Goal: Task Accomplishment & Management: Manage account settings

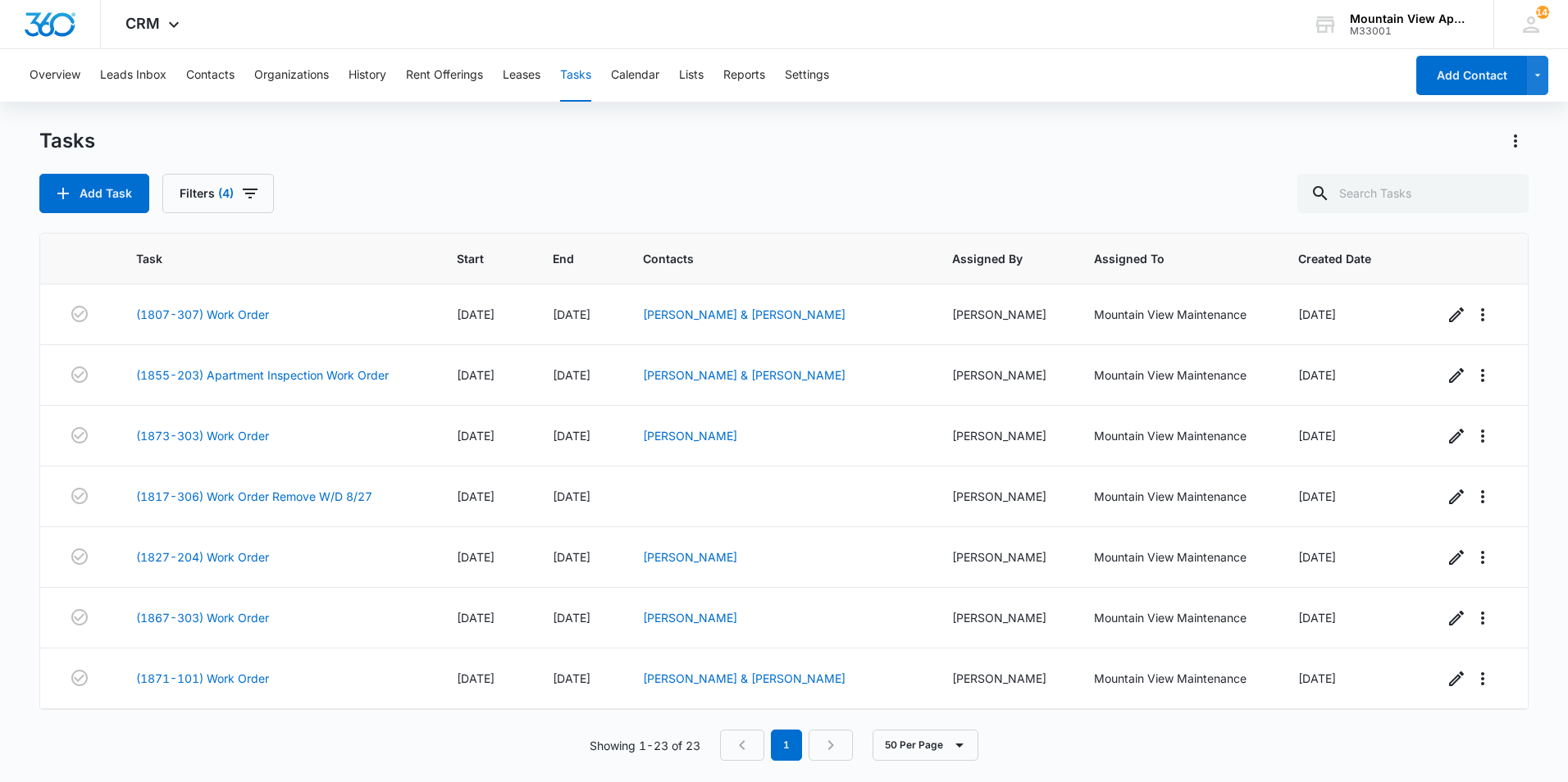
scroll to position [970, 0]
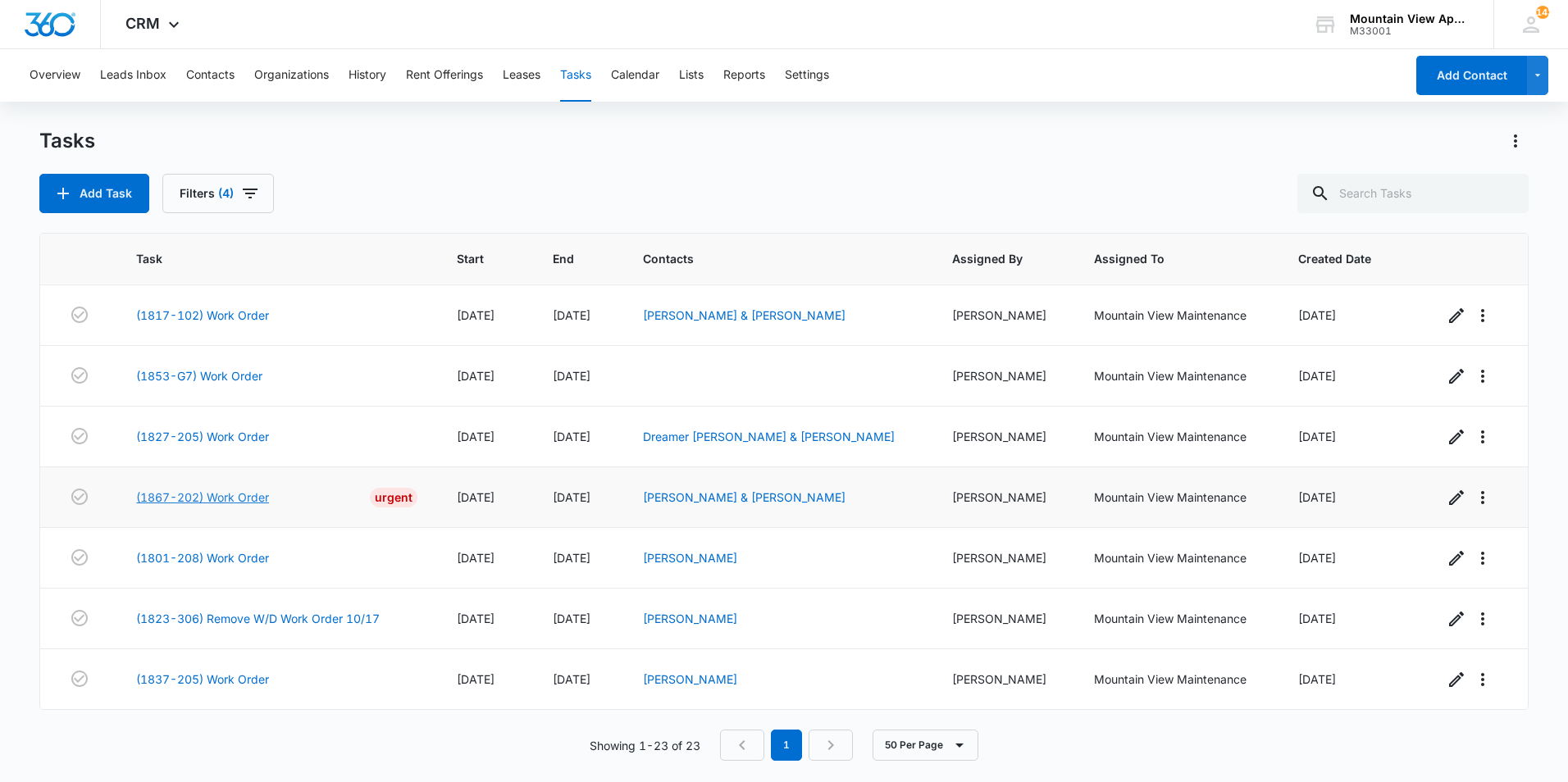
click at [261, 497] on link "(1867-202) Work Order" at bounding box center [203, 496] width 133 height 18
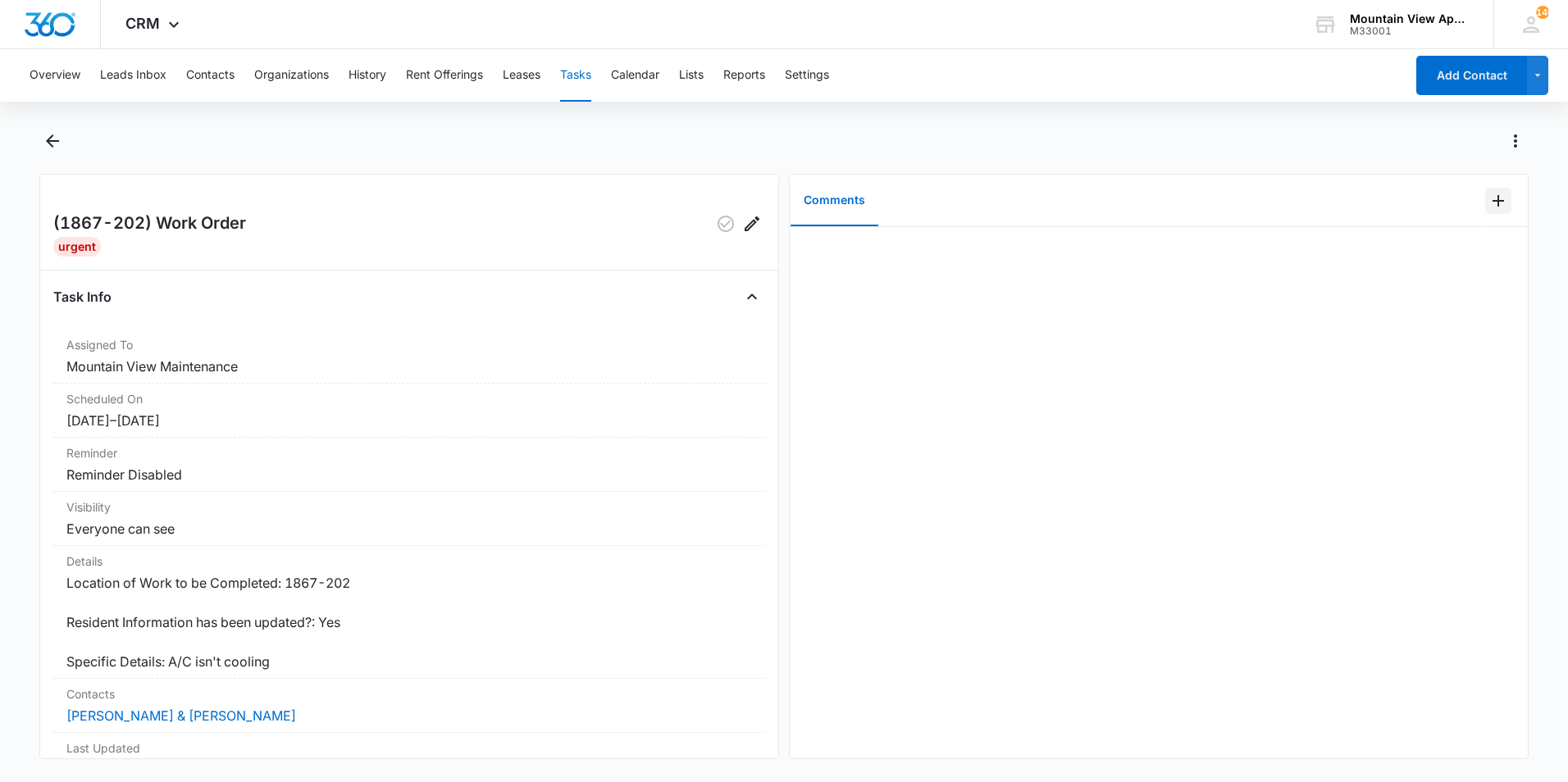
click at [1490, 194] on icon "Add Comment" at bounding box center [1497, 200] width 19 height 19
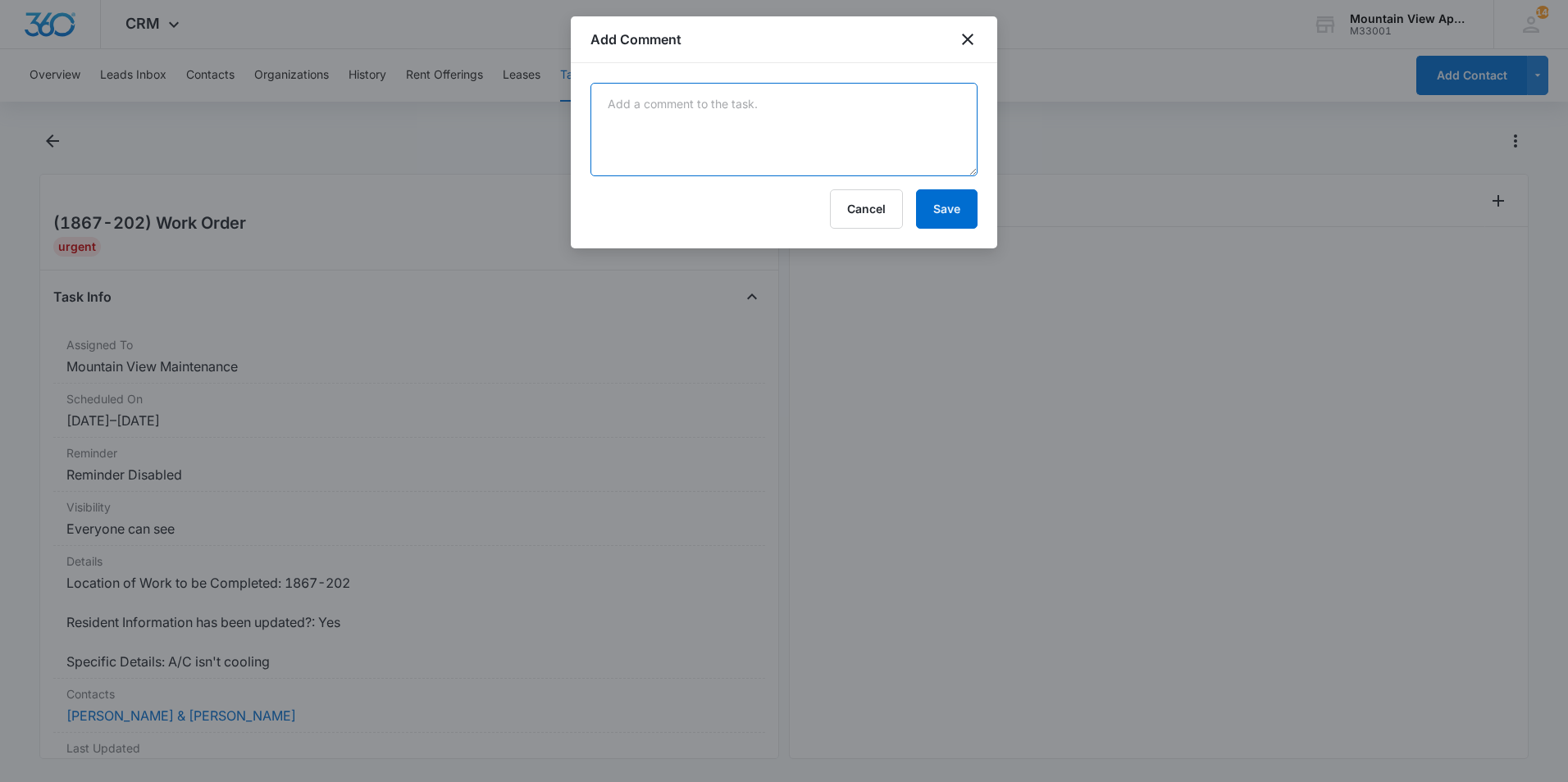
click at [909, 114] on textarea at bounding box center [784, 129] width 387 height 93
type textarea "took portable a/c to and called trymar to asses"
drag, startPoint x: 938, startPoint y: 197, endPoint x: 932, endPoint y: 190, distance: 9.2
click at [939, 197] on button "Save" at bounding box center [946, 209] width 62 height 40
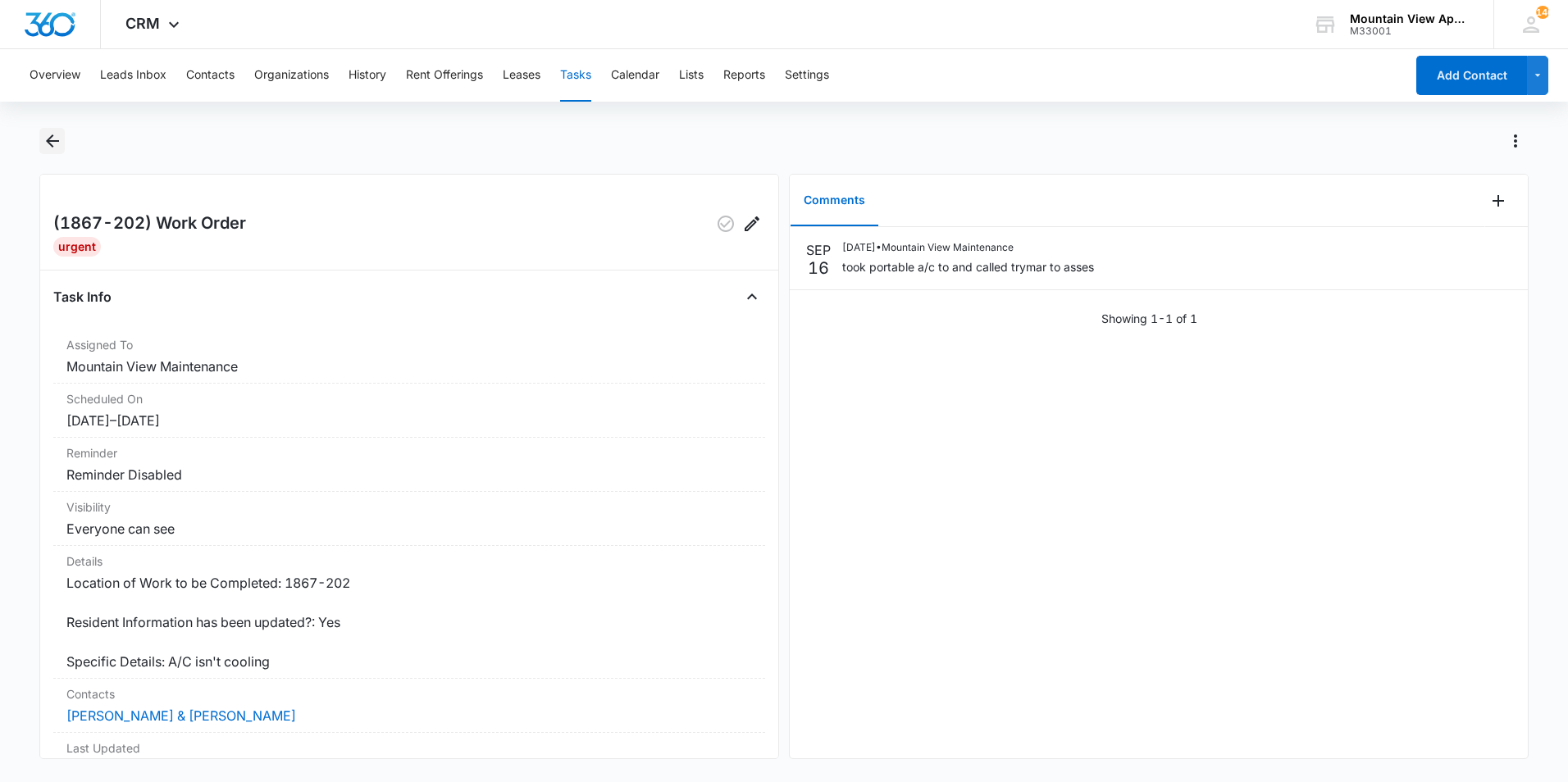
click at [51, 133] on icon "Back" at bounding box center [52, 140] width 19 height 19
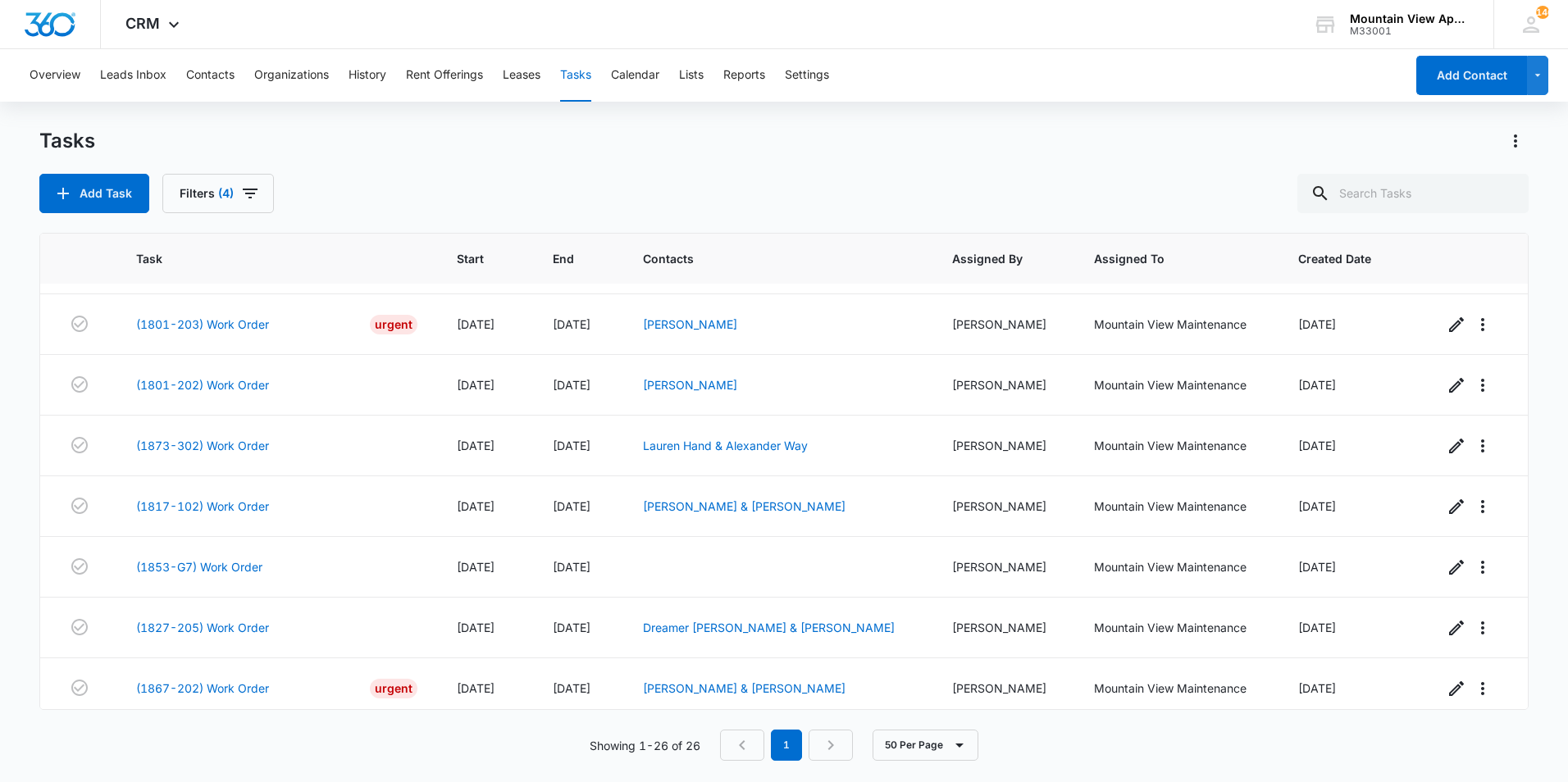
scroll to position [749, 0]
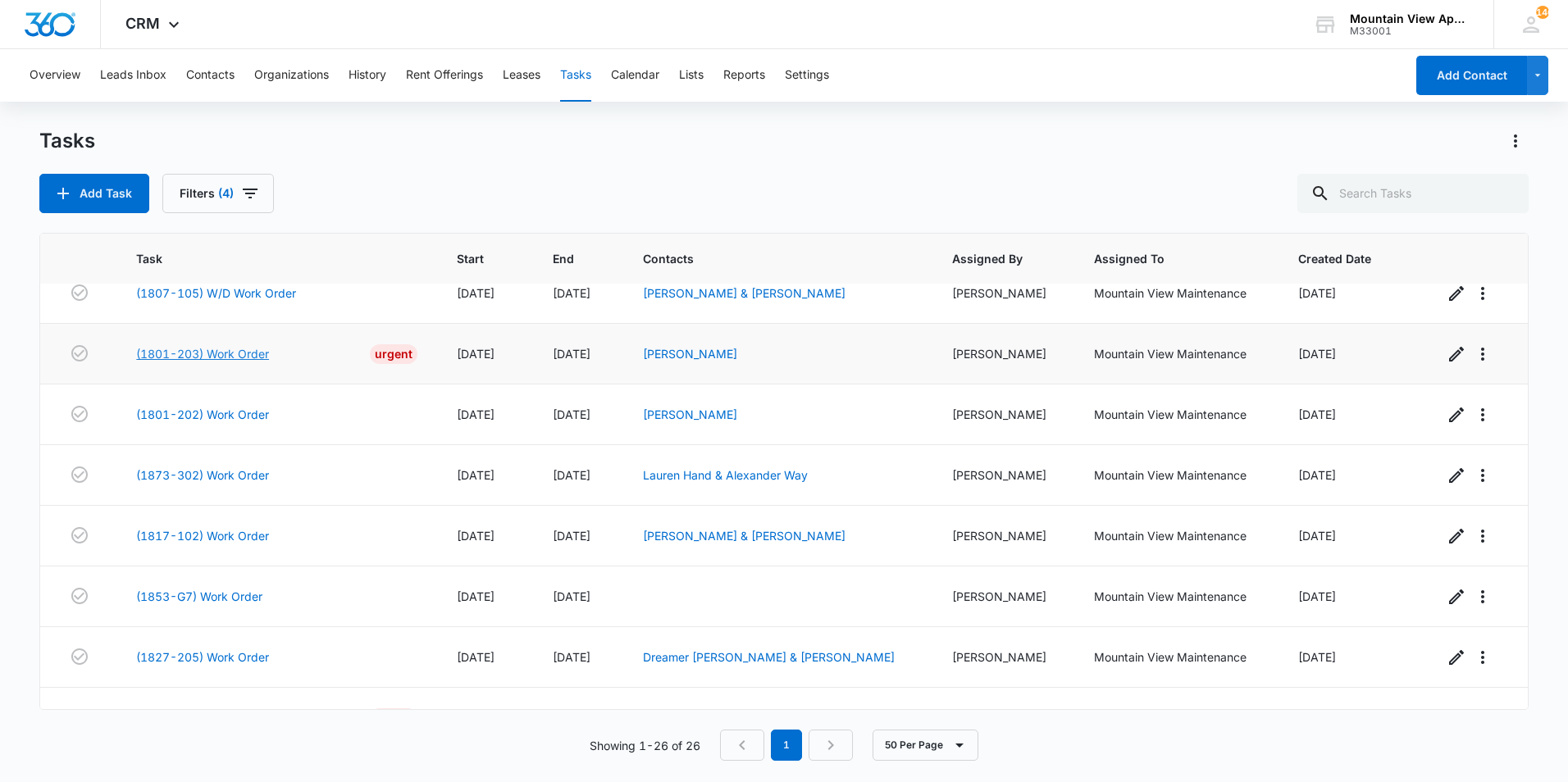
click at [264, 359] on link "(1801-203) Work Order" at bounding box center [203, 354] width 133 height 18
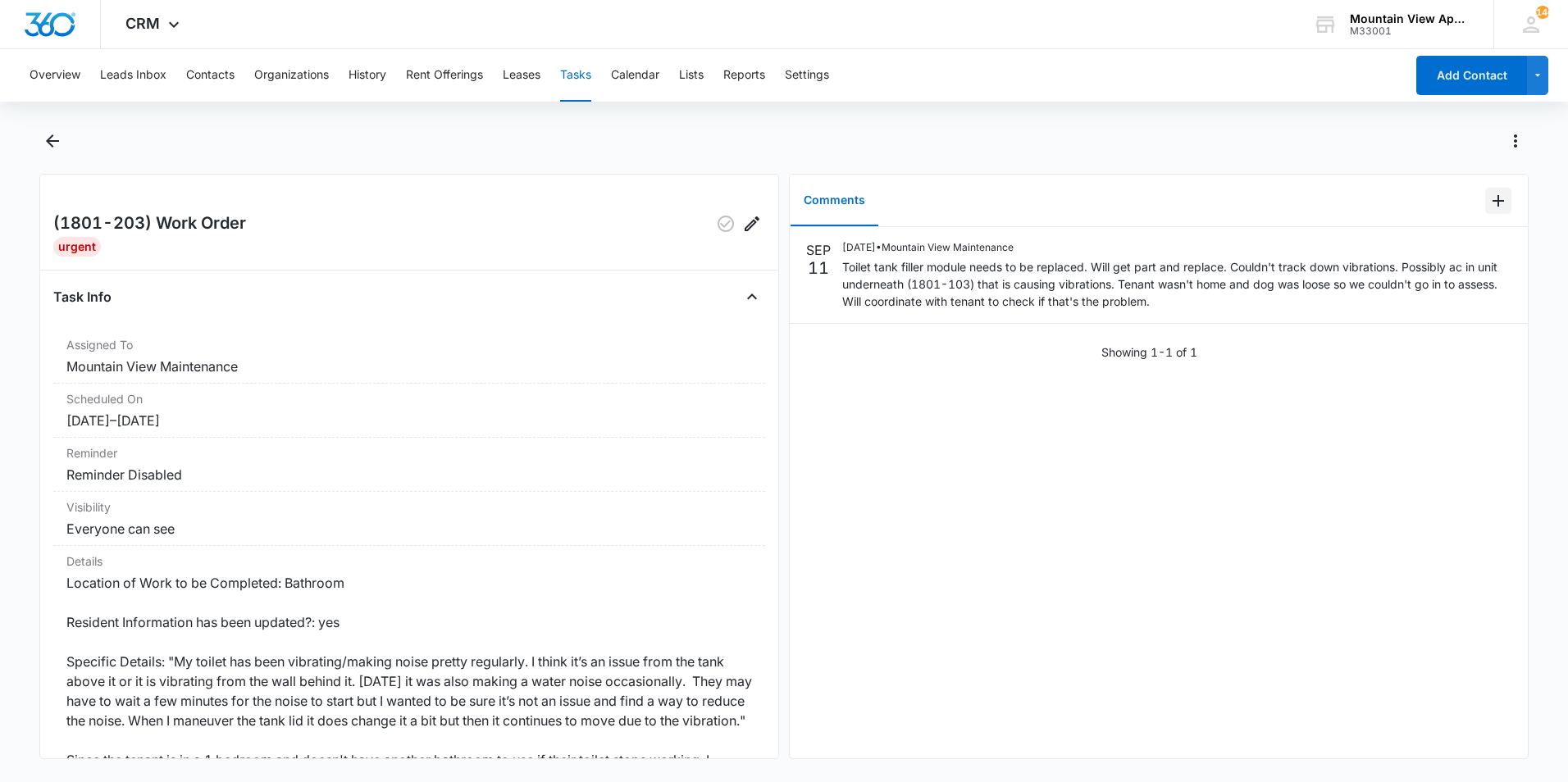
click at [1488, 208] on icon "Add Comment" at bounding box center [1497, 200] width 19 height 19
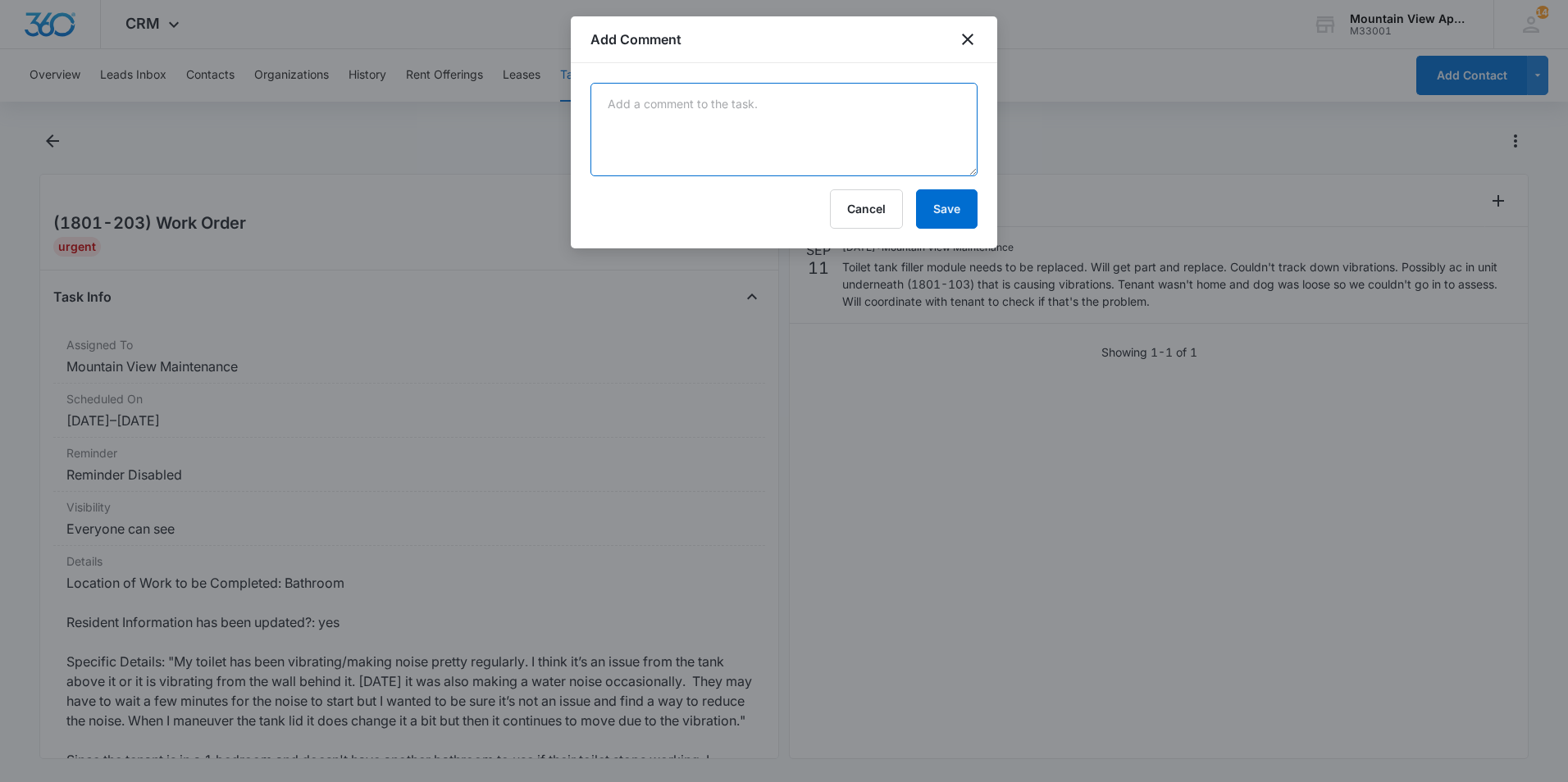
click at [795, 125] on textarea at bounding box center [784, 129] width 387 height 93
type textarea "Replaced toilet inerds"
click at [939, 212] on button "Save" at bounding box center [946, 209] width 62 height 40
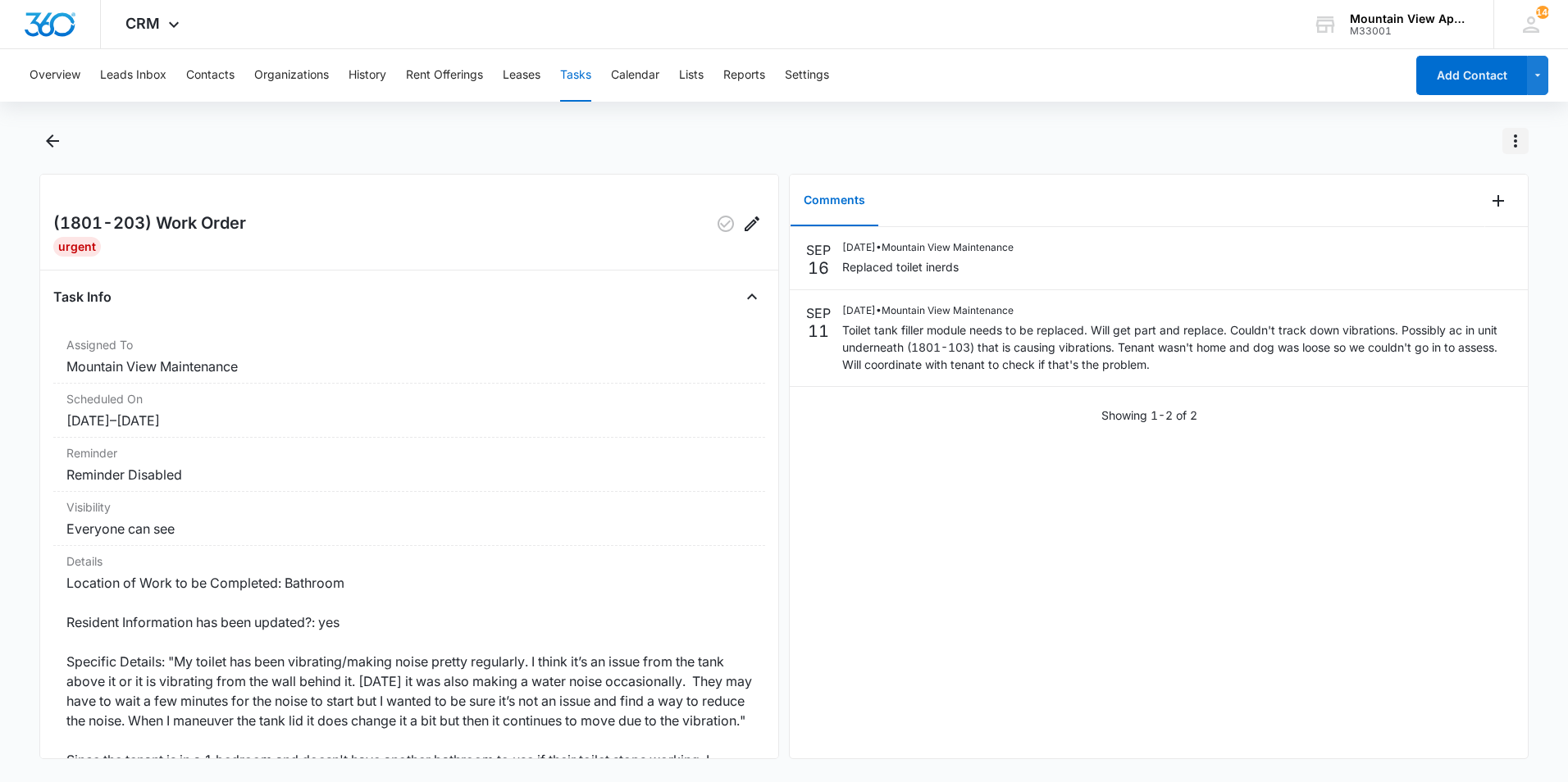
click at [1517, 148] on icon "Actions" at bounding box center [1515, 140] width 19 height 19
click at [1474, 206] on div "Mark Complete" at bounding box center [1435, 211] width 107 height 11
click at [47, 147] on icon "Back" at bounding box center [52, 140] width 19 height 19
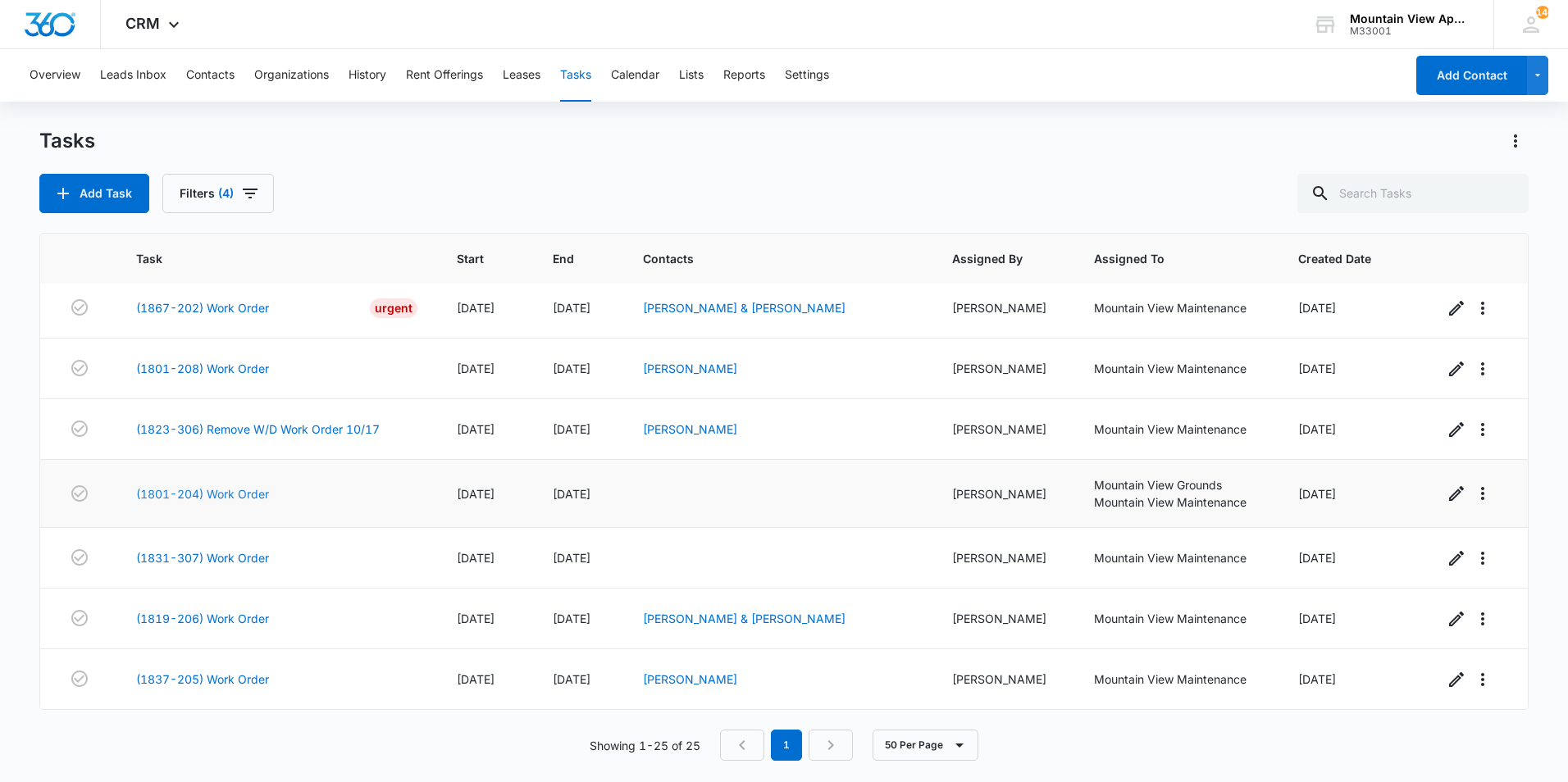
scroll to position [935, 0]
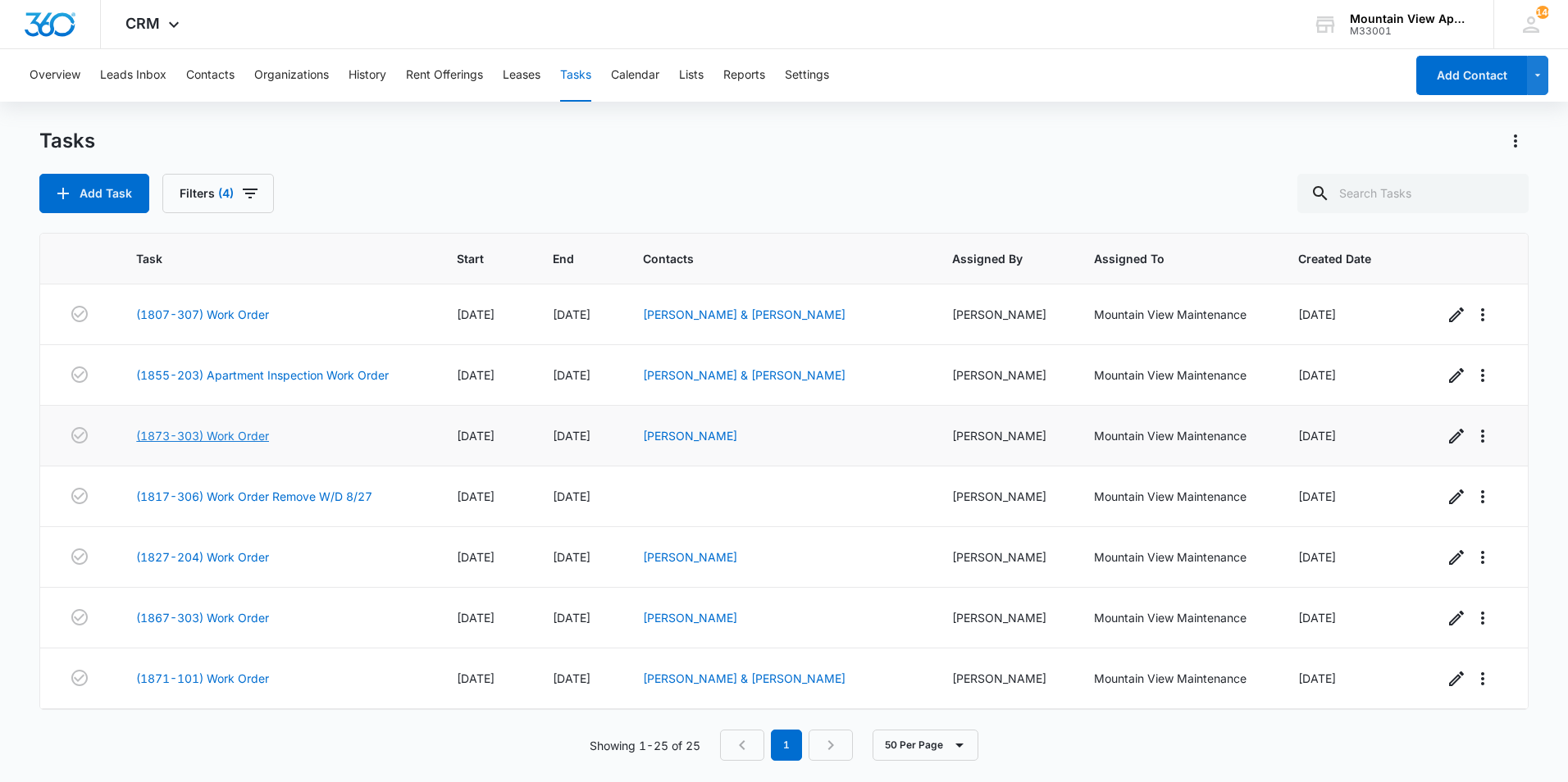
click at [220, 436] on link "(1873-303) Work Order" at bounding box center [203, 436] width 133 height 18
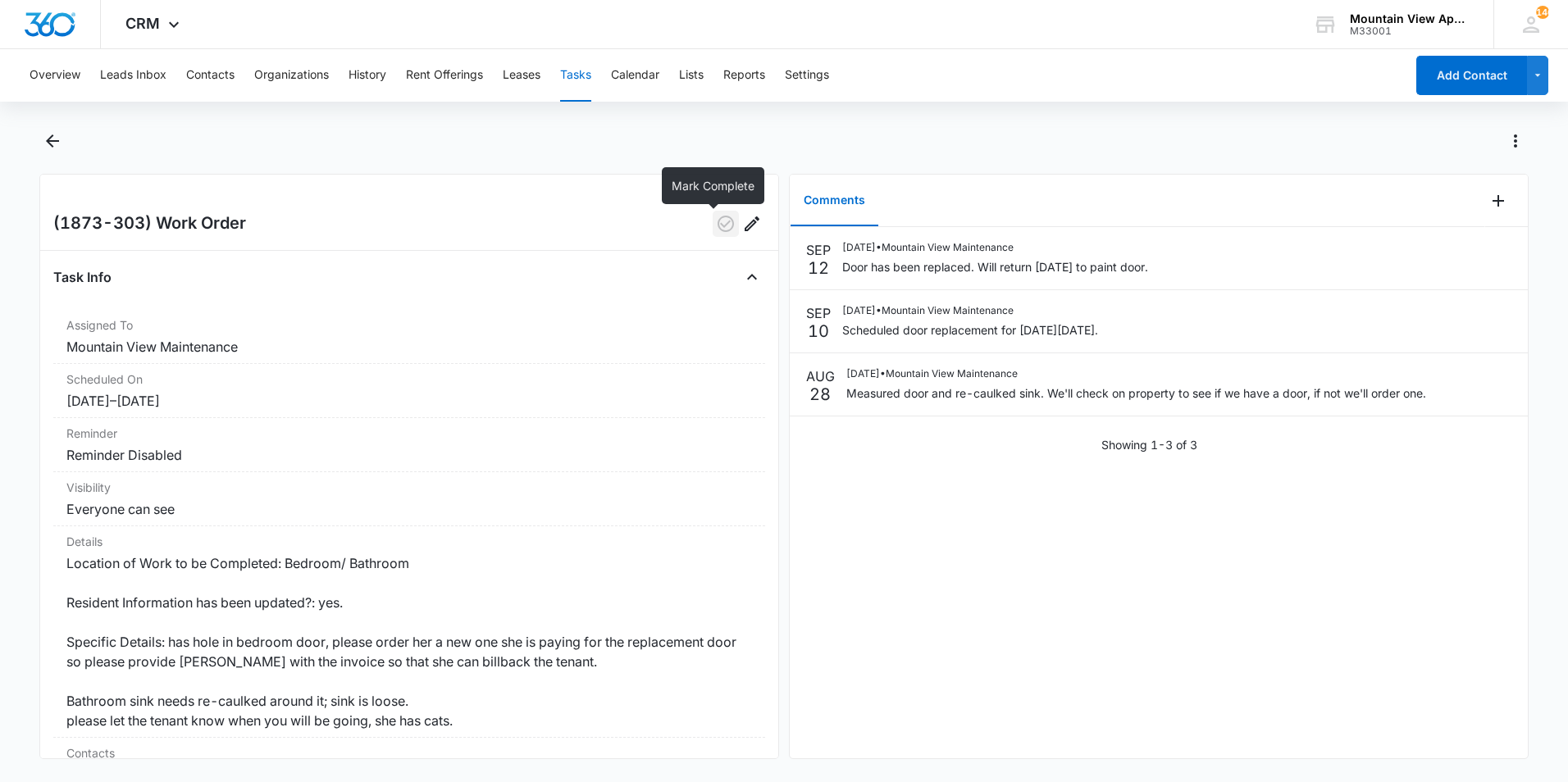
click at [716, 226] on icon "button" at bounding box center [725, 223] width 19 height 19
click at [53, 137] on icon "Back" at bounding box center [52, 140] width 19 height 19
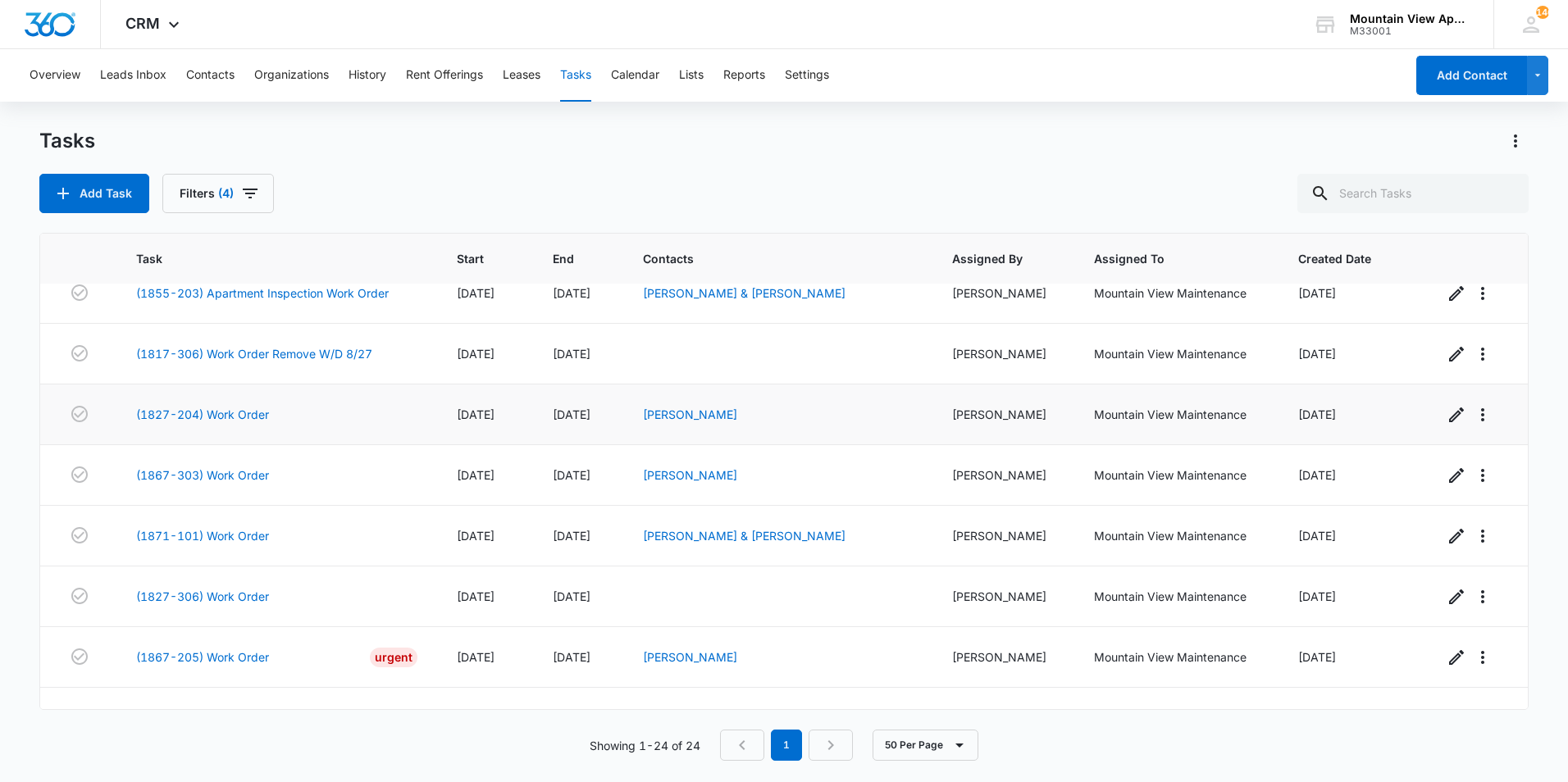
scroll to position [164, 0]
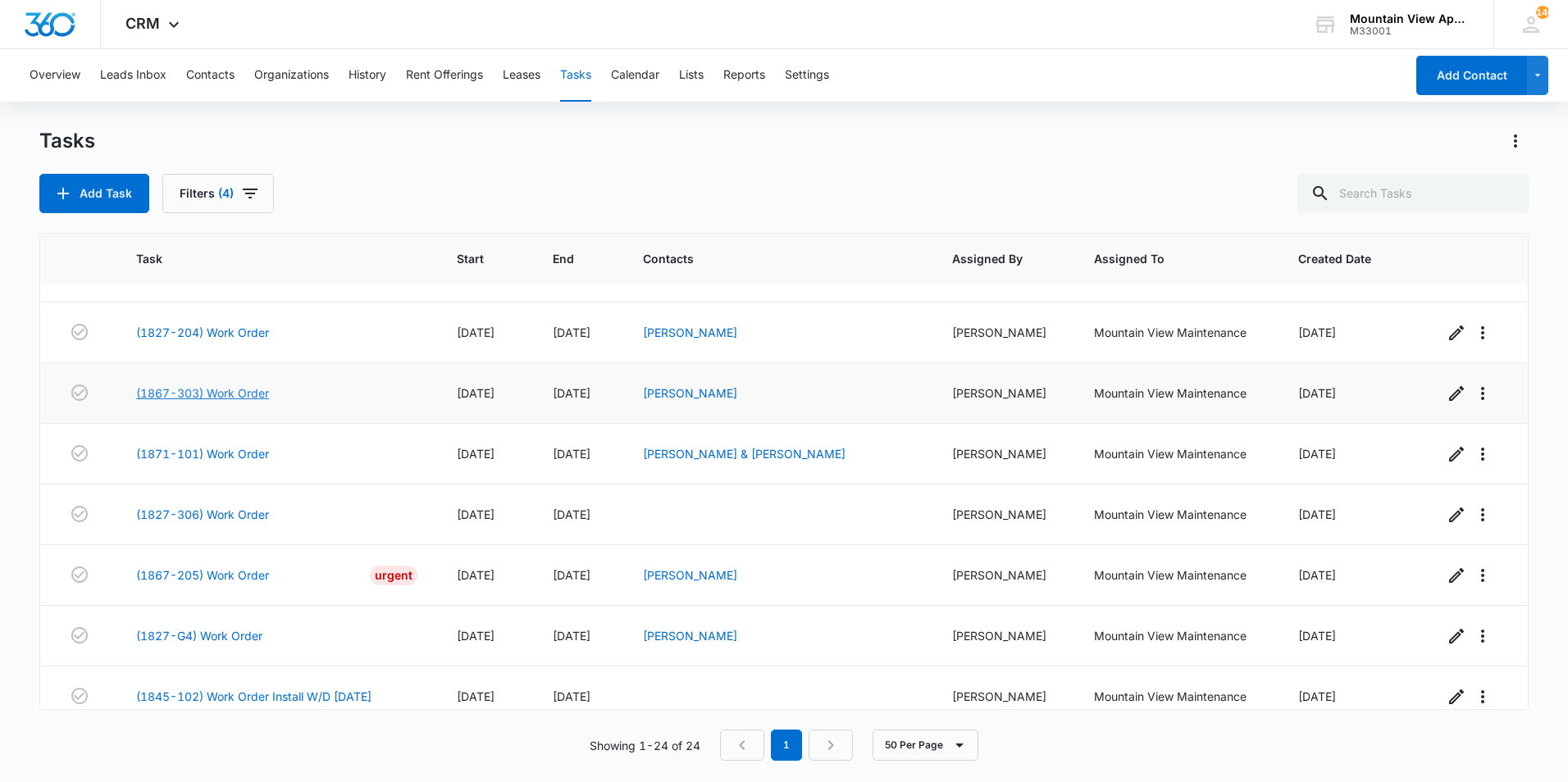
click at [261, 394] on link "(1867-303) Work Order" at bounding box center [203, 392] width 133 height 18
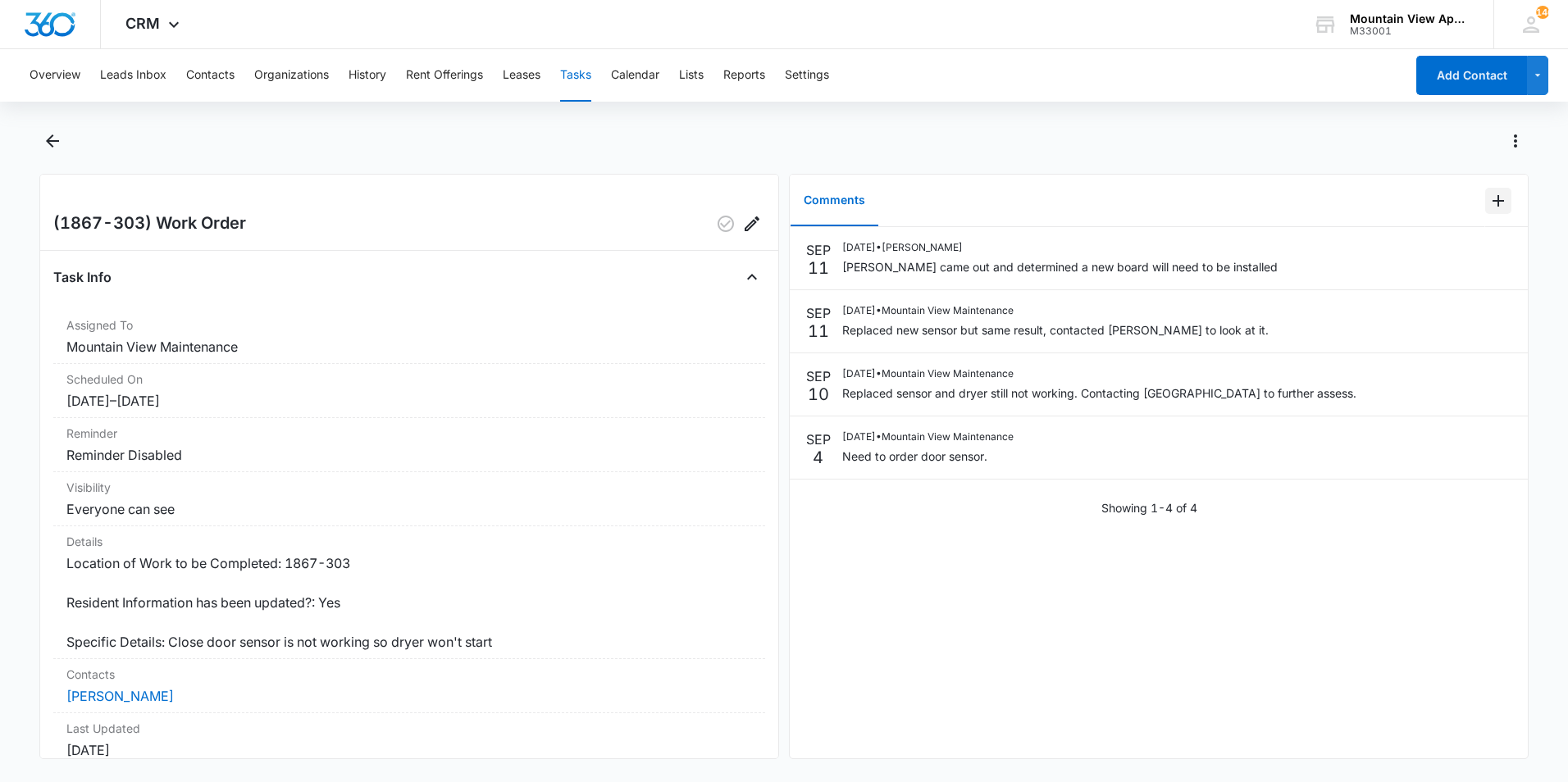
click at [1488, 204] on icon "Add Comment" at bounding box center [1497, 200] width 19 height 19
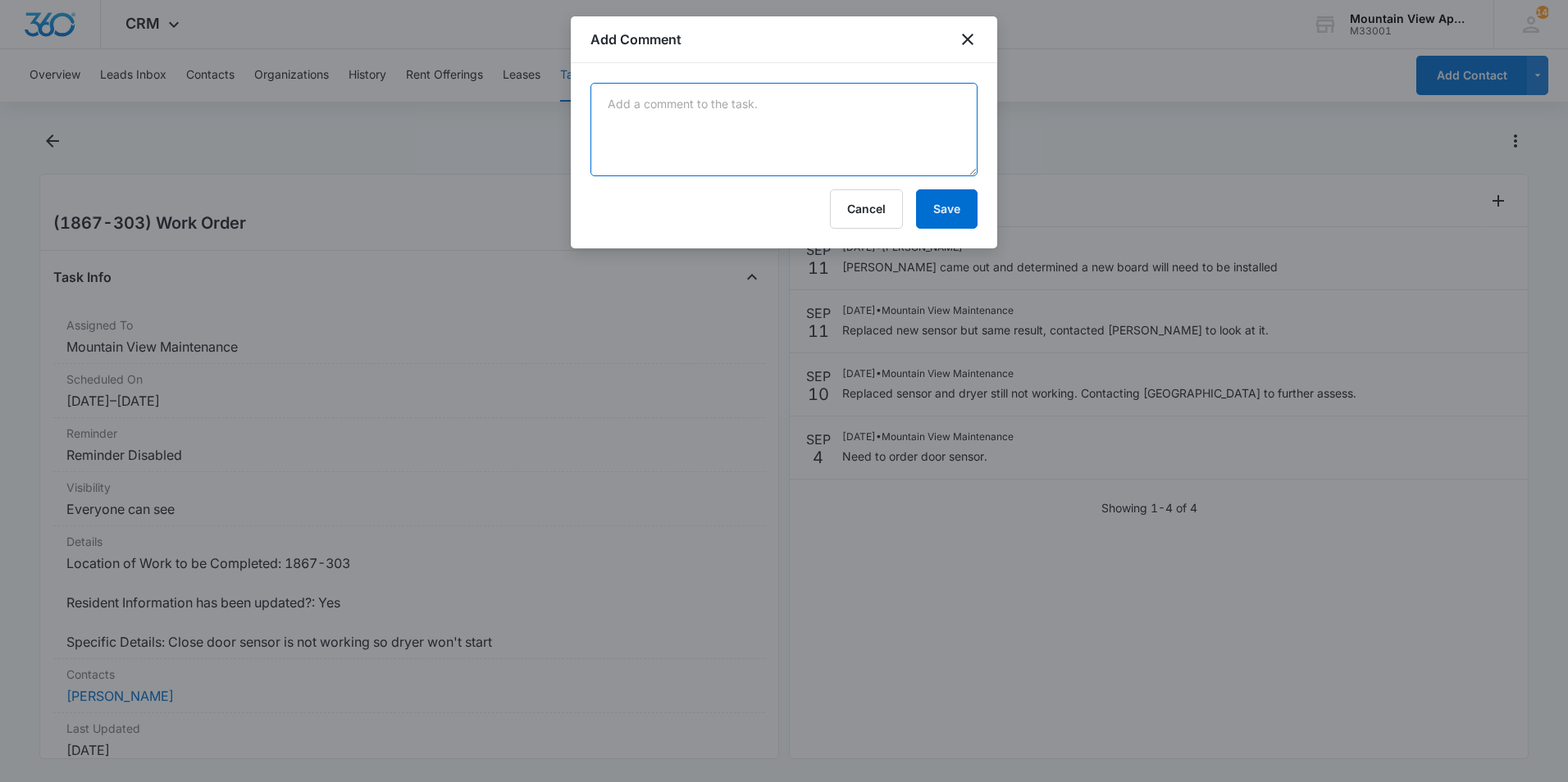
click at [912, 134] on textarea at bounding box center [784, 129] width 387 height 93
type textarea "Manweiler will be out on 9/17 to replace the control board."
click at [943, 206] on button "Save" at bounding box center [946, 209] width 62 height 40
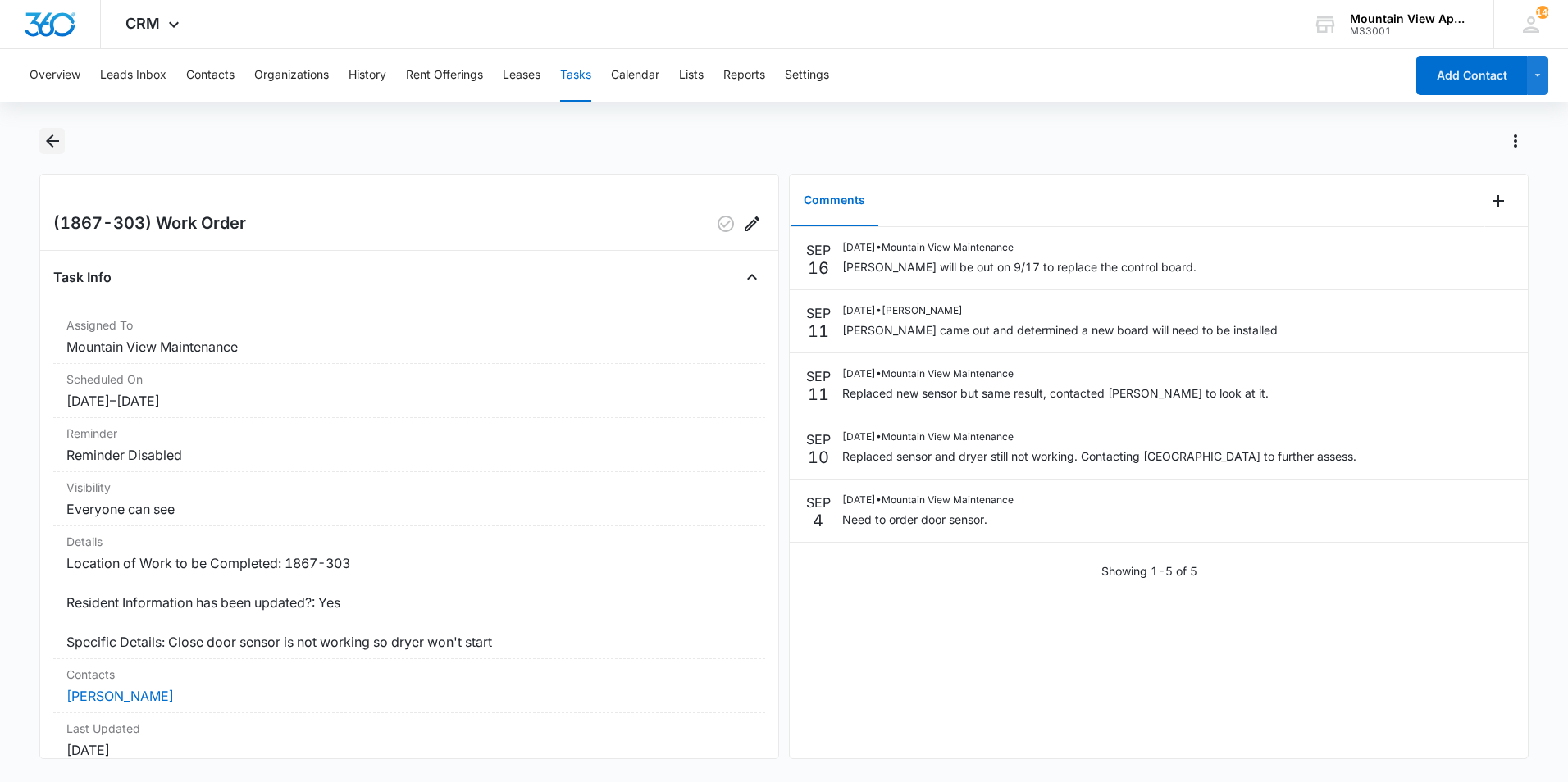
click at [45, 140] on icon "Back" at bounding box center [52, 140] width 19 height 19
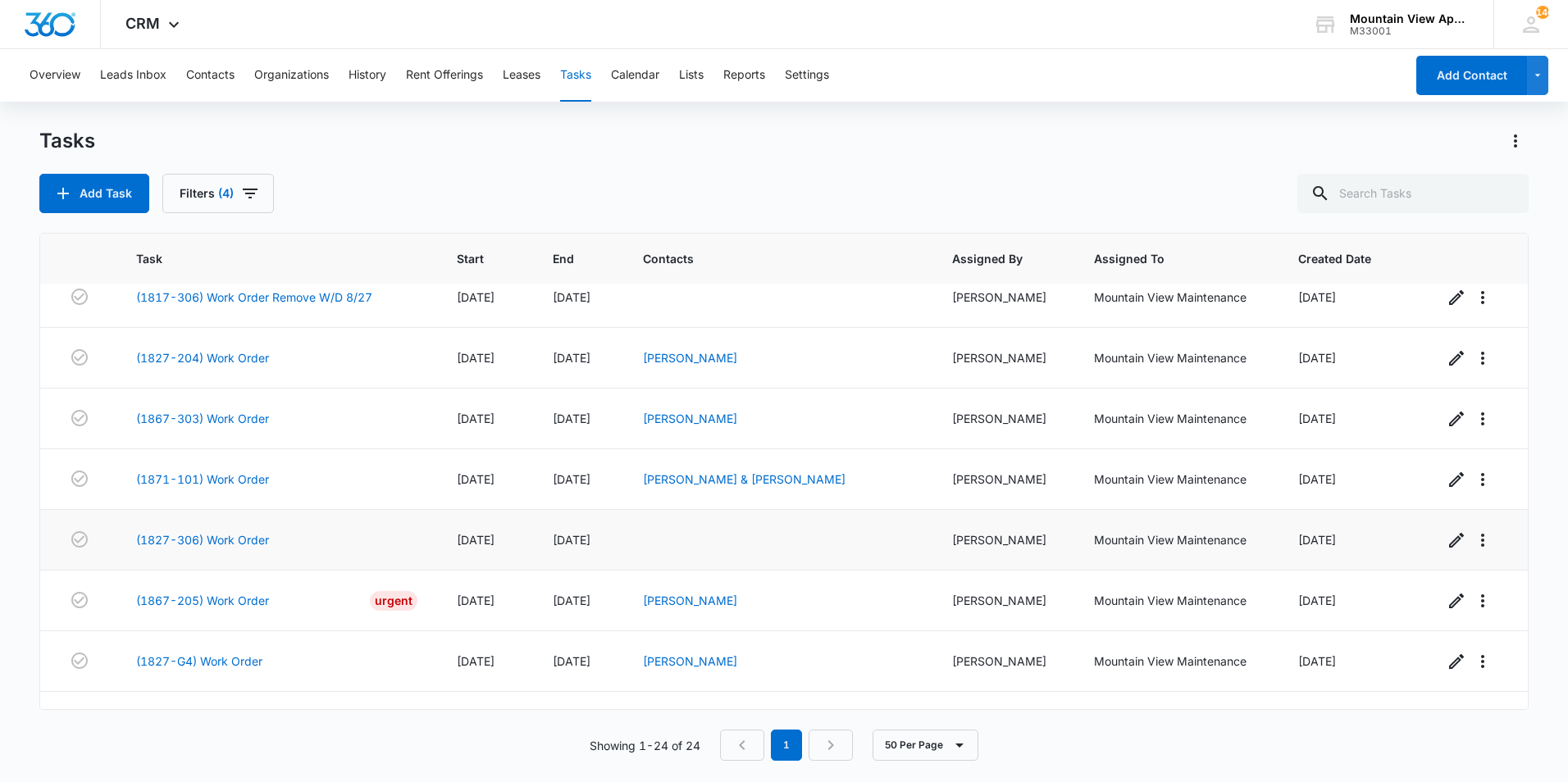
scroll to position [164, 0]
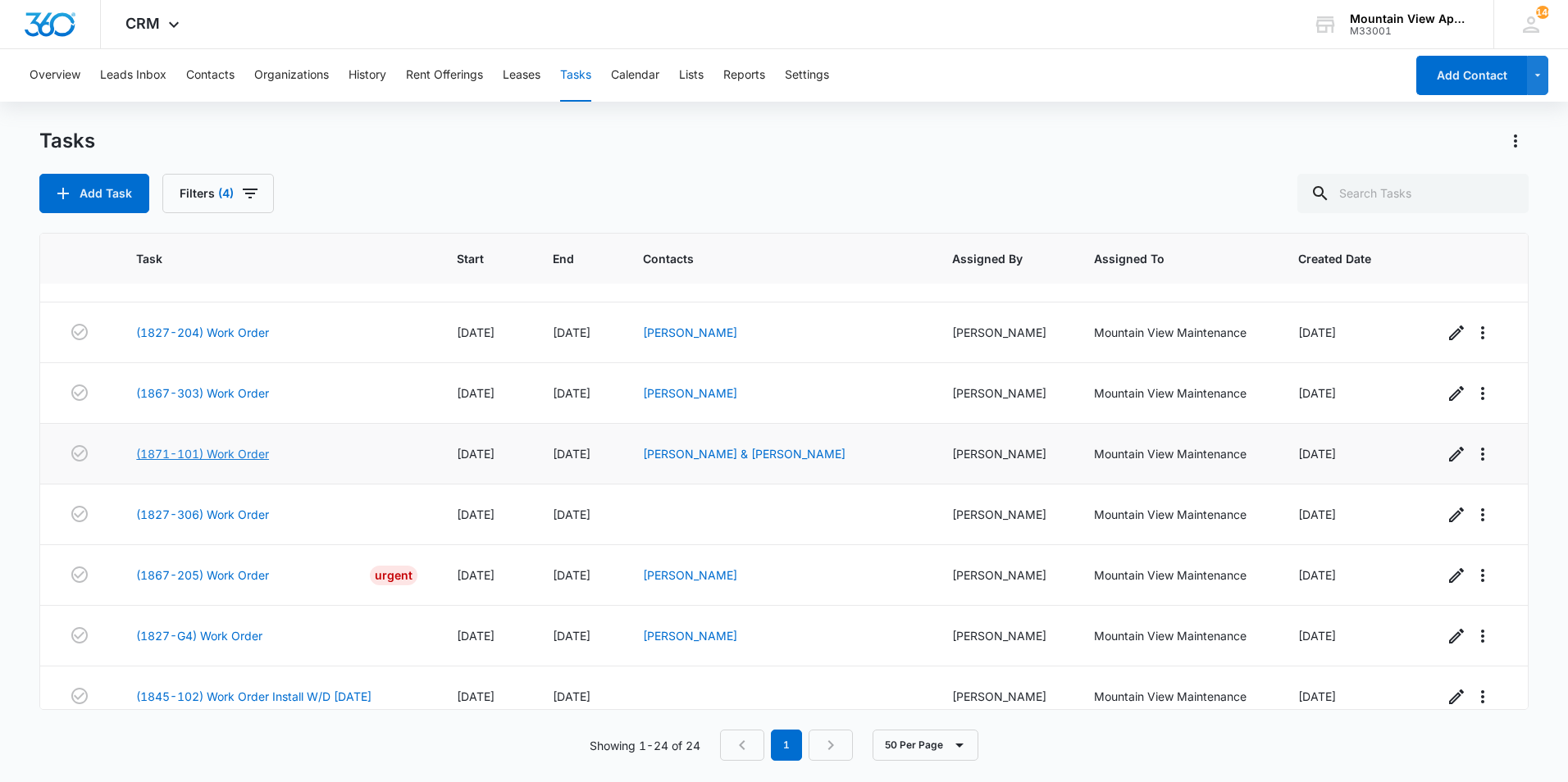
click at [239, 456] on link "(1871-101) Work Order" at bounding box center [203, 453] width 133 height 18
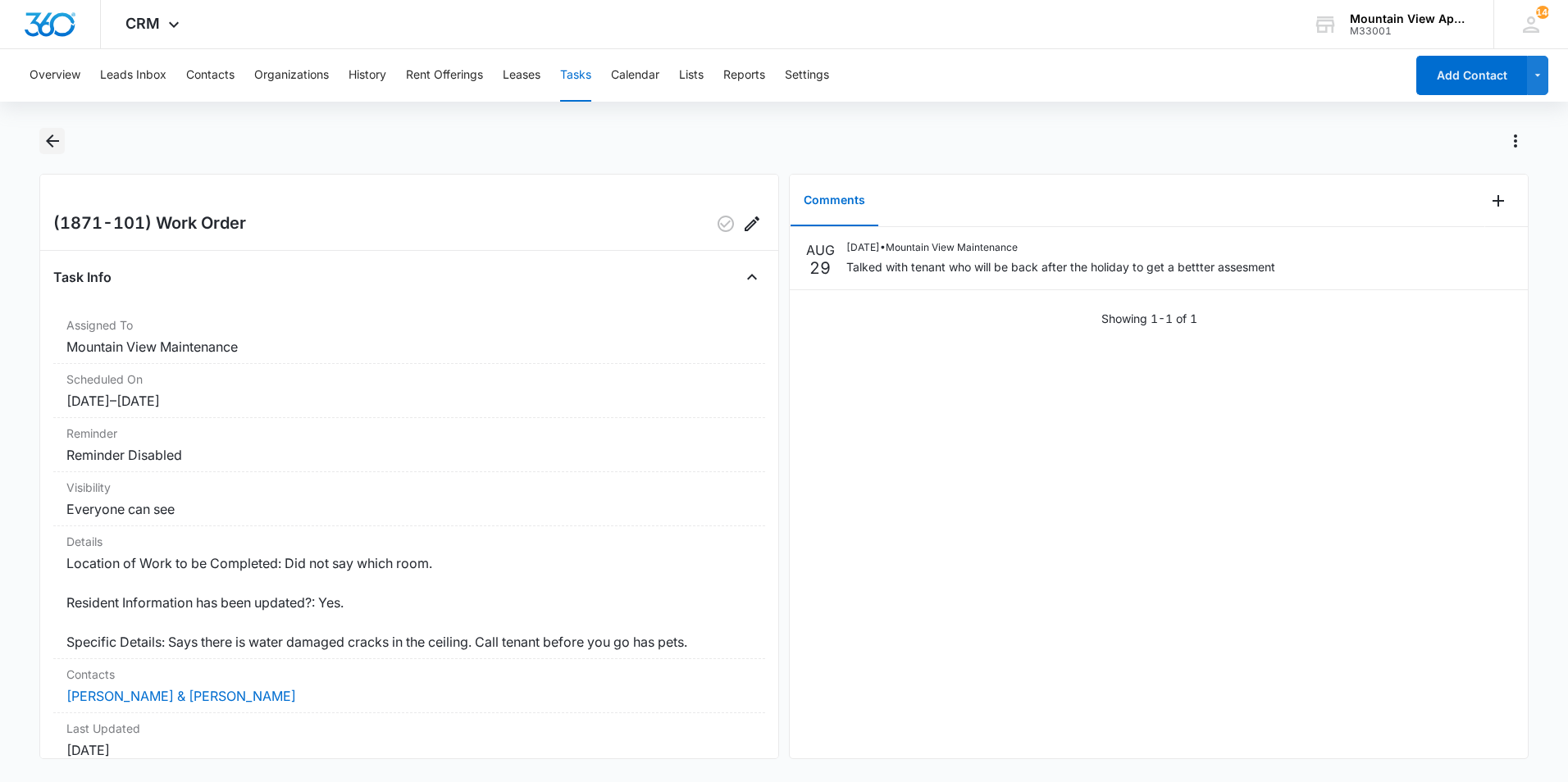
click at [51, 140] on icon "Back" at bounding box center [53, 141] width 13 height 13
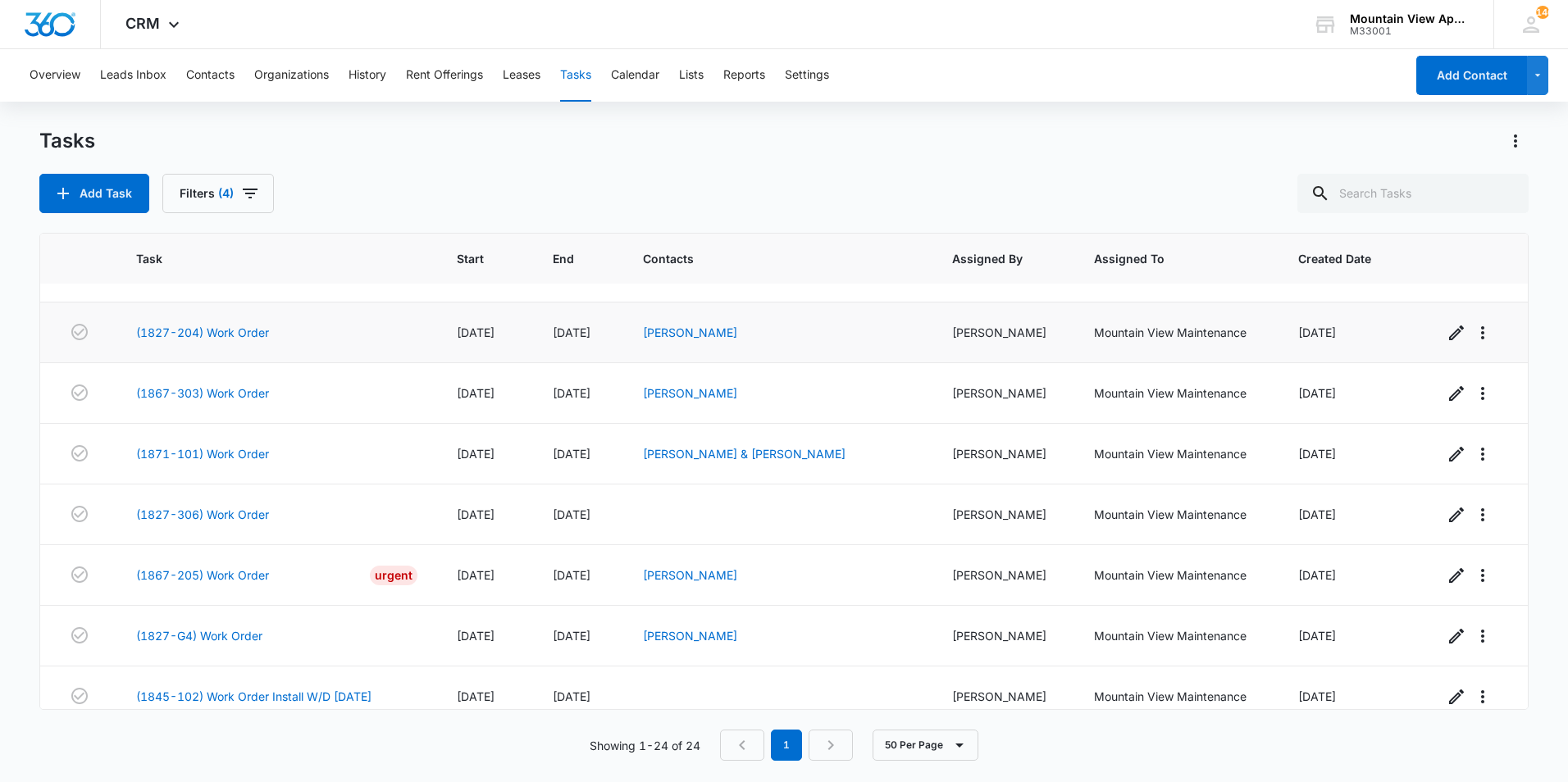
scroll to position [246, 0]
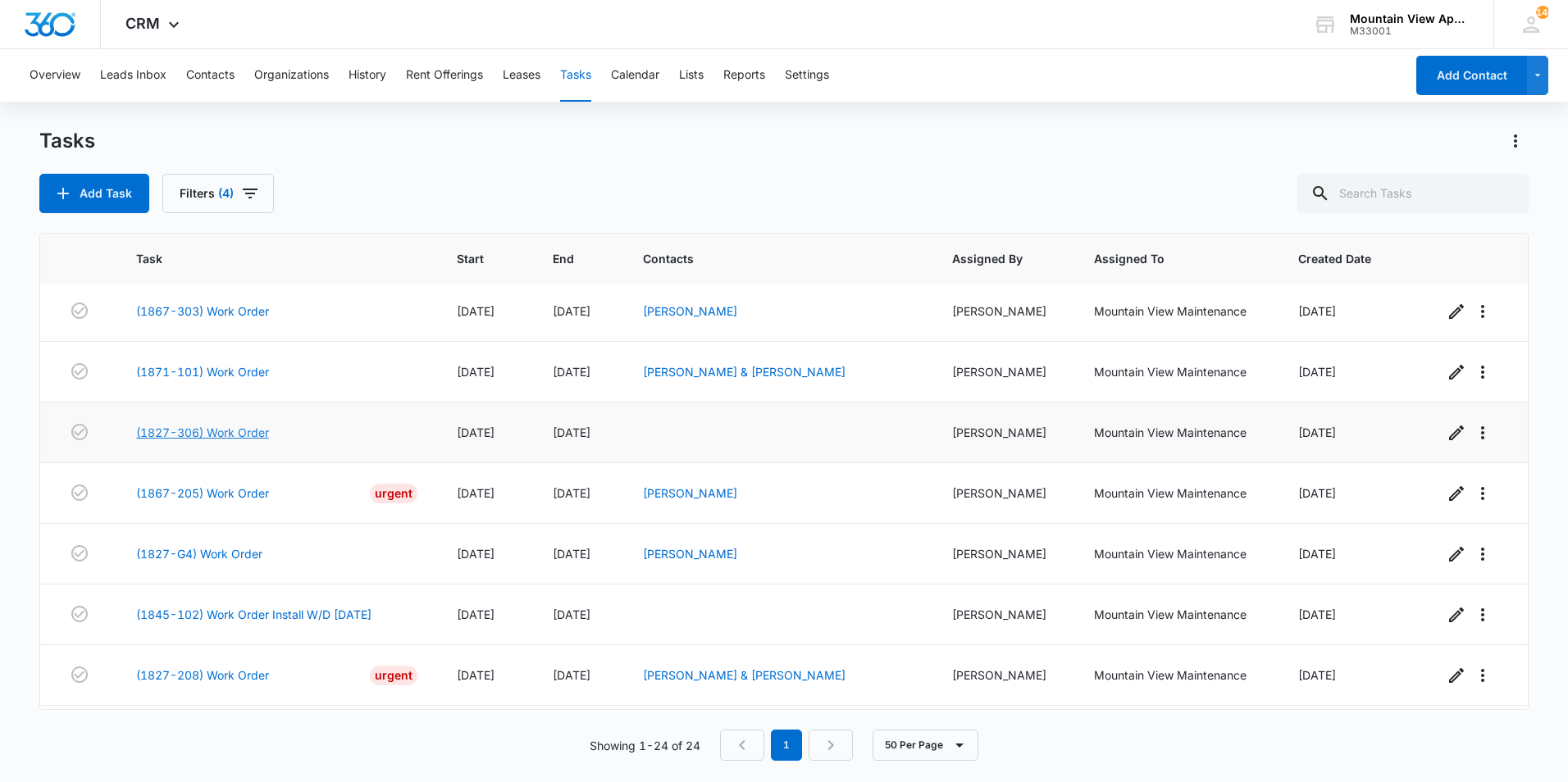
click at [235, 431] on link "(1827-306) Work Order" at bounding box center [203, 432] width 133 height 18
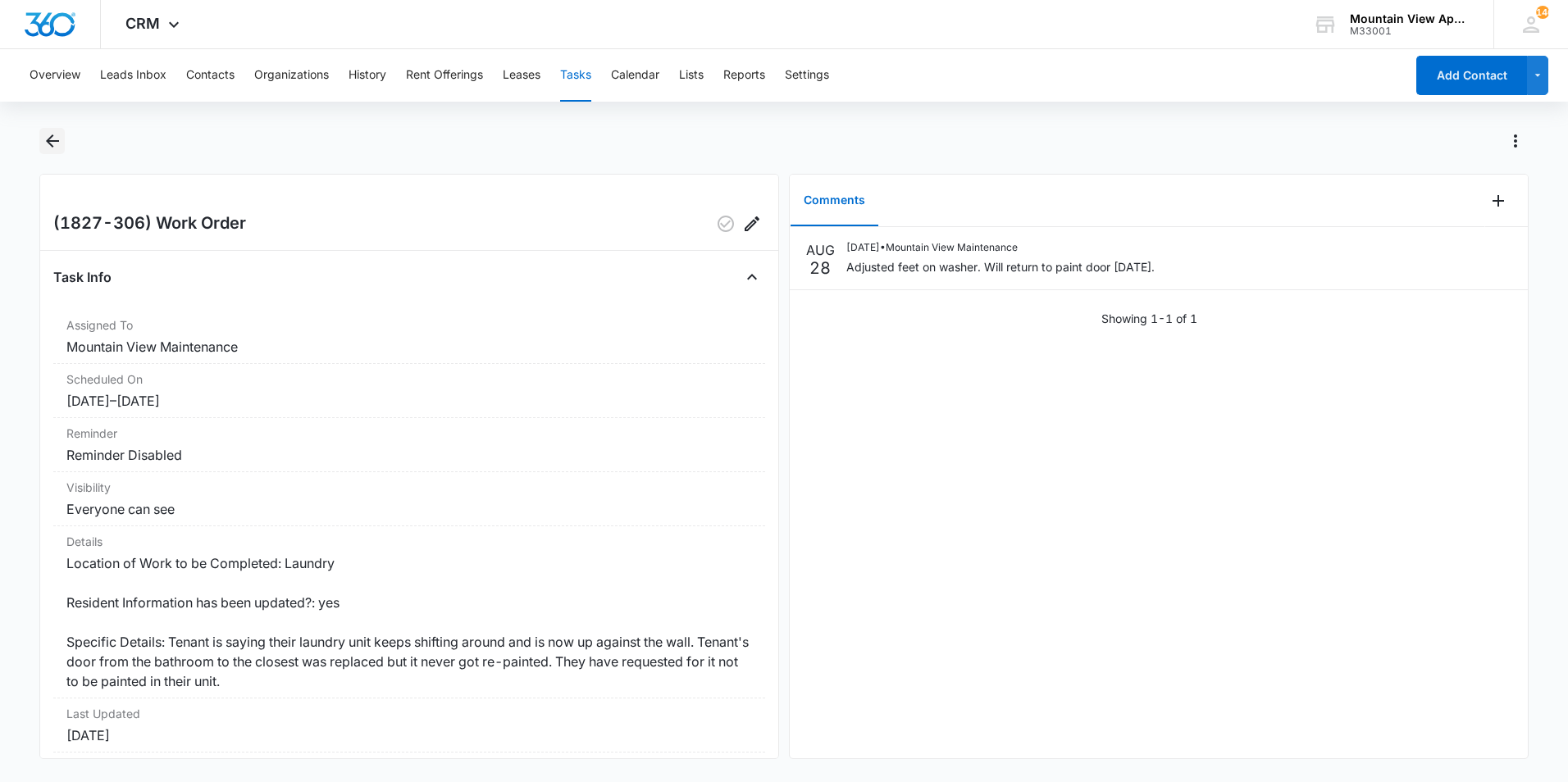
click at [56, 141] on icon "Back" at bounding box center [53, 141] width 13 height 13
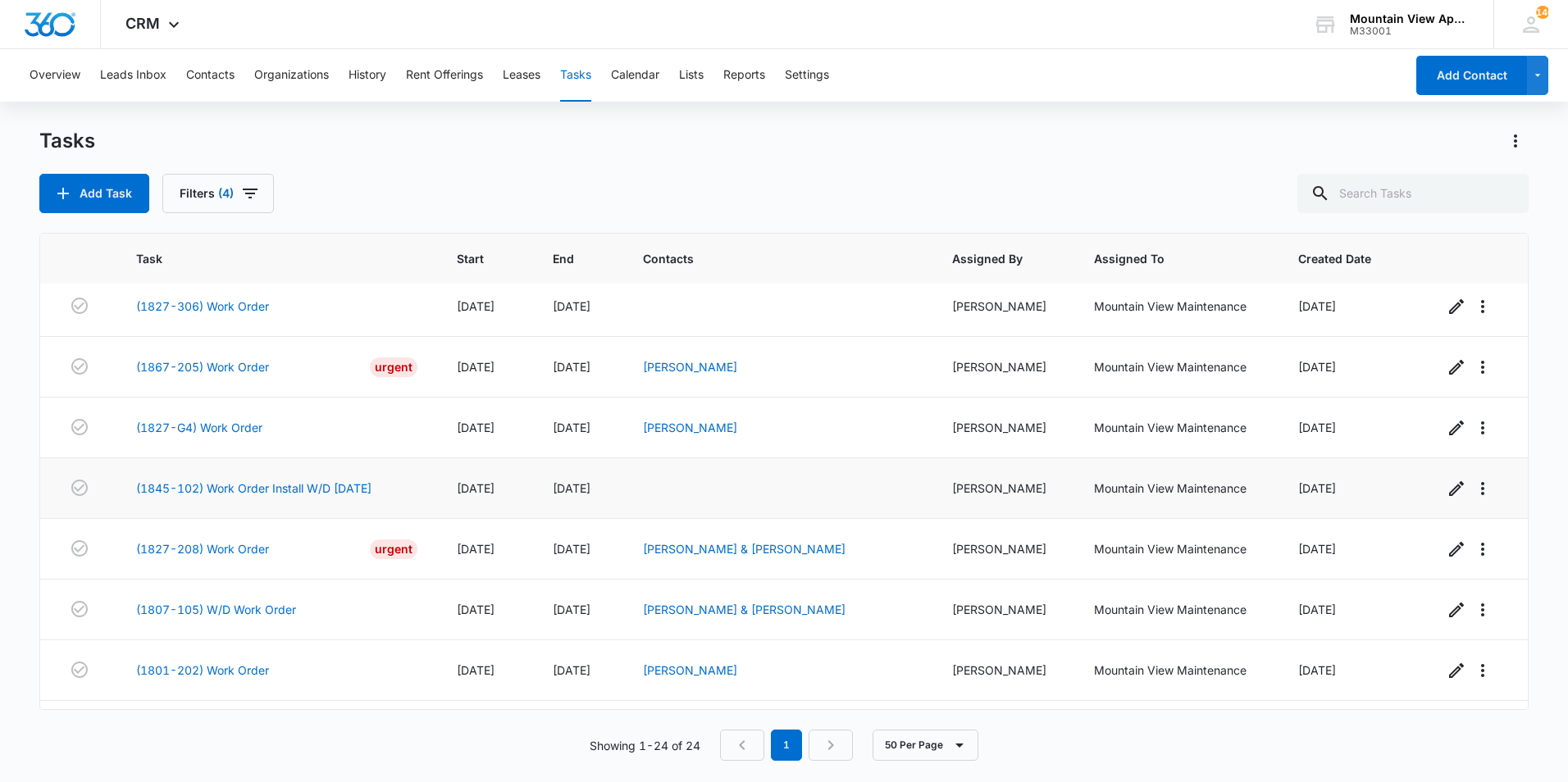
scroll to position [410, 0]
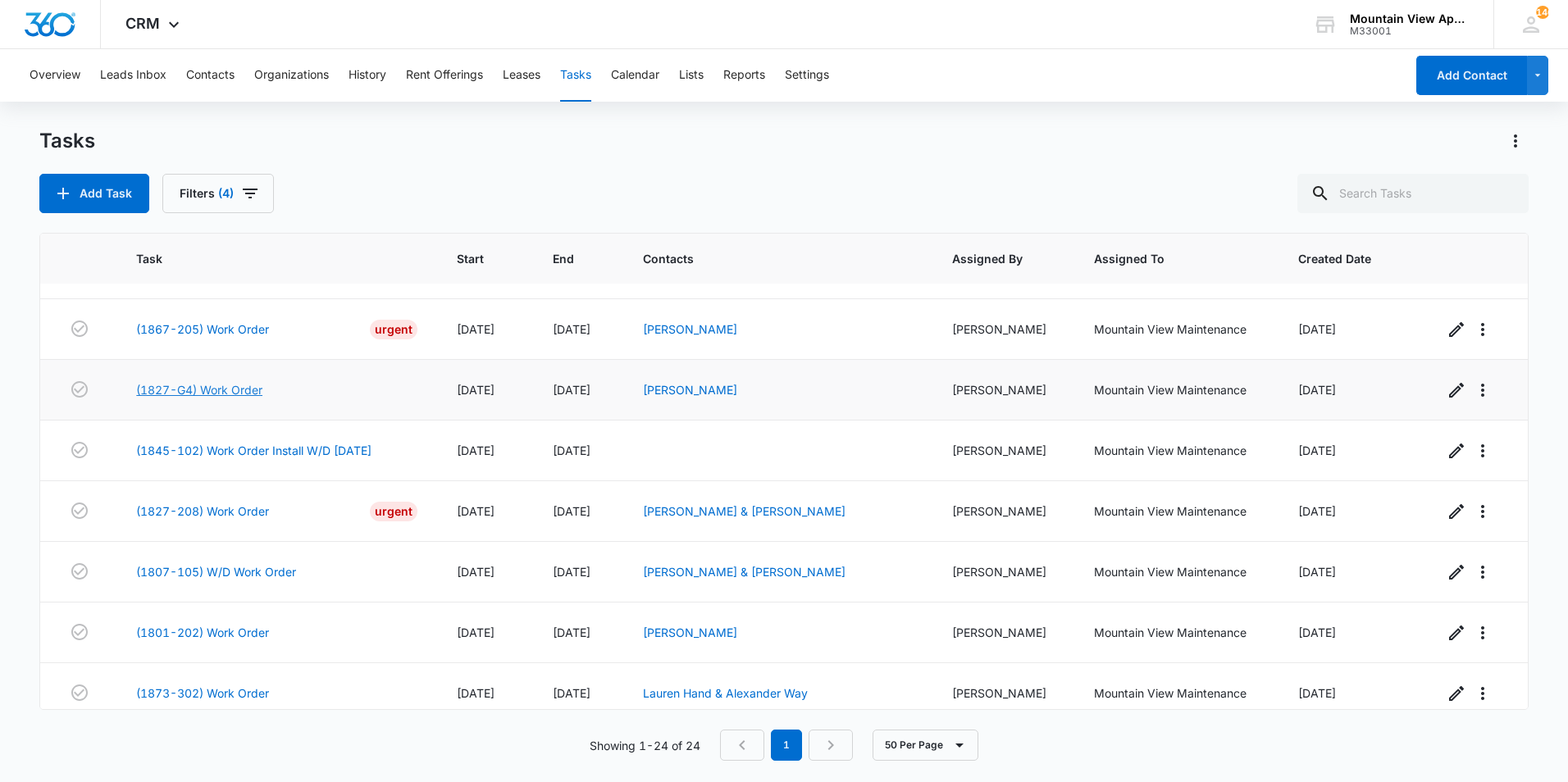
click at [236, 388] on link "(1827-G4) Work Order" at bounding box center [199, 390] width 126 height 18
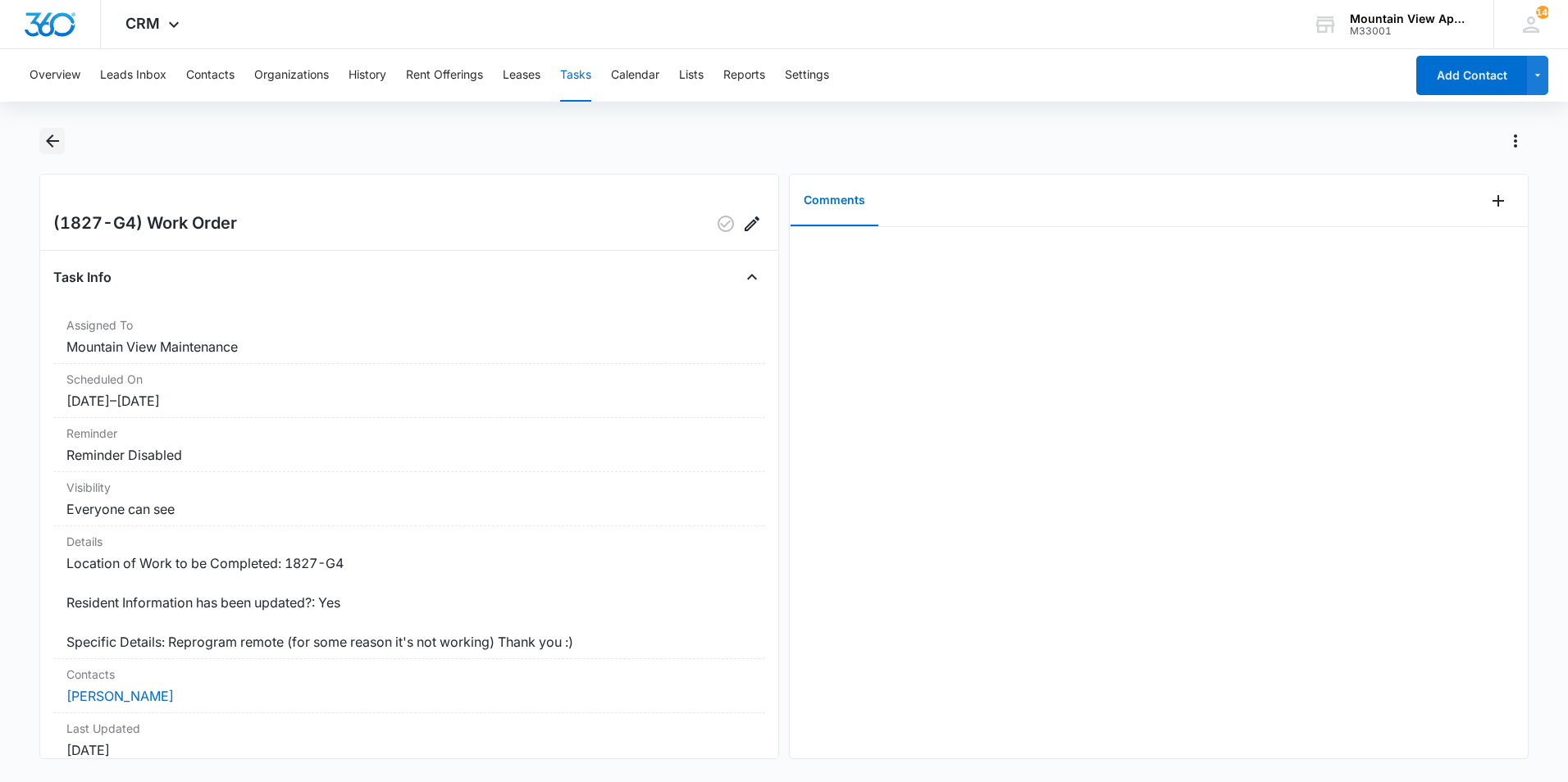
click at [49, 133] on icon "Back" at bounding box center [52, 140] width 19 height 19
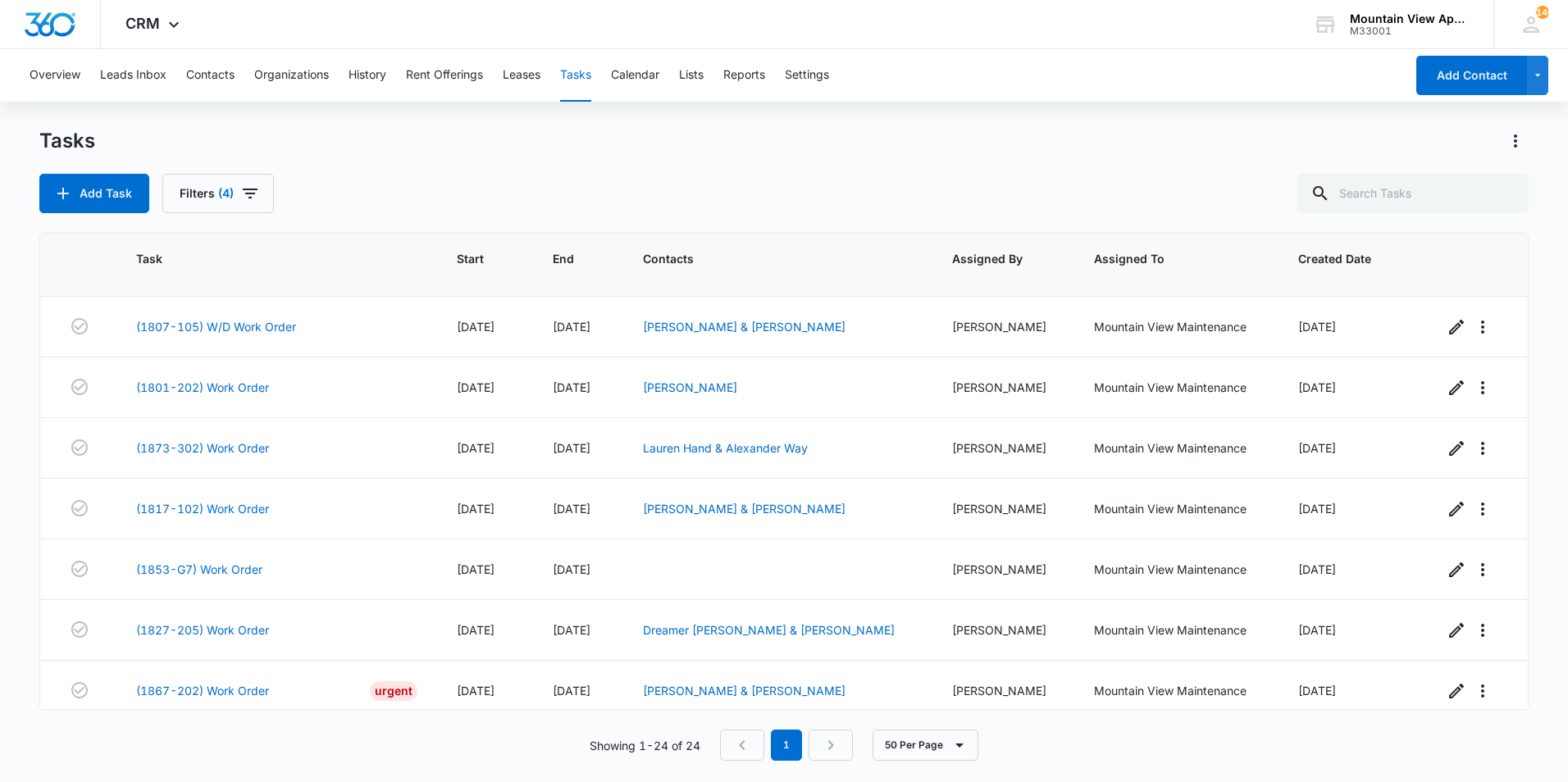
scroll to position [656, 0]
click at [242, 385] on link "(1801-202) Work Order" at bounding box center [203, 386] width 133 height 18
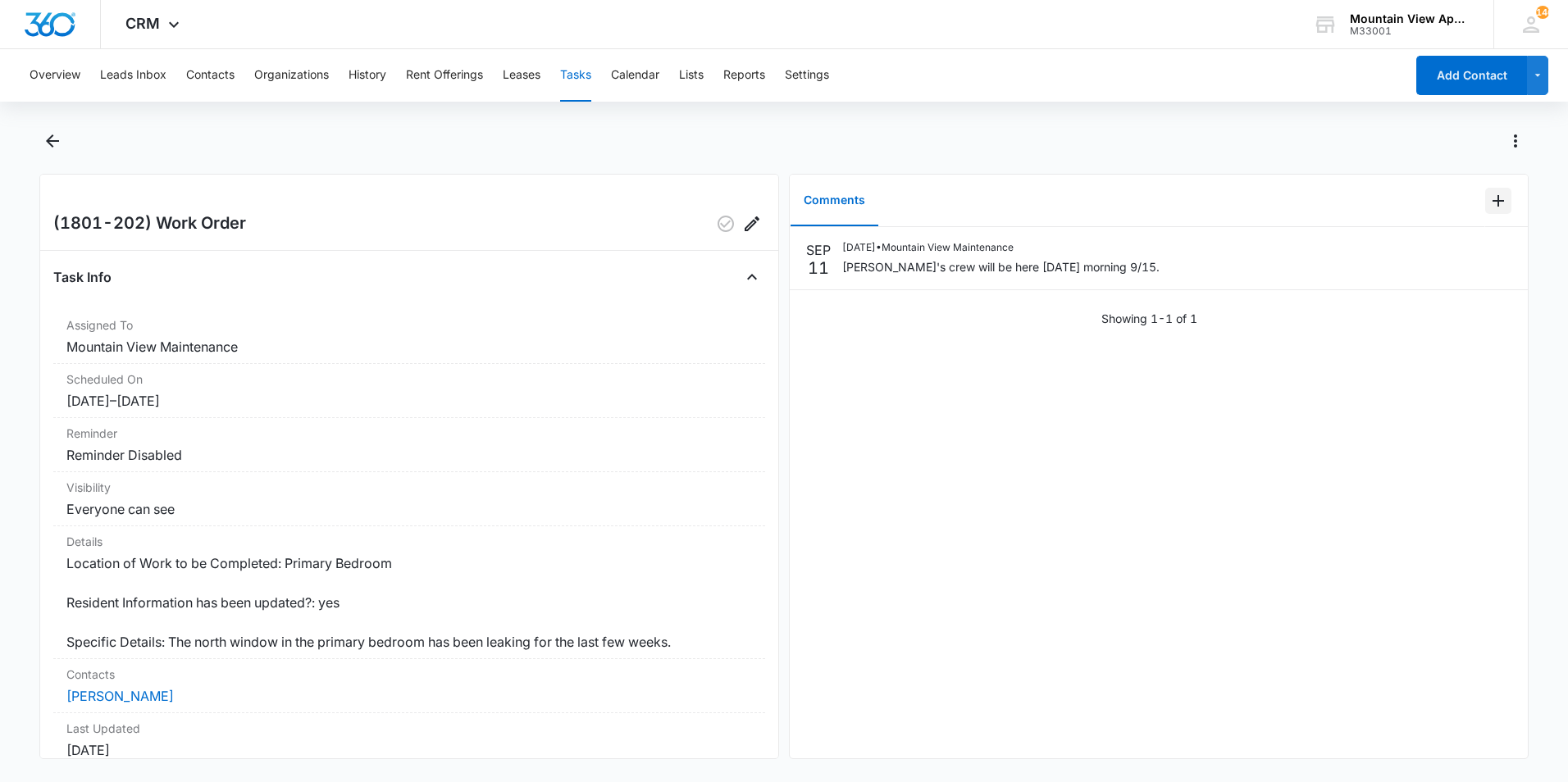
click at [1488, 204] on icon "Add Comment" at bounding box center [1497, 200] width 19 height 19
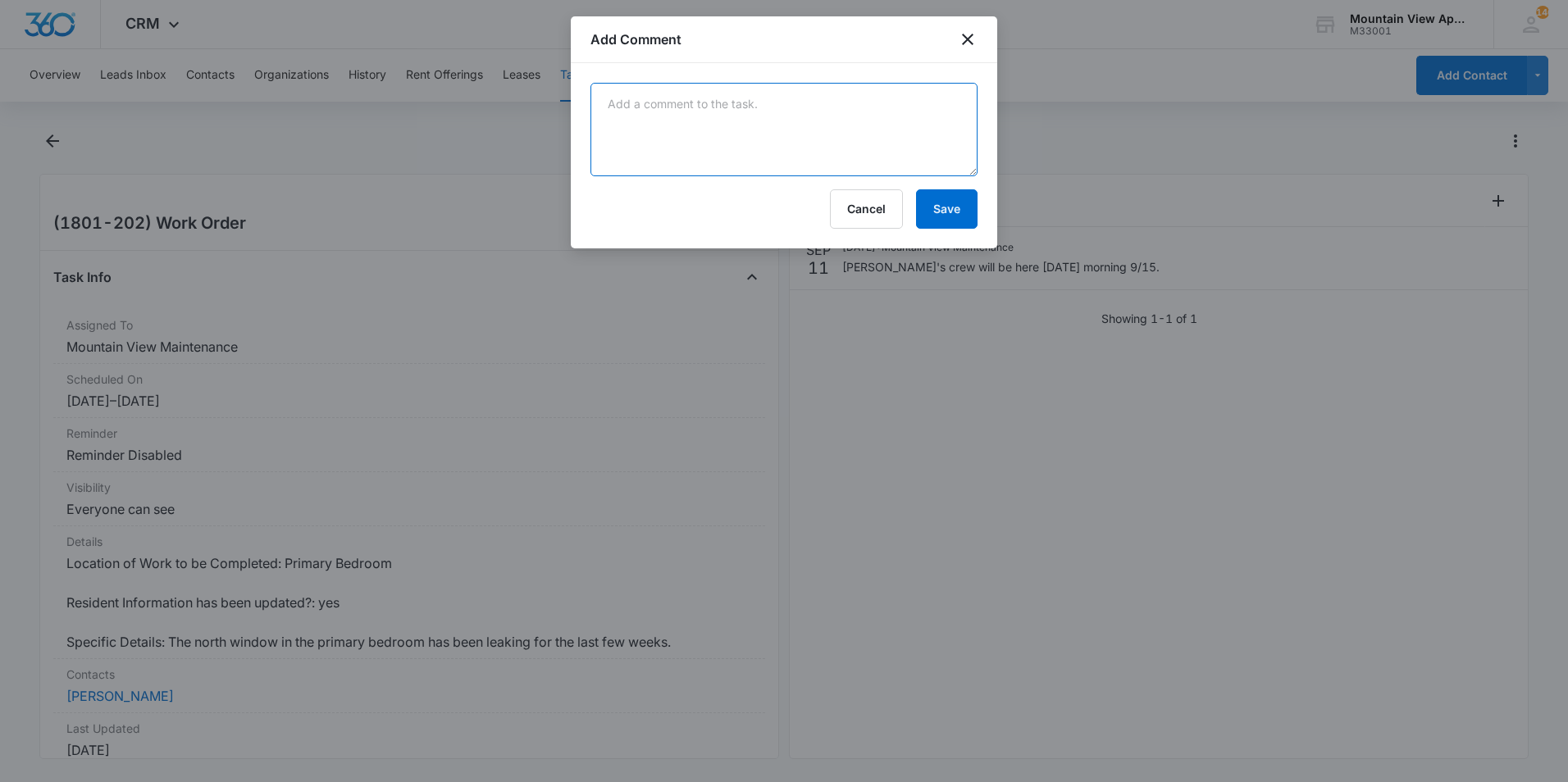
click at [912, 120] on textarea at bounding box center [784, 129] width 387 height 93
type textarea "Window has been fixed. No further action needed."
click at [930, 203] on button "Save" at bounding box center [946, 209] width 62 height 40
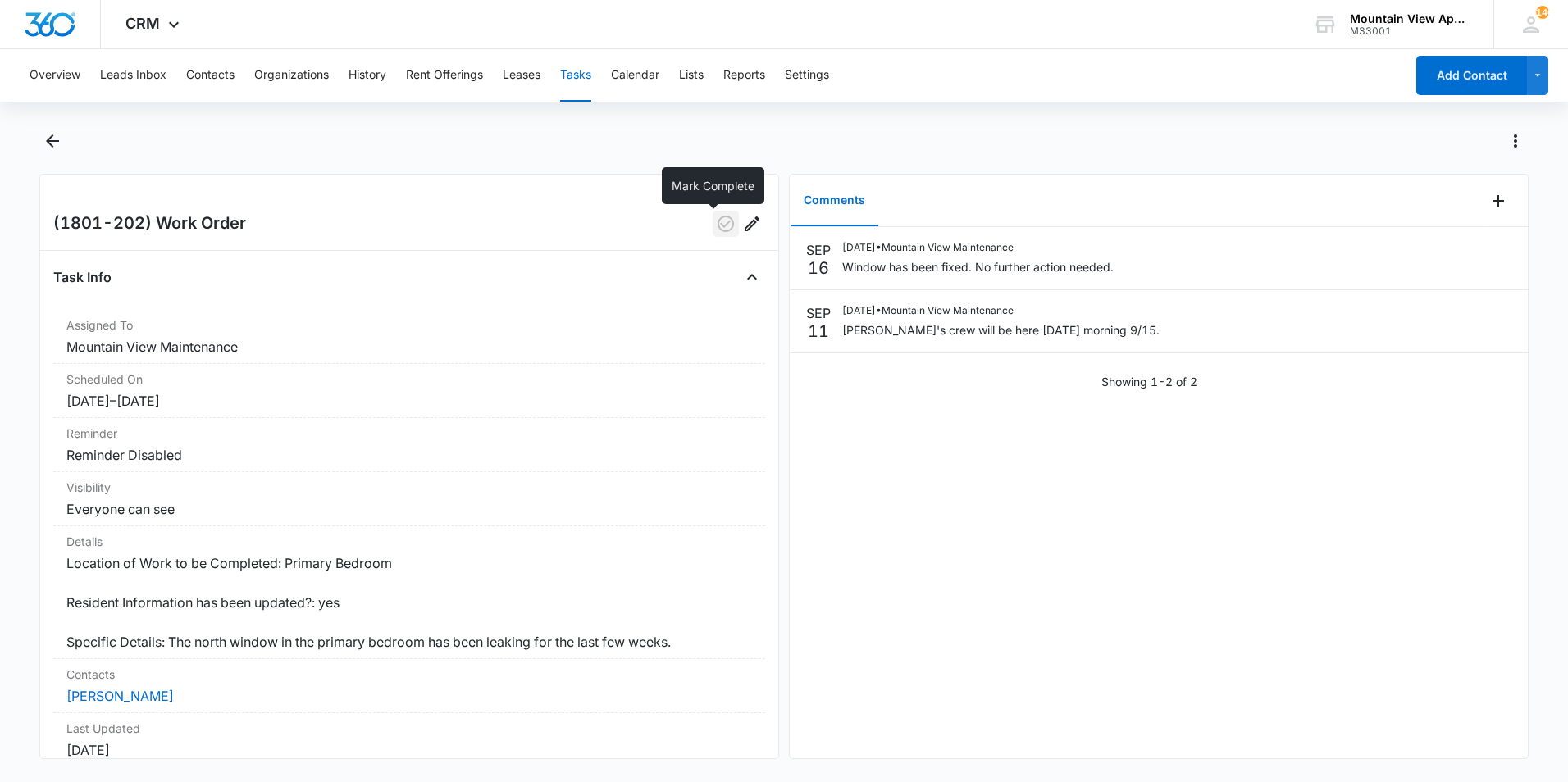
click at [717, 220] on icon "button" at bounding box center [725, 223] width 19 height 19
click at [53, 141] on icon "Back" at bounding box center [53, 141] width 13 height 13
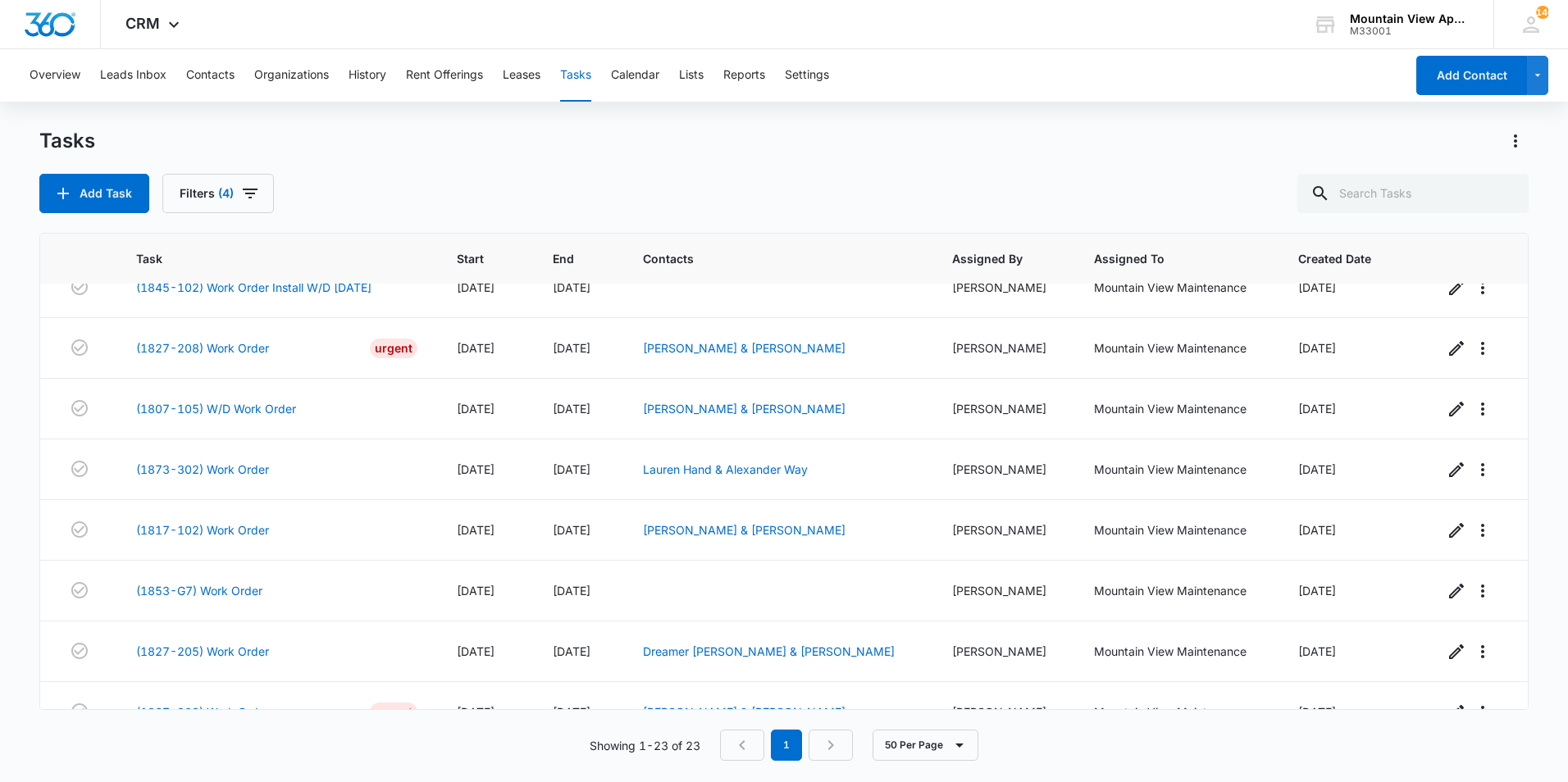
scroll to position [574, 0]
click at [211, 468] on link "(1873-302) Work Order" at bounding box center [203, 468] width 133 height 18
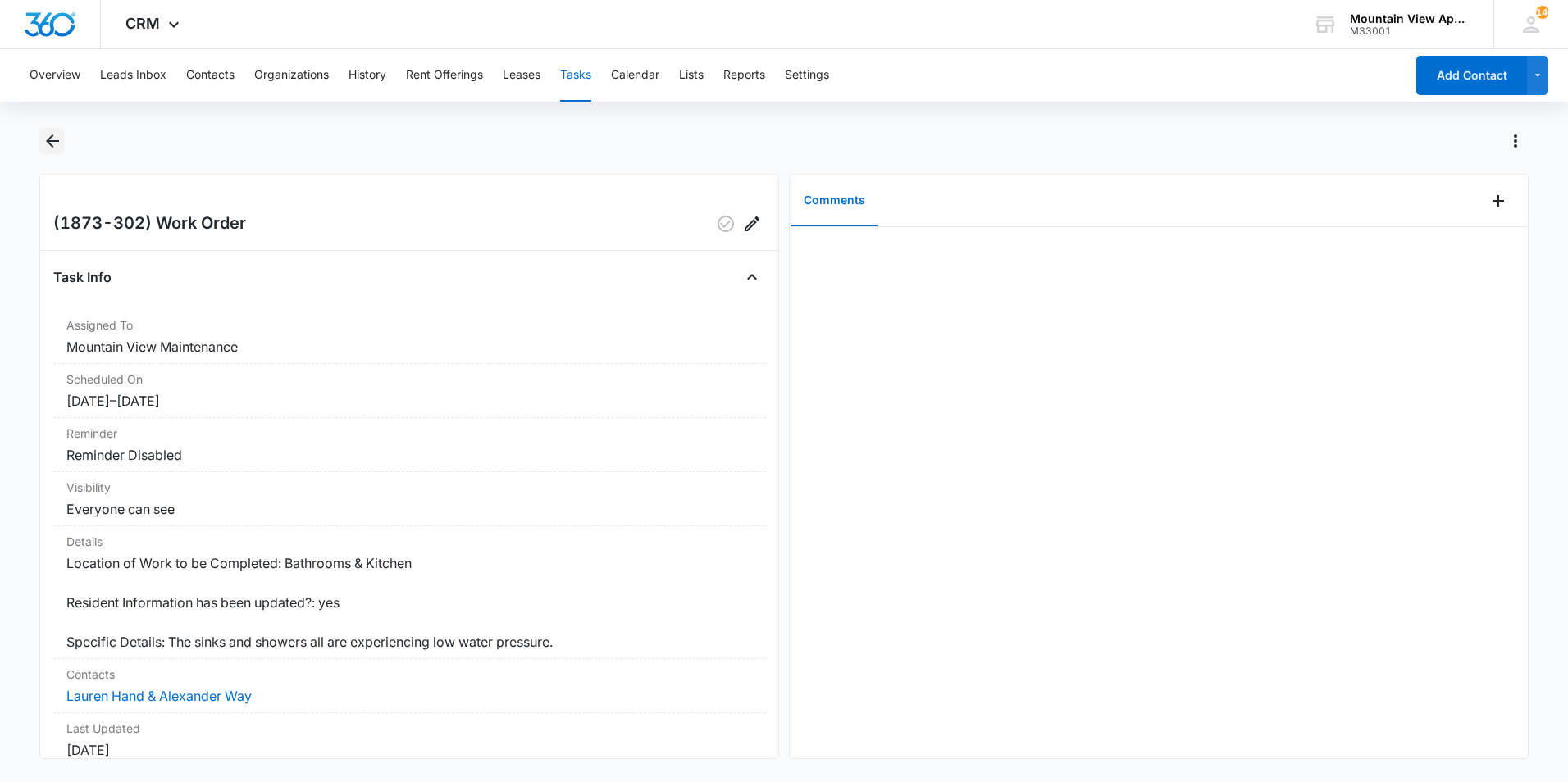
click at [49, 141] on icon "Back" at bounding box center [53, 141] width 13 height 13
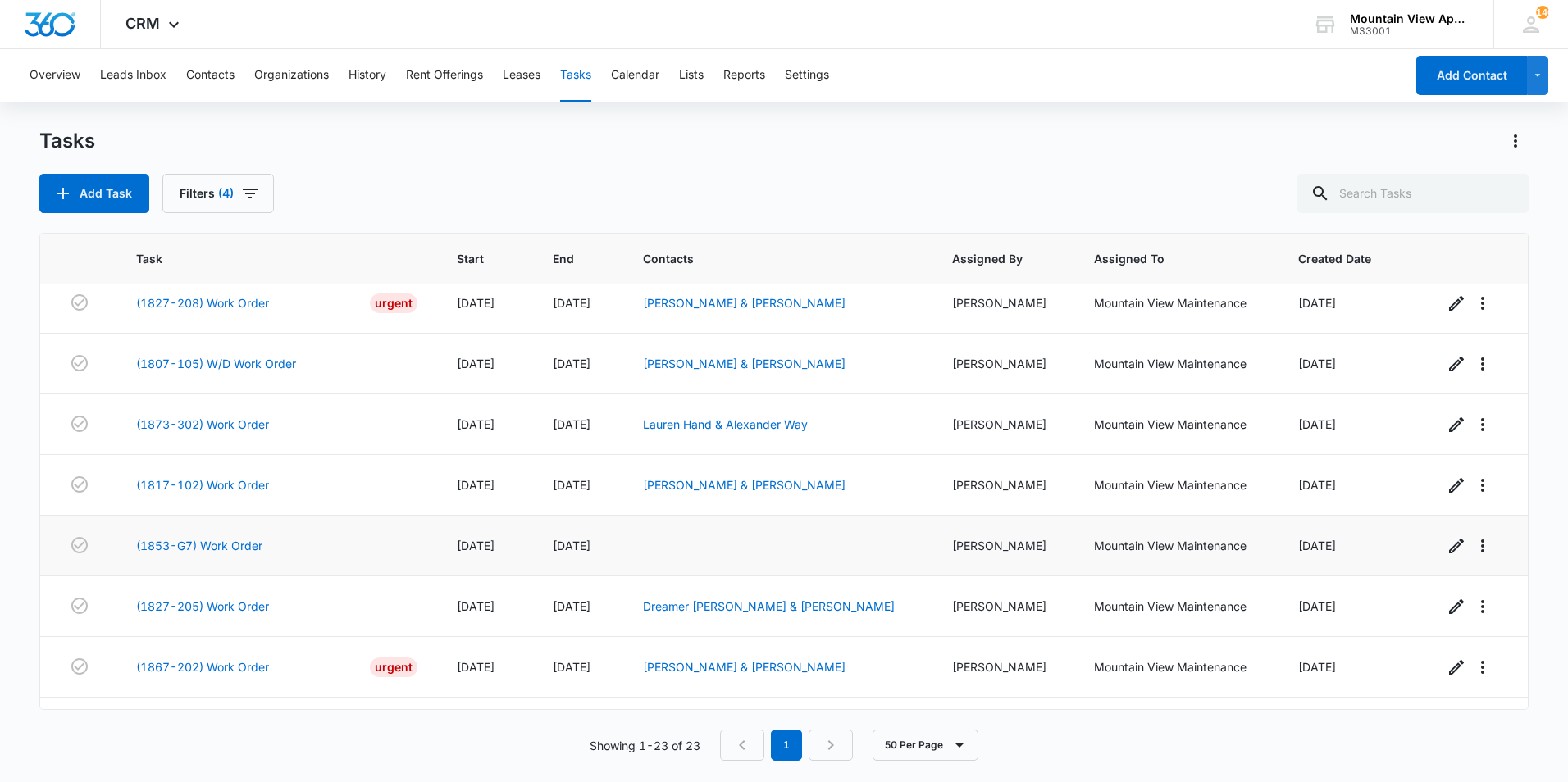
scroll to position [656, 0]
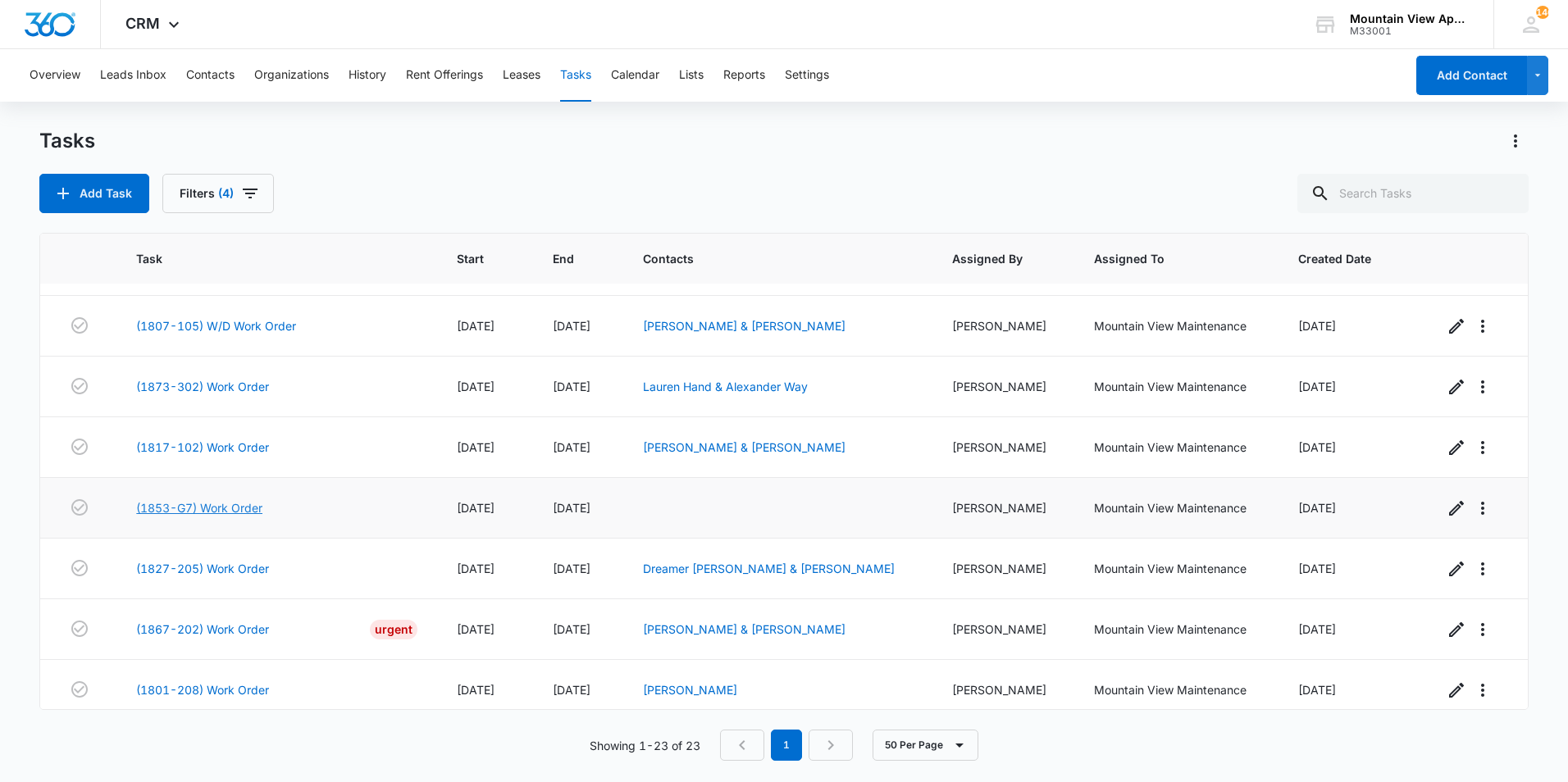
click at [233, 507] on link "(1853-G7) Work Order" at bounding box center [199, 508] width 126 height 18
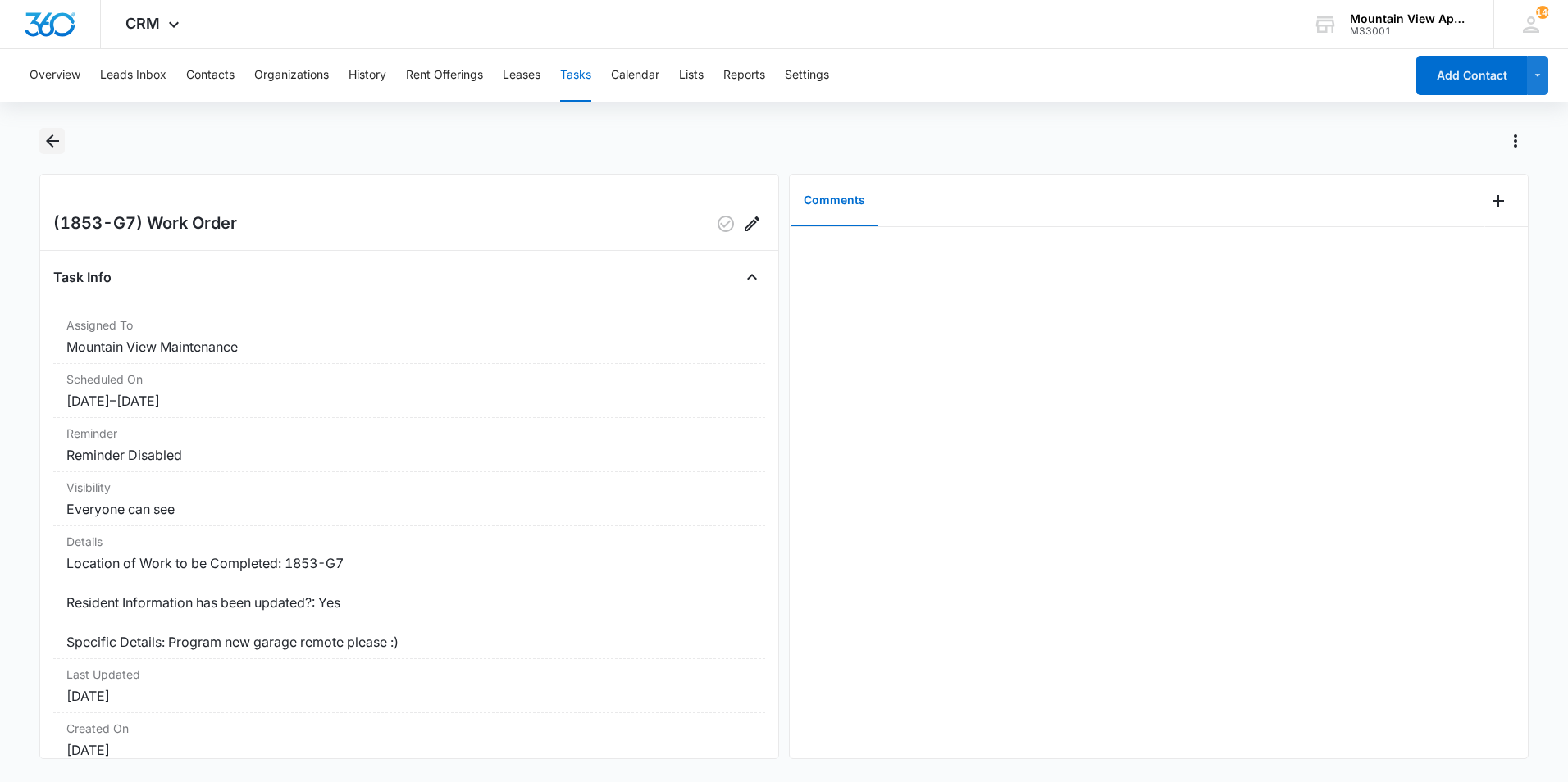
click at [48, 146] on icon "Back" at bounding box center [52, 140] width 19 height 19
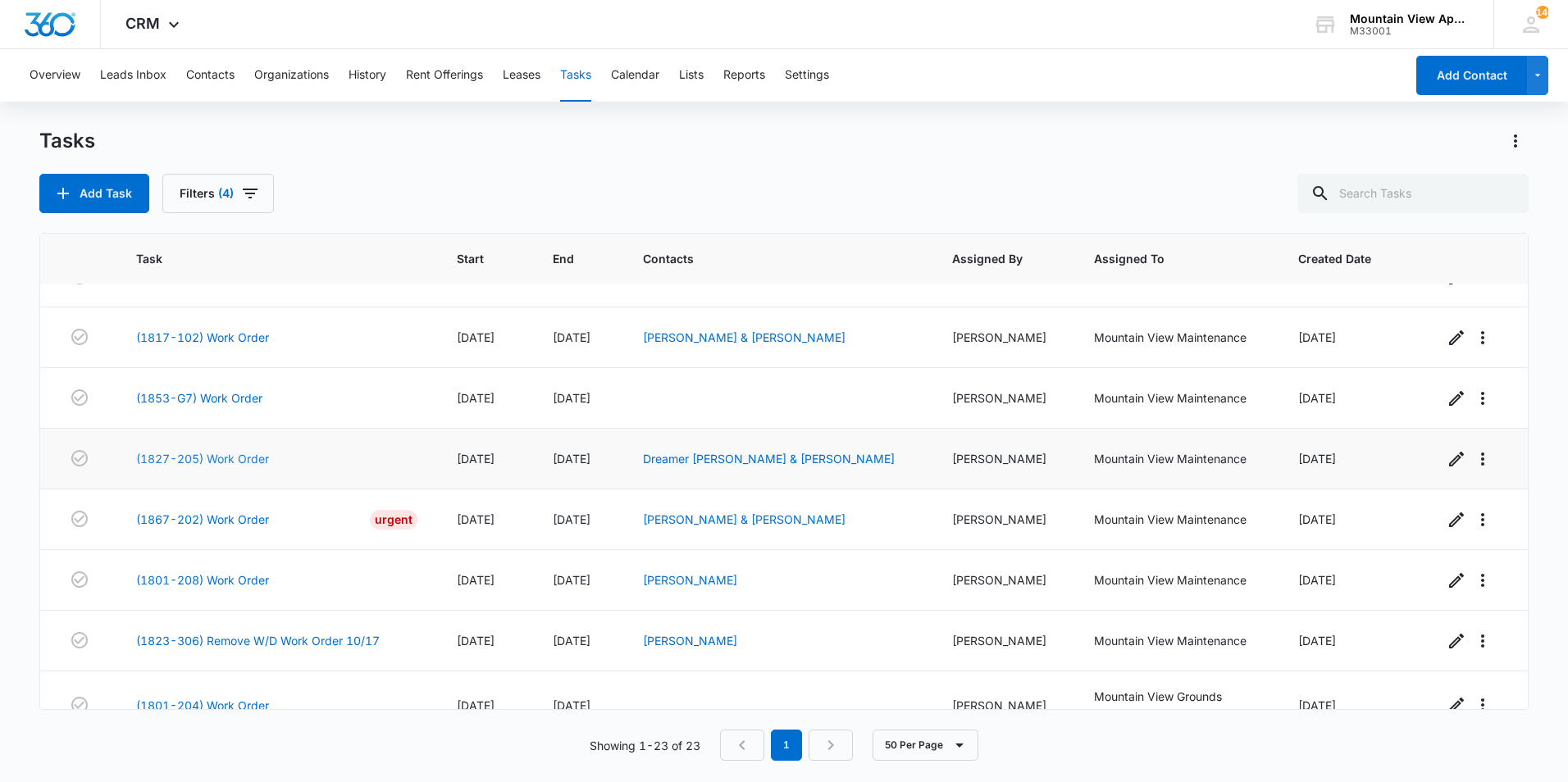
scroll to position [738, 0]
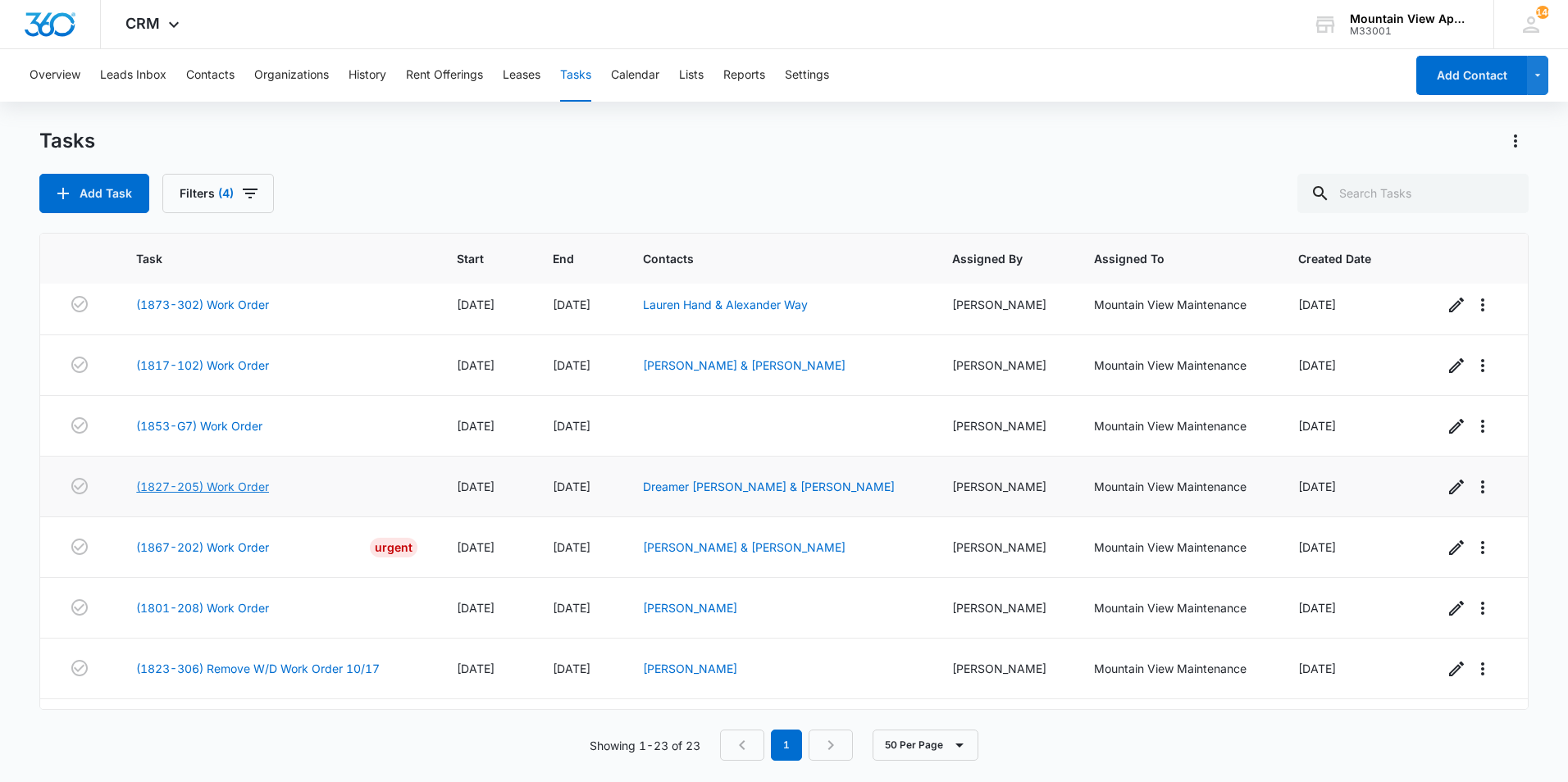
click at [161, 488] on link "(1827-205) Work Order" at bounding box center [203, 486] width 133 height 18
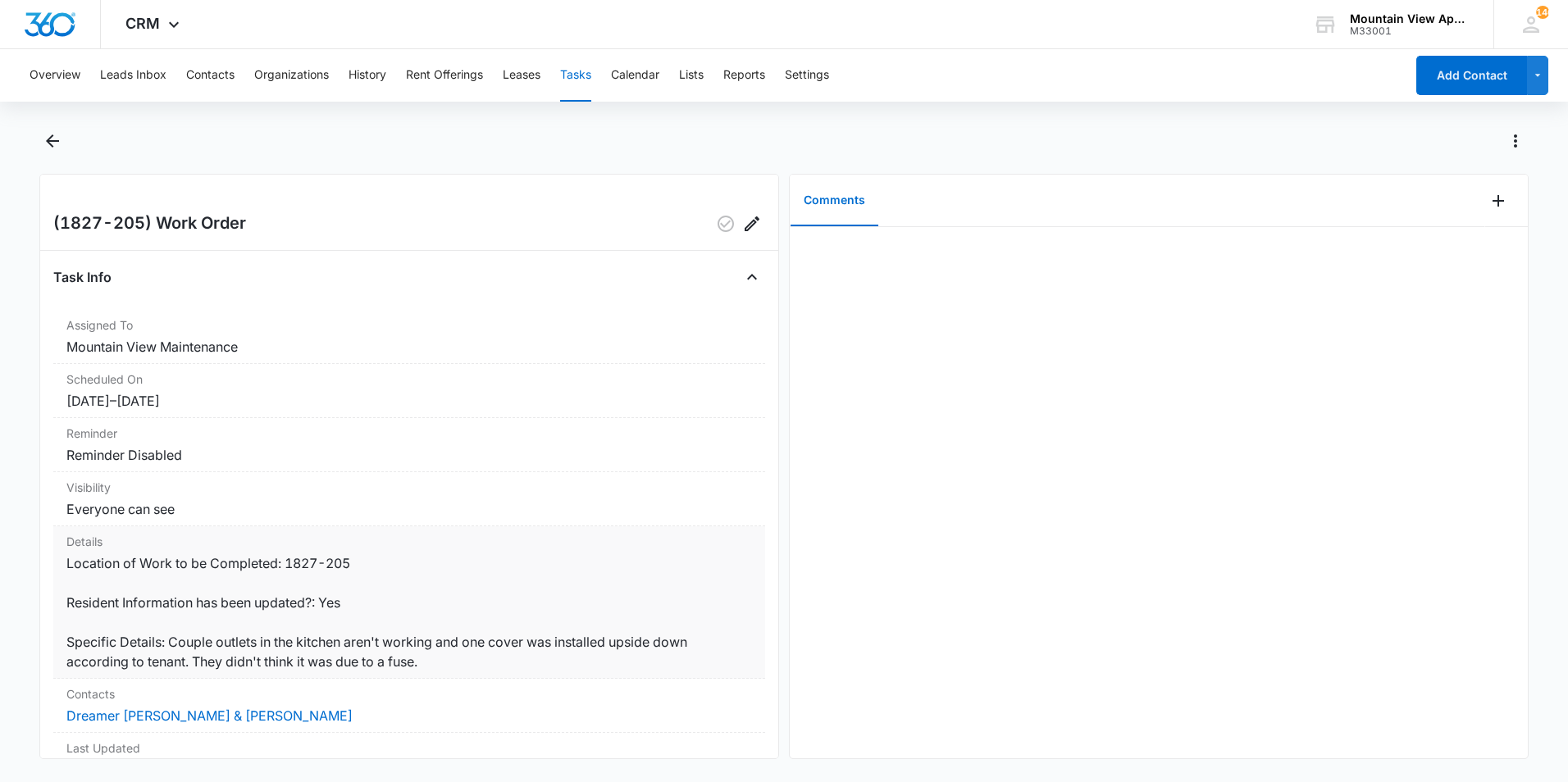
scroll to position [82, 0]
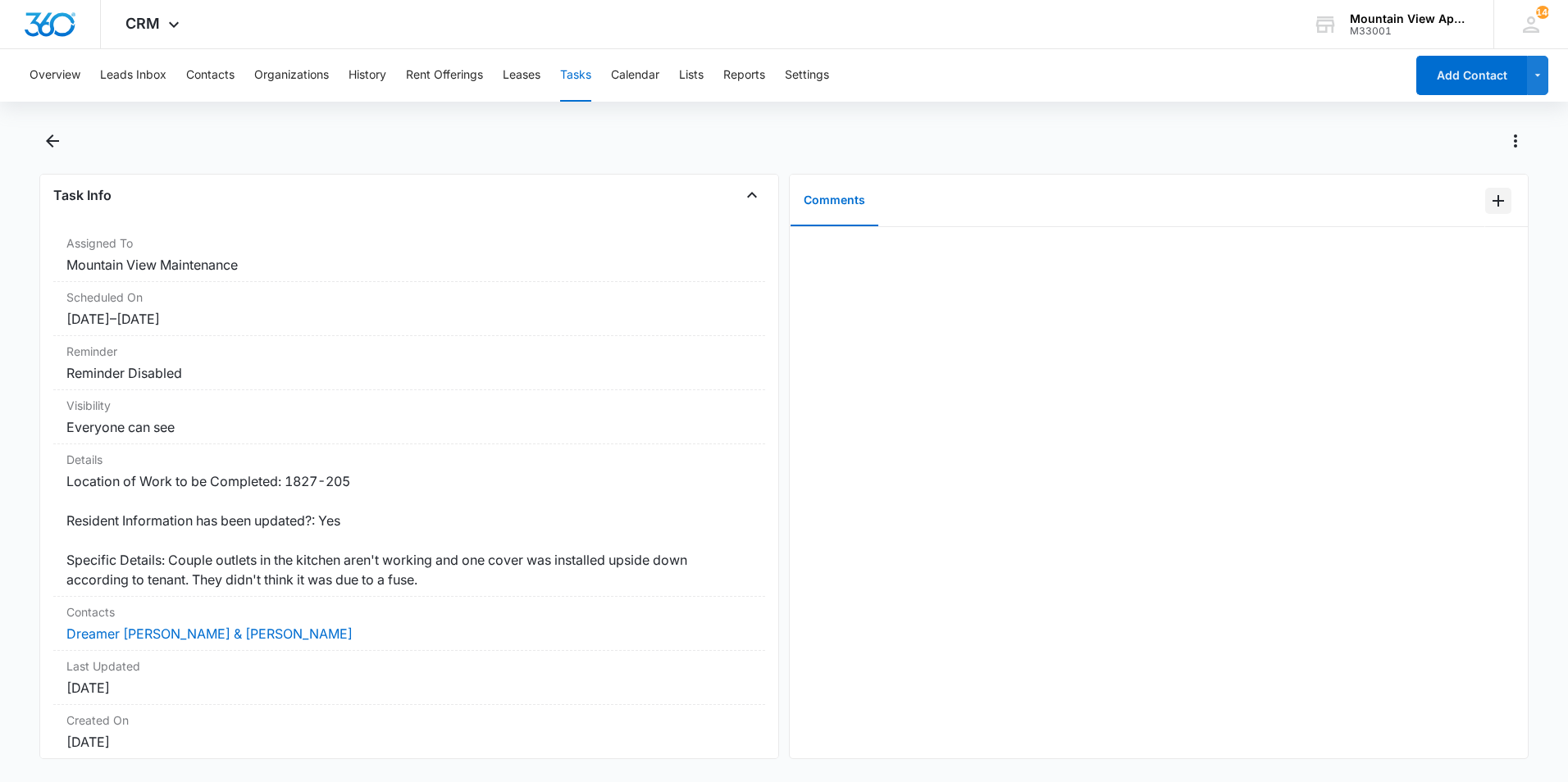
click at [1488, 202] on icon "Add Comment" at bounding box center [1497, 200] width 19 height 19
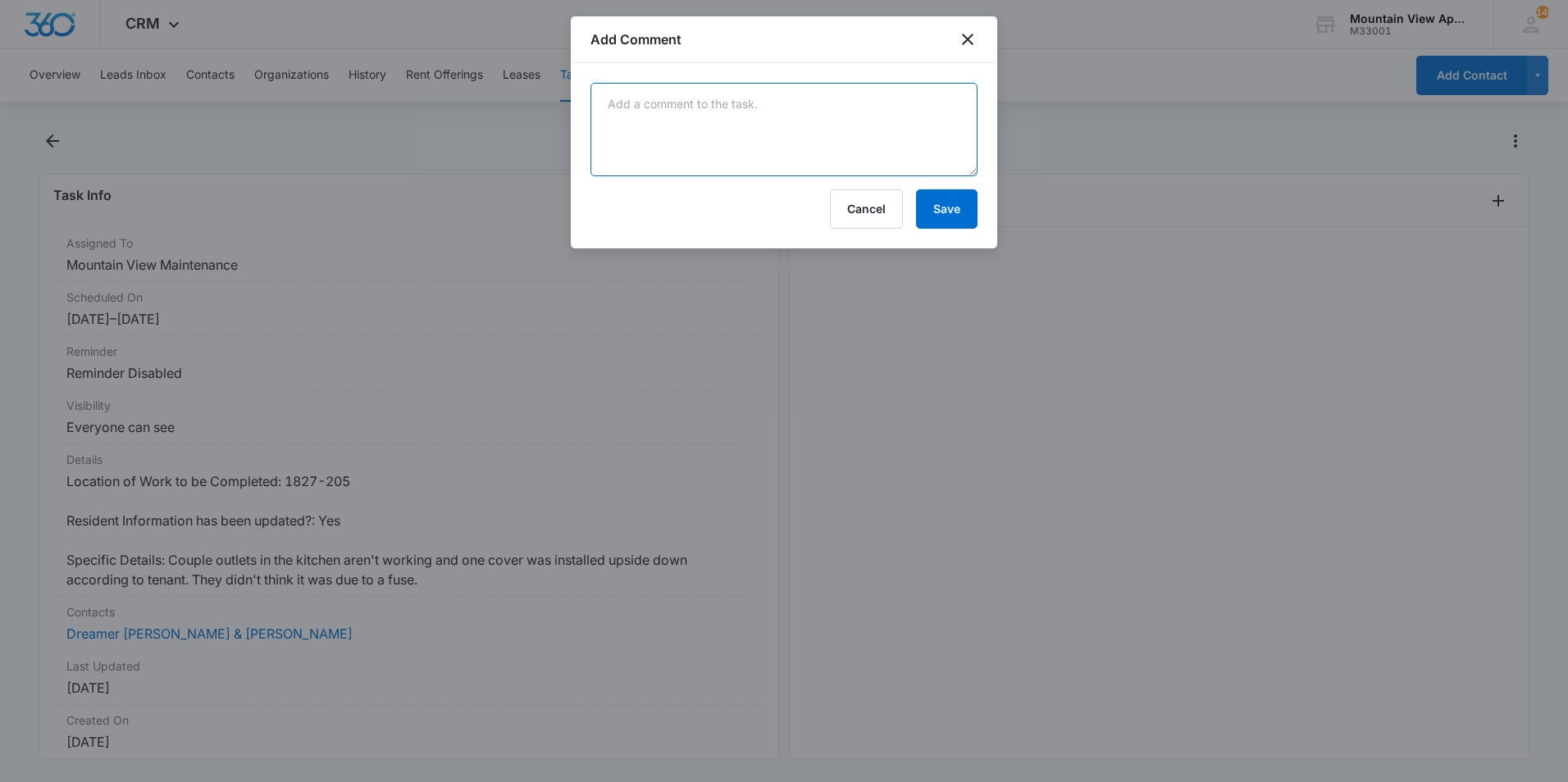
click at [884, 123] on textarea at bounding box center [784, 129] width 387 height 93
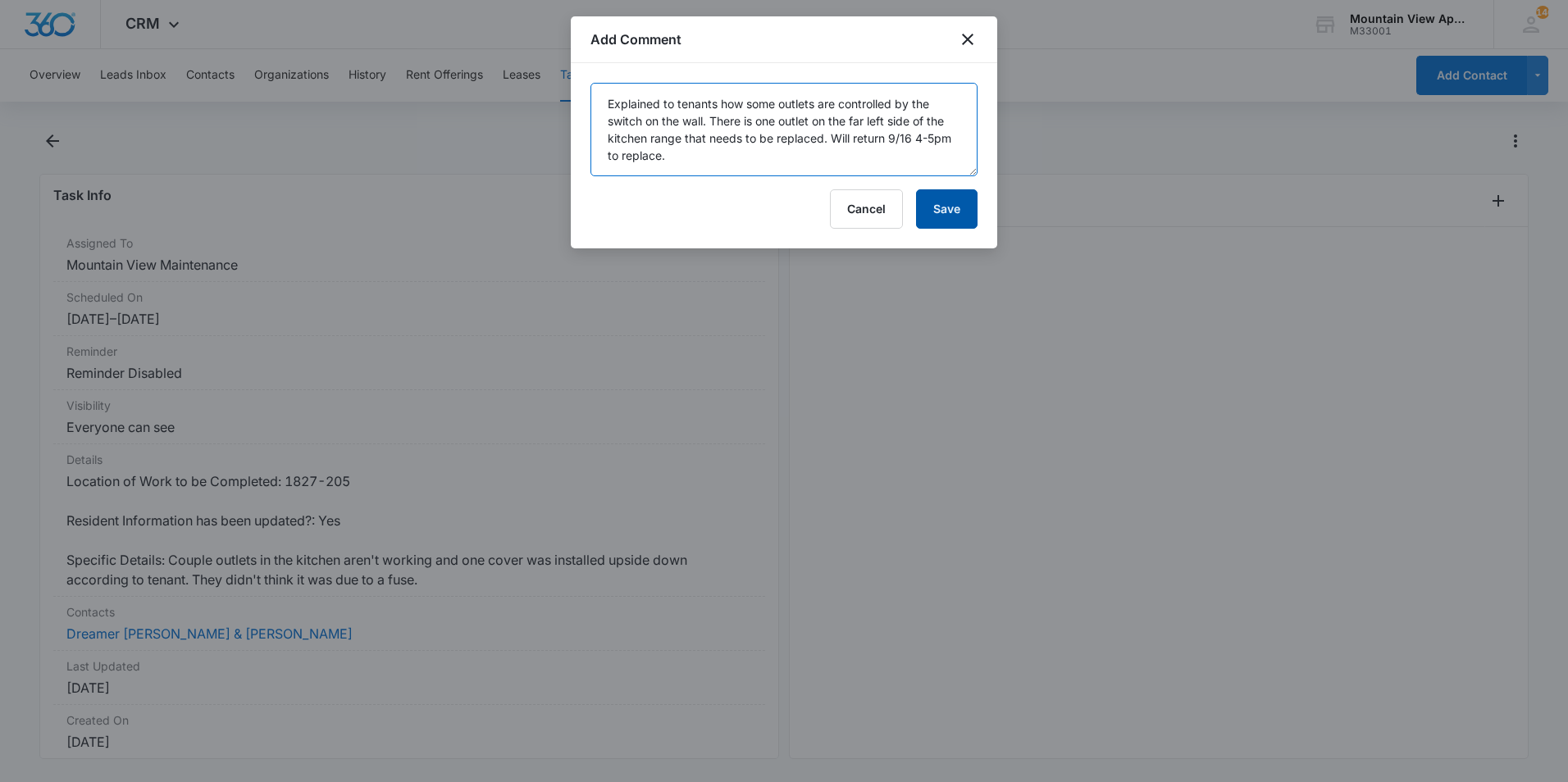
type textarea "Explained to tenants how some outlets are controlled by the switch on the wall.…"
click at [951, 217] on button "Save" at bounding box center [946, 209] width 62 height 40
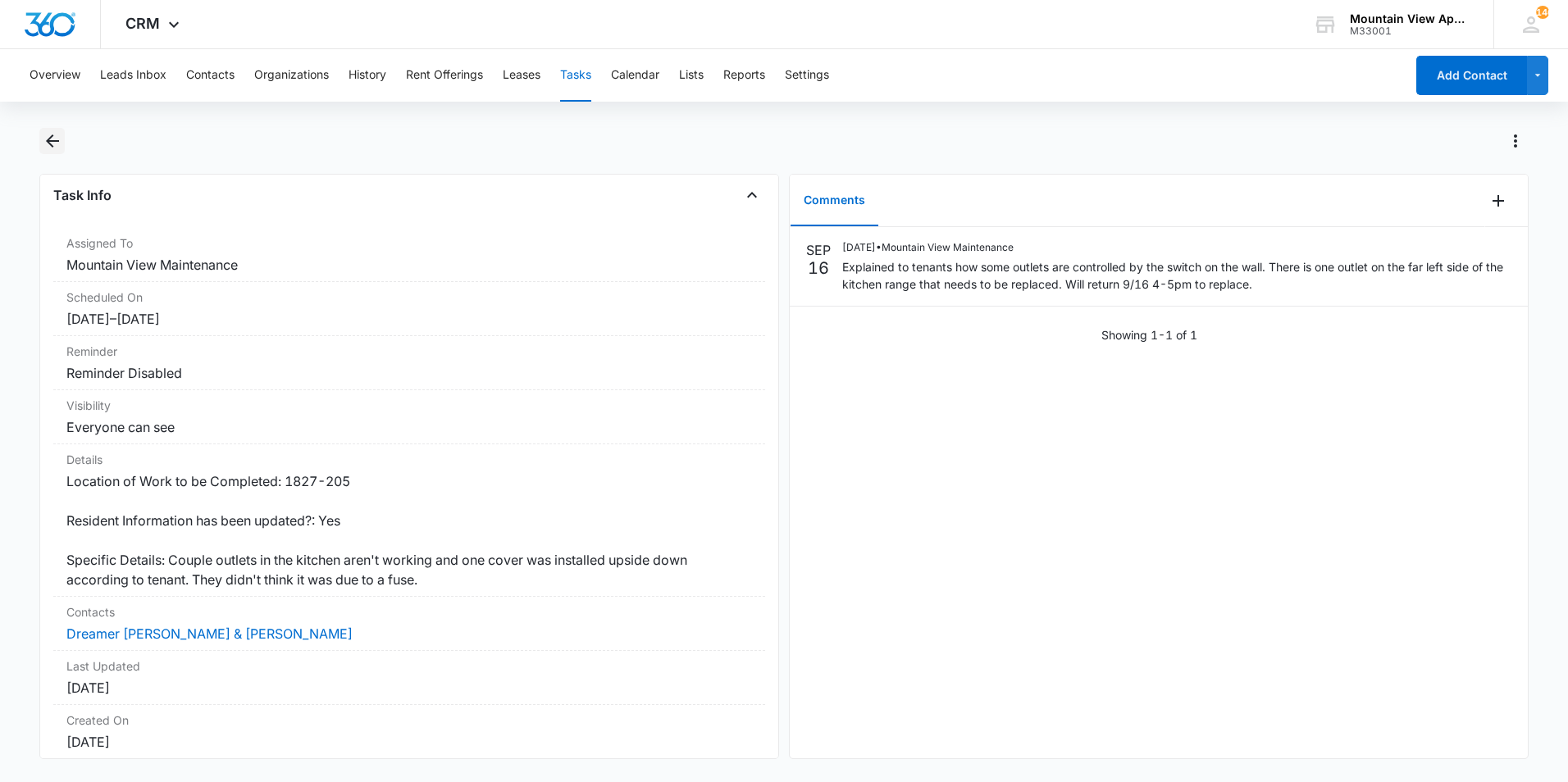
click at [52, 142] on icon "Back" at bounding box center [53, 141] width 13 height 13
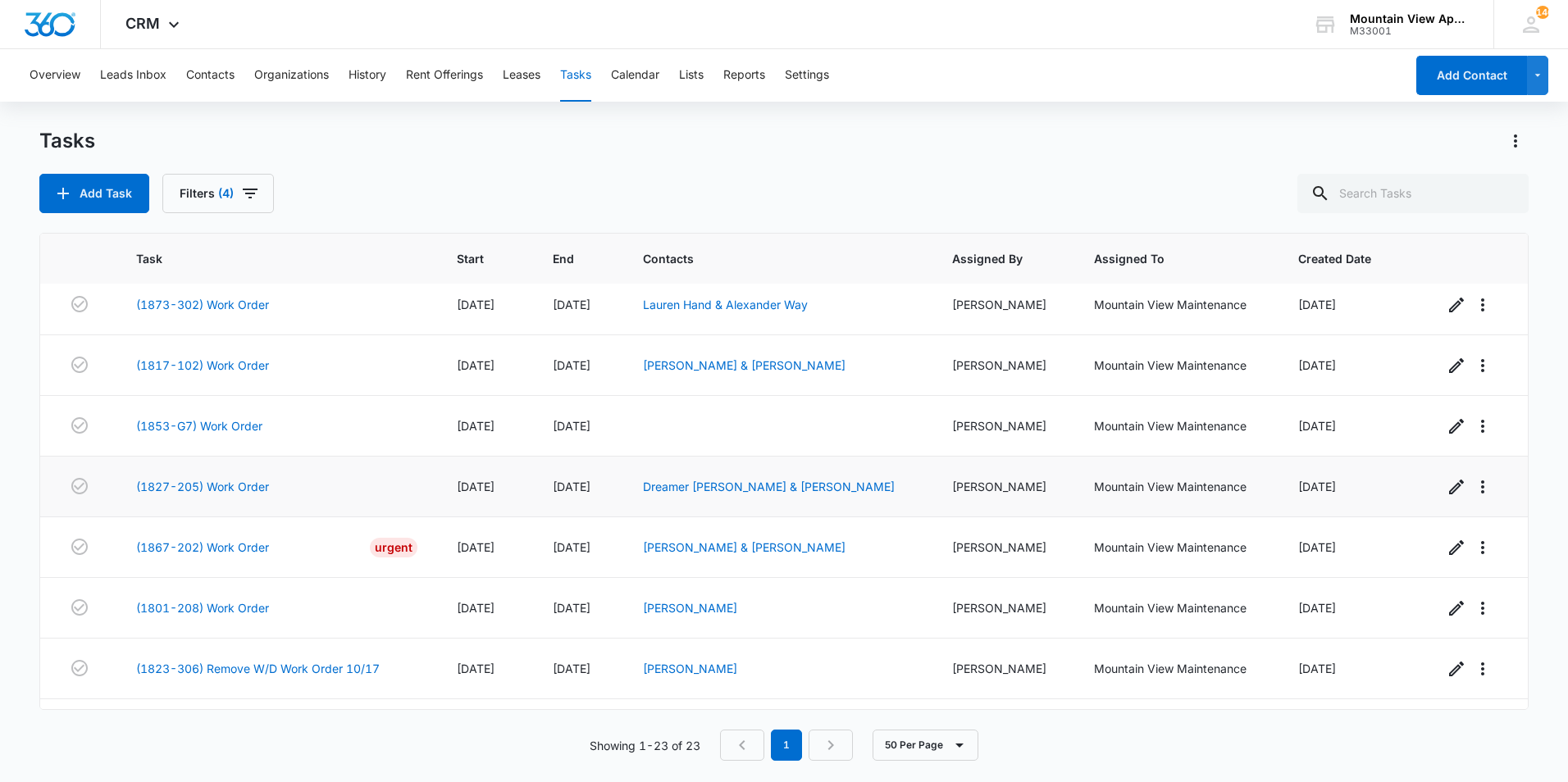
scroll to position [820, 0]
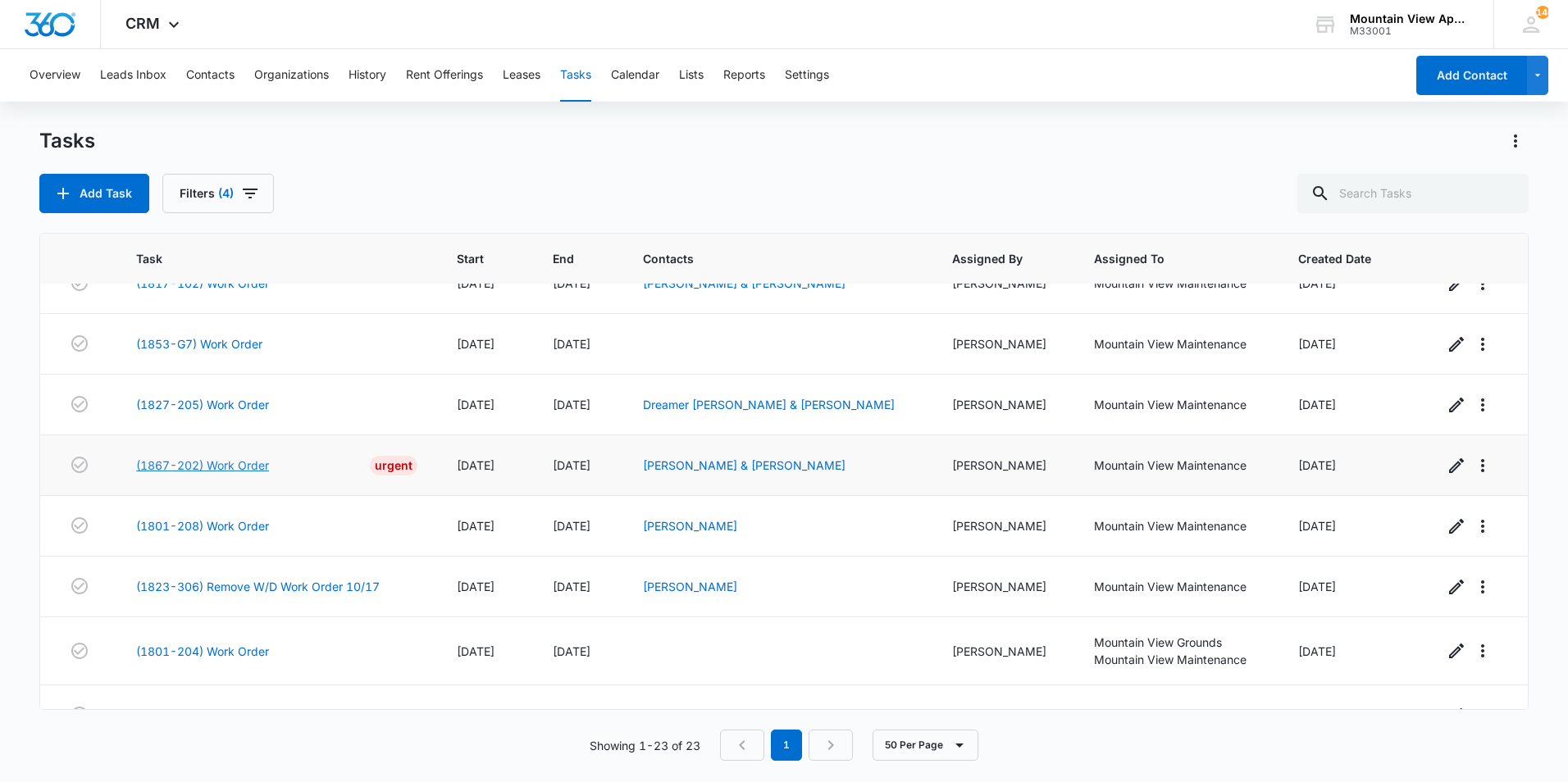
click at [247, 466] on link "(1867-202) Work Order" at bounding box center [203, 465] width 133 height 18
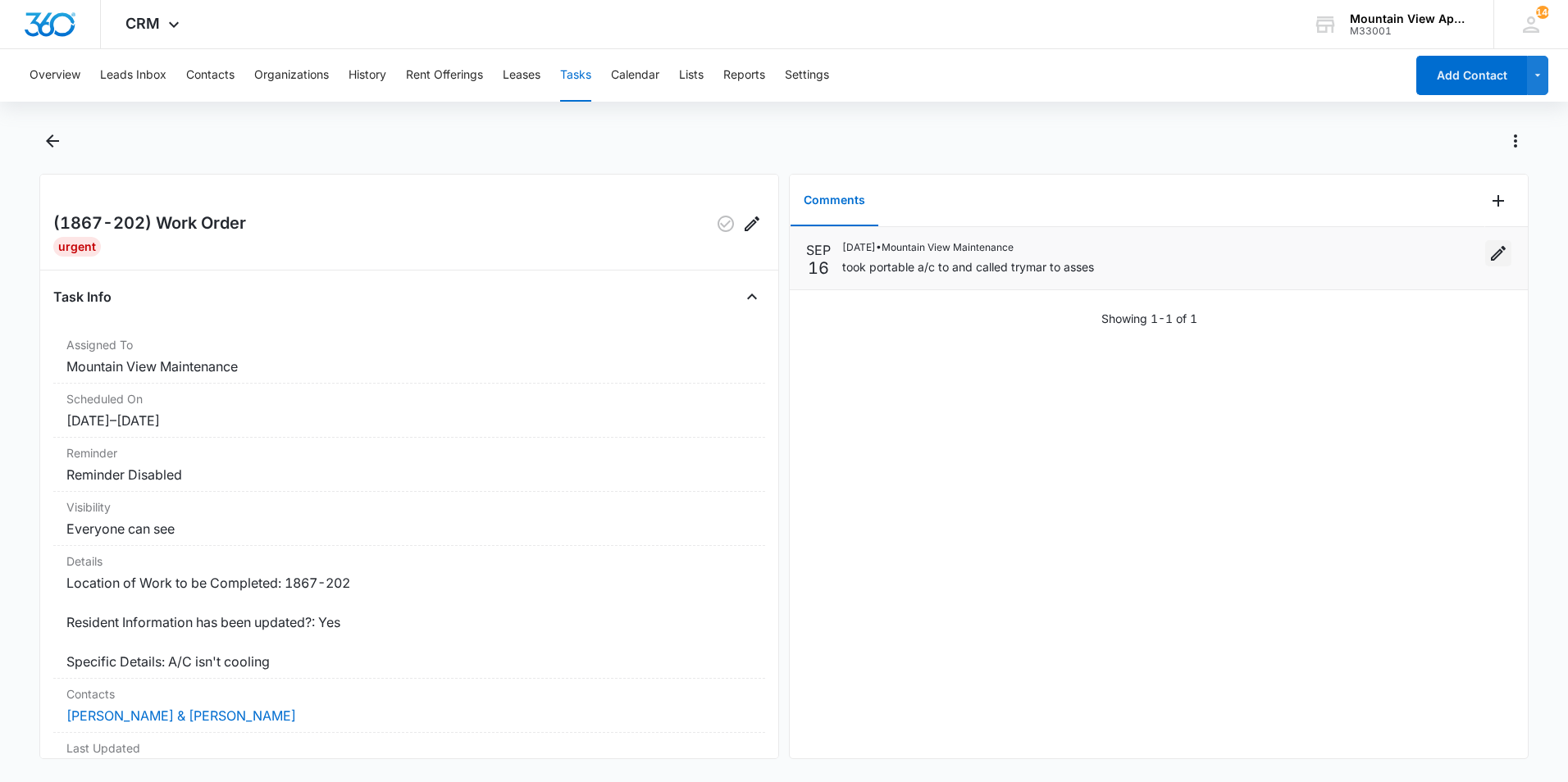
click at [1491, 257] on icon "Edit" at bounding box center [1498, 253] width 15 height 15
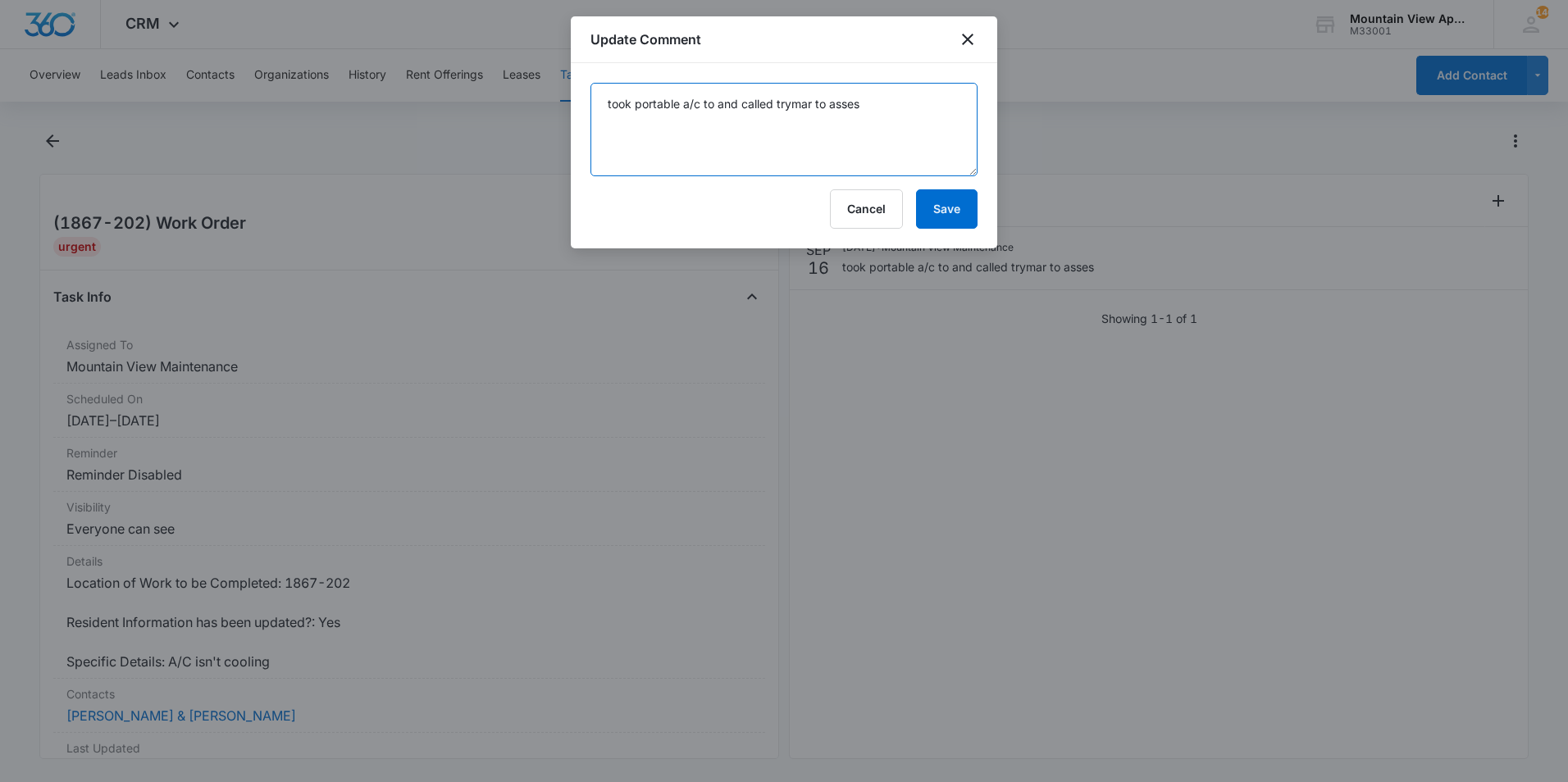
click at [611, 104] on textarea "took portable a/c to and called trymar to asses" at bounding box center [784, 129] width 387 height 93
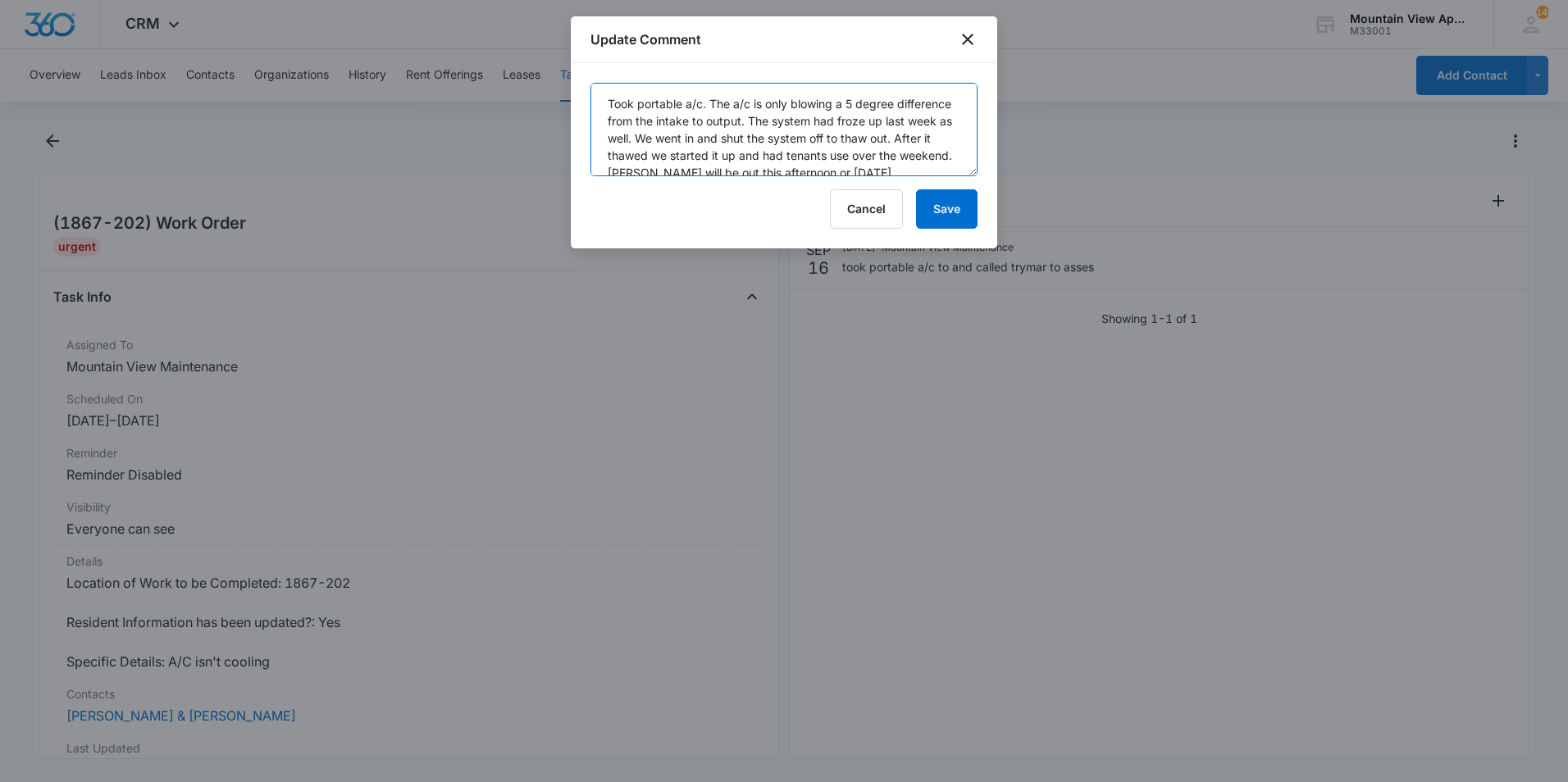
scroll to position [34, 0]
type textarea "Took portable a/c. The a/c is only blowing a 5 degree difference from the intak…"
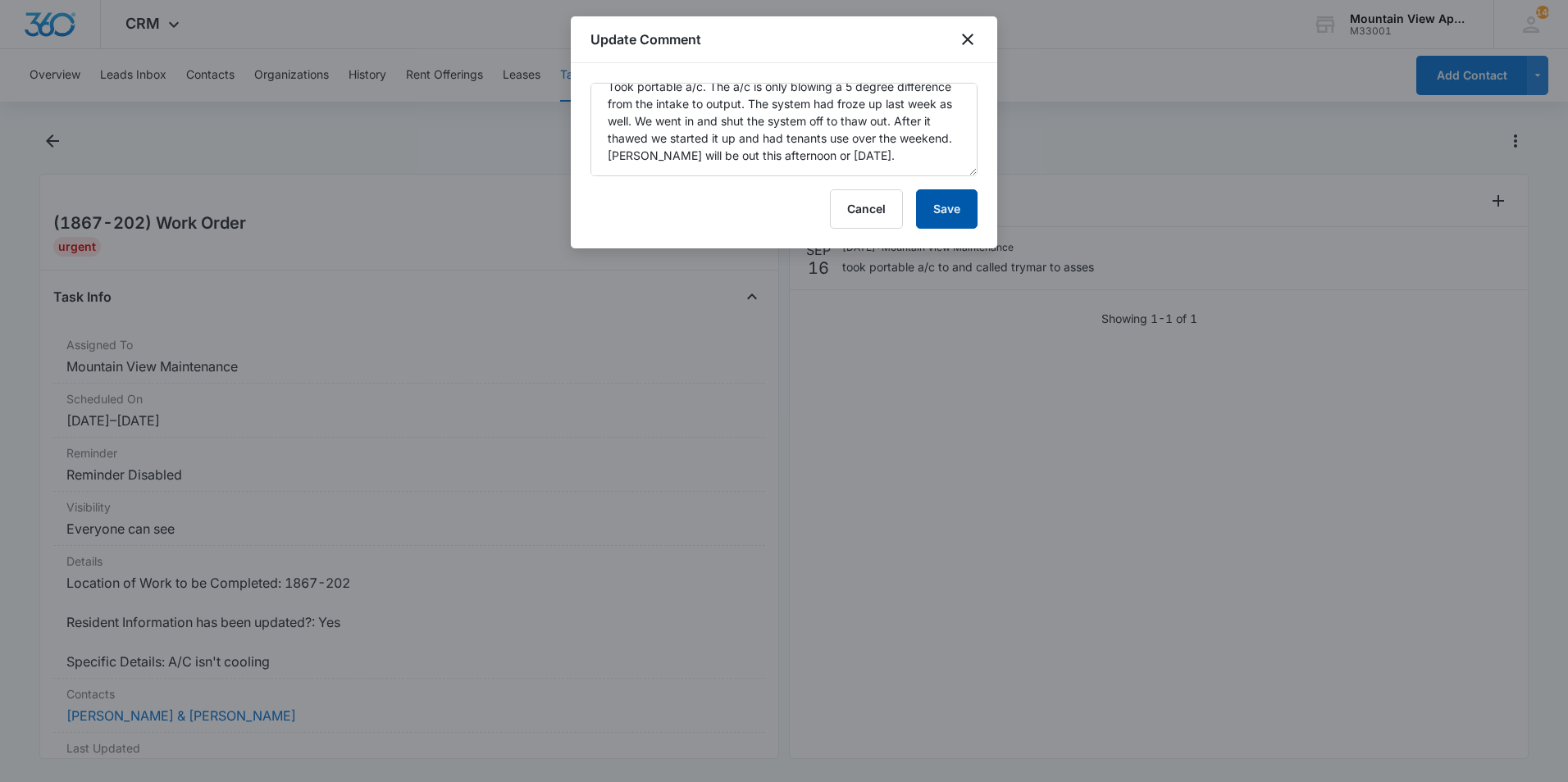
click at [941, 209] on button "Save" at bounding box center [946, 209] width 62 height 40
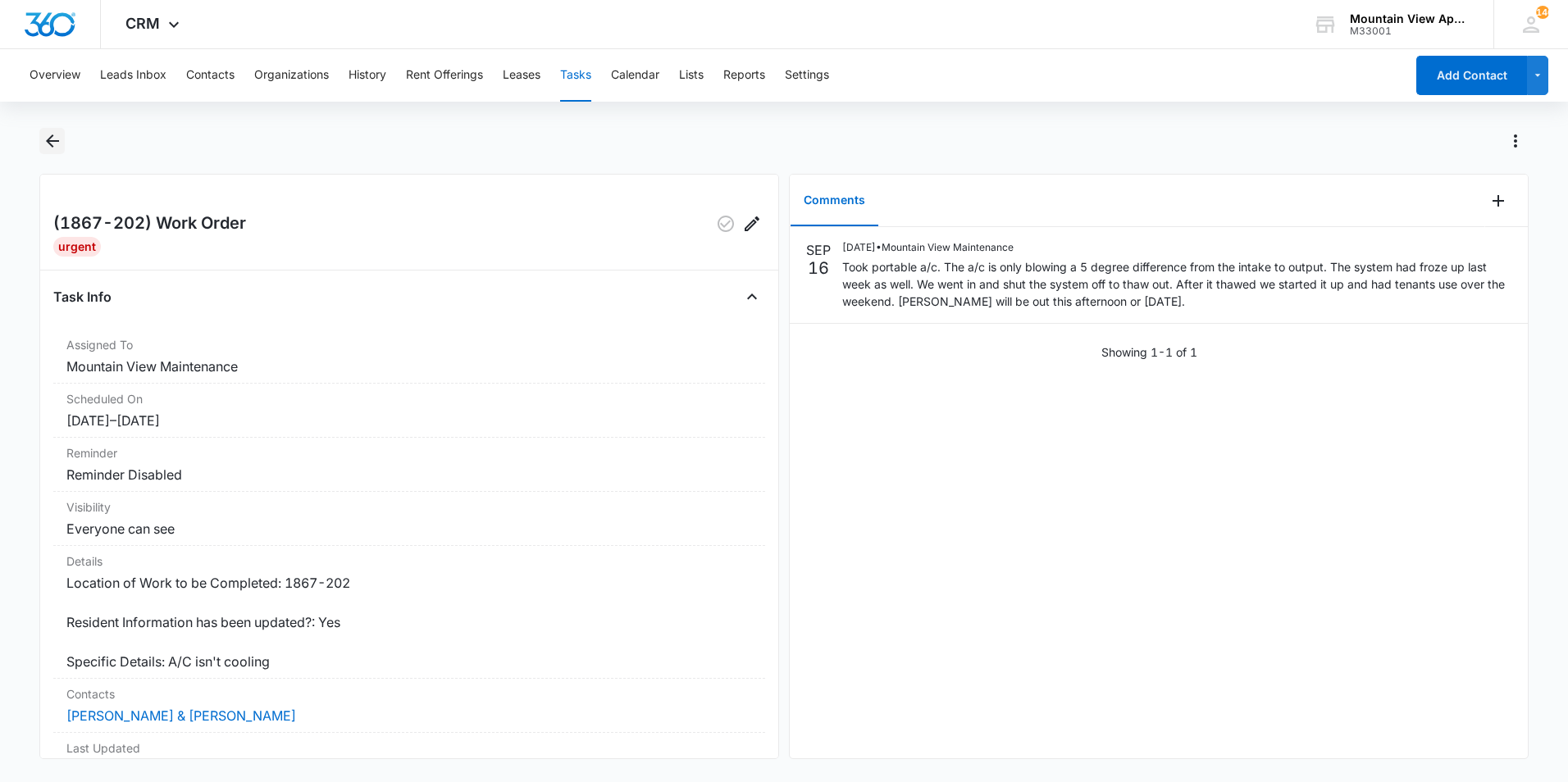
click at [51, 142] on icon "Back" at bounding box center [53, 141] width 13 height 13
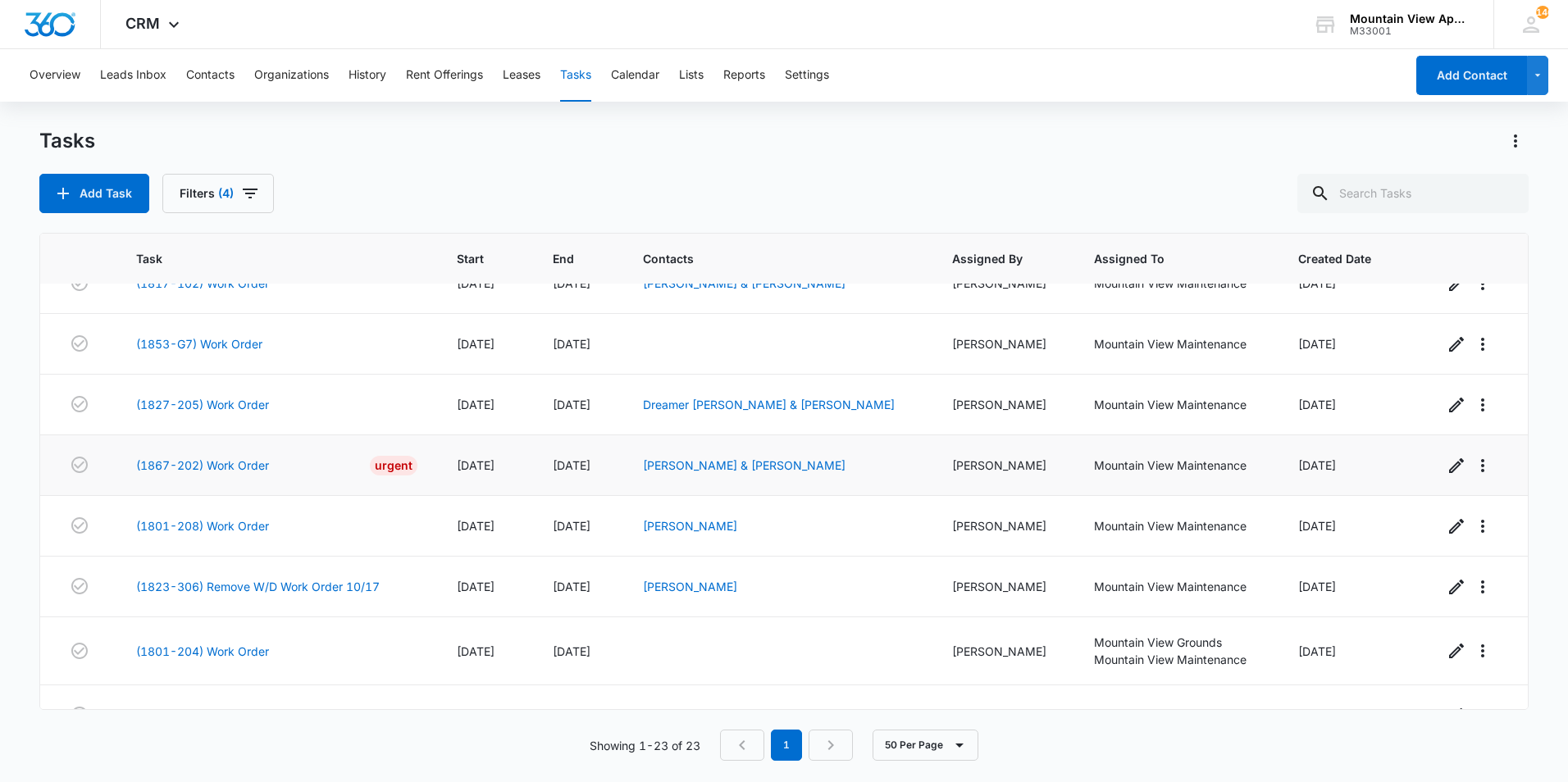
scroll to position [902, 0]
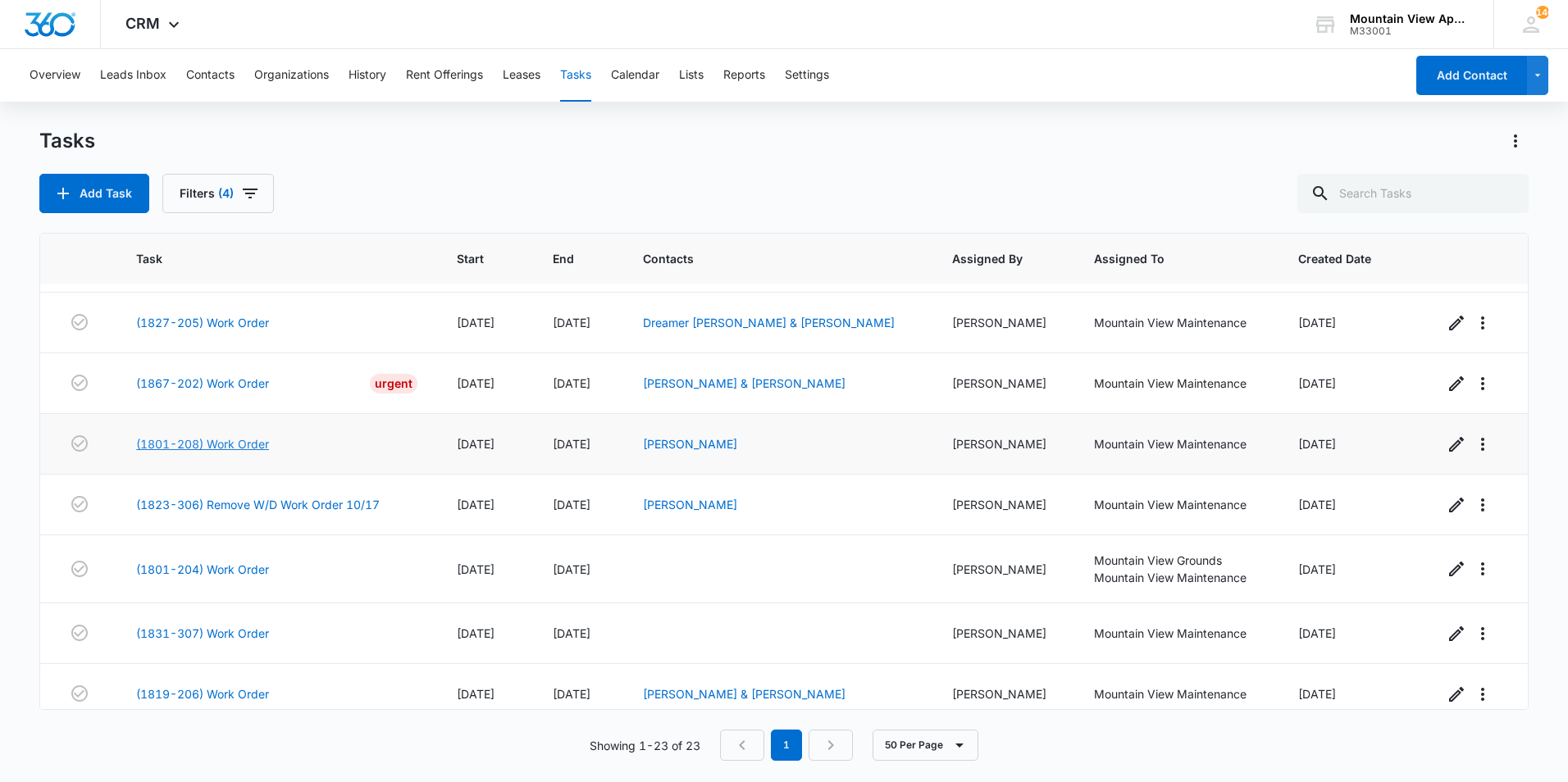
click at [234, 443] on link "(1801-208) Work Order" at bounding box center [203, 444] width 133 height 18
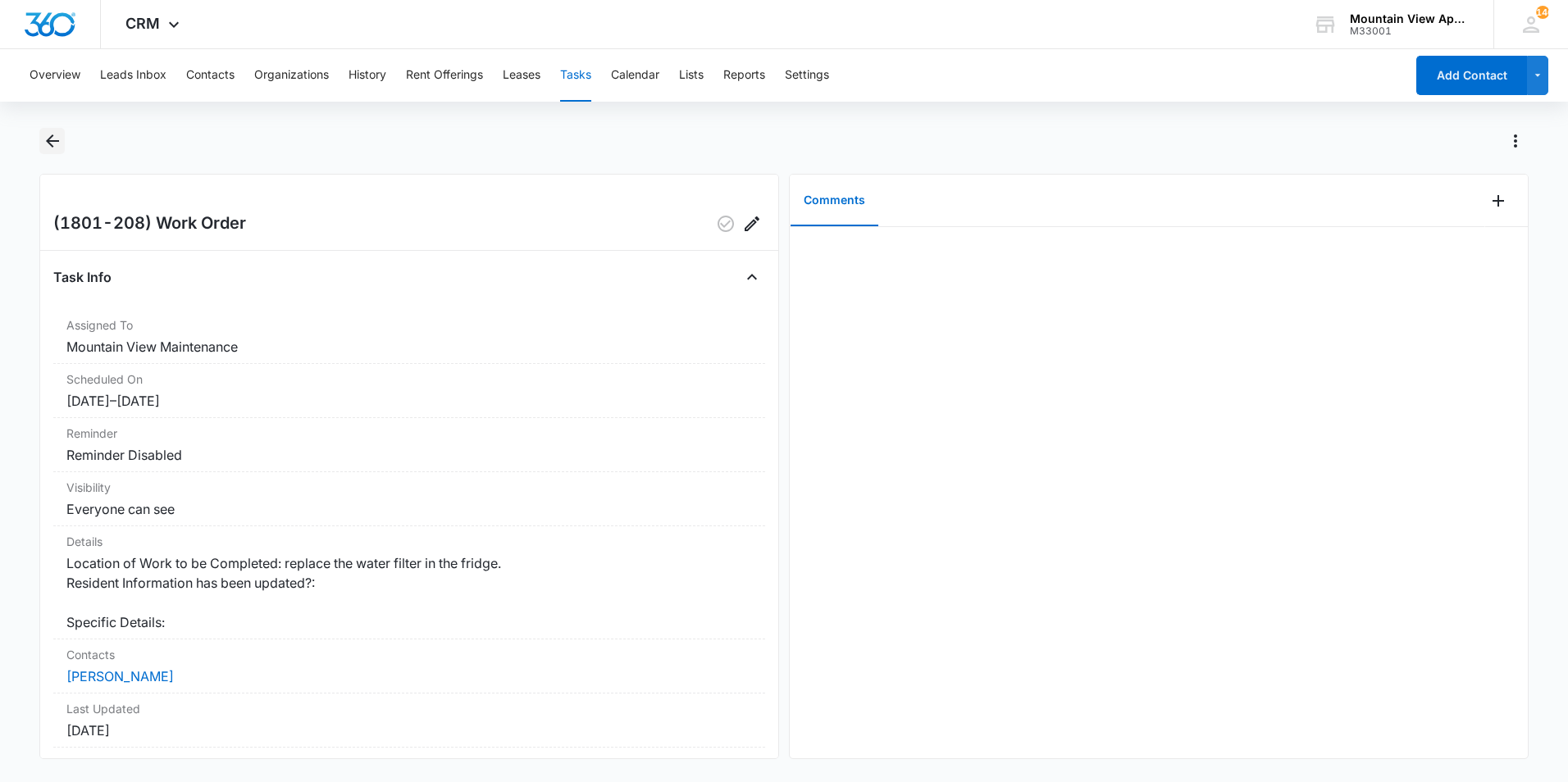
click at [52, 138] on icon "Back" at bounding box center [52, 140] width 19 height 19
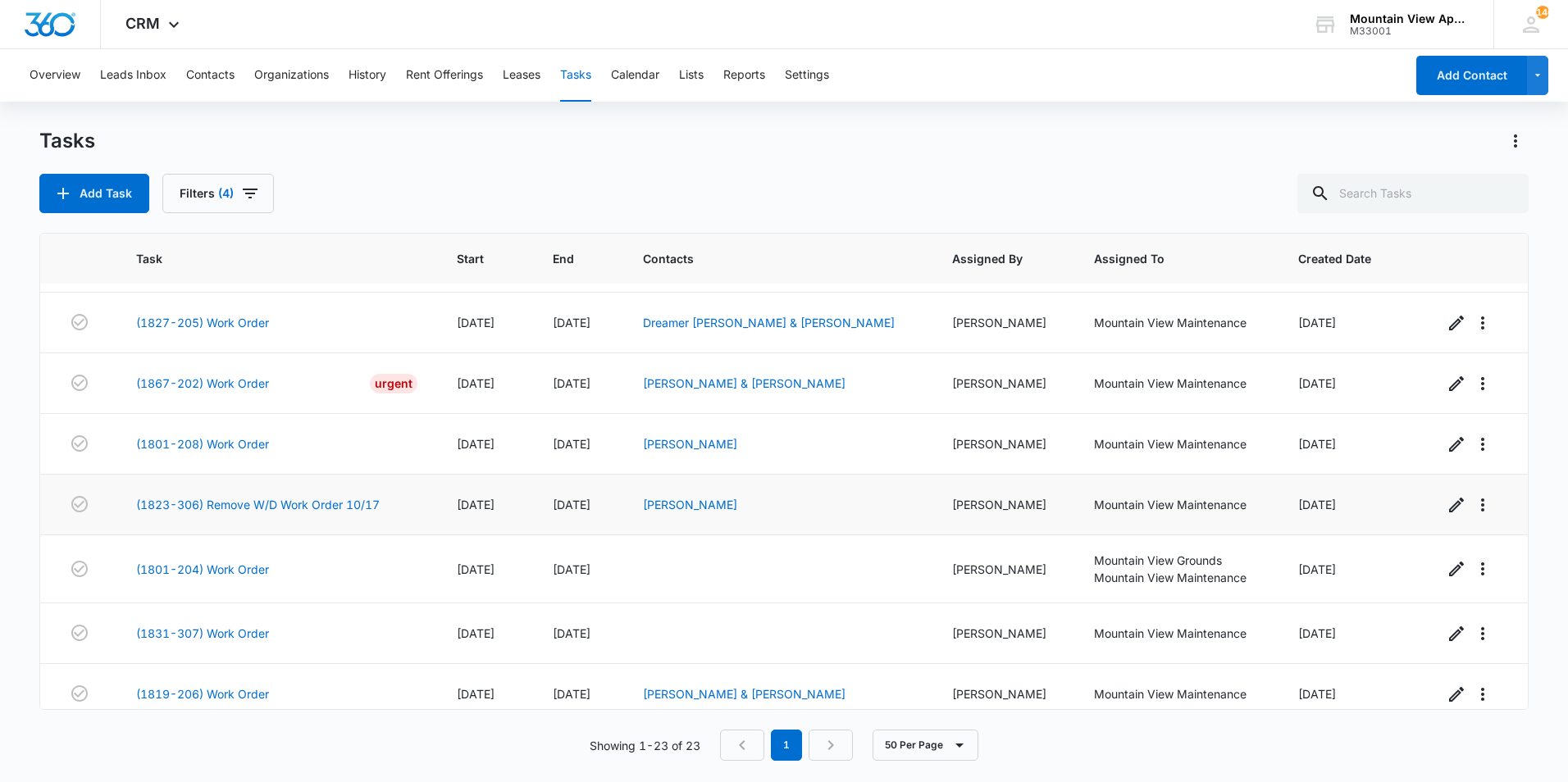
scroll to position [977, 0]
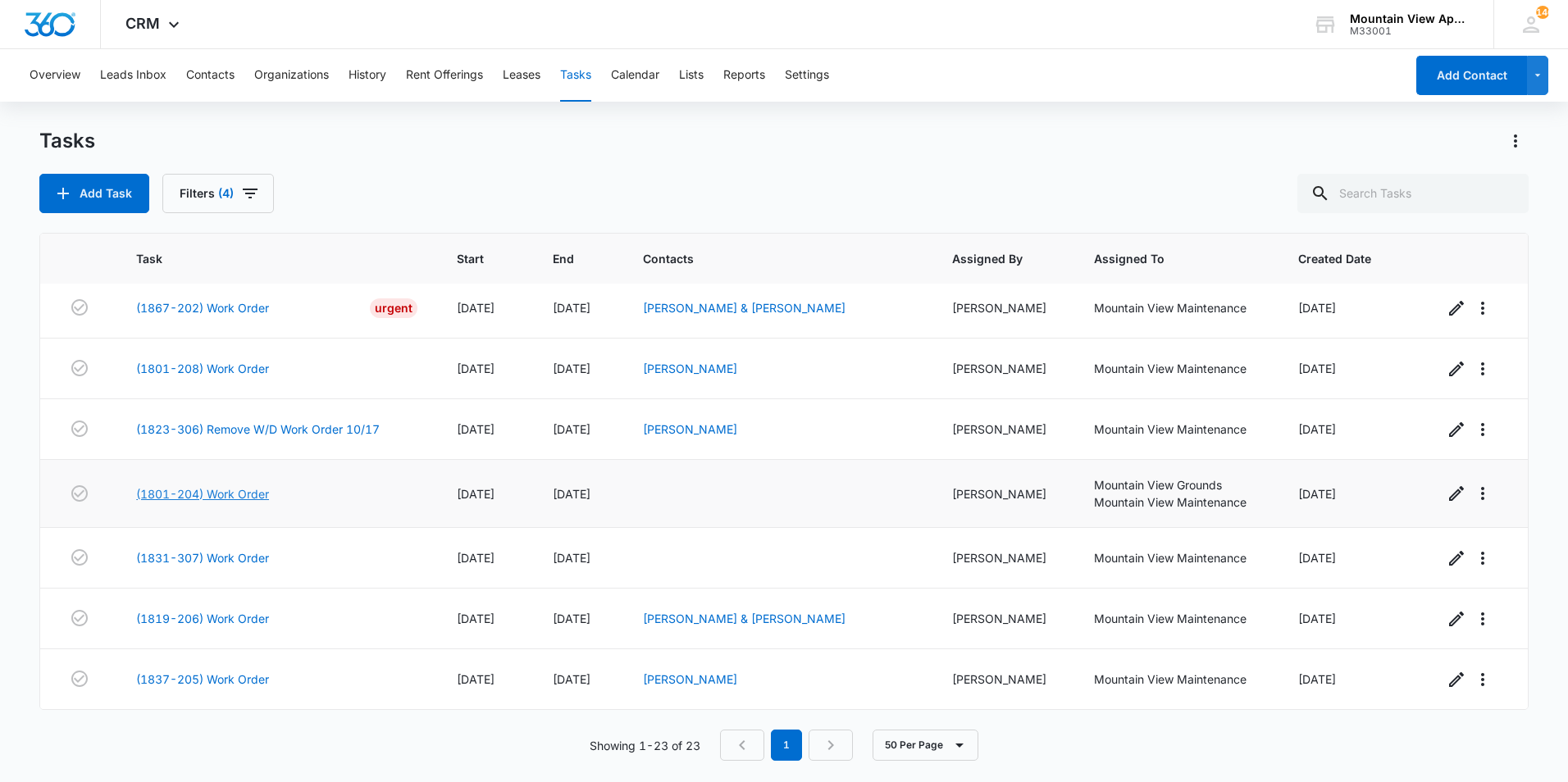
click at [248, 494] on link "(1801-204) Work Order" at bounding box center [203, 494] width 133 height 18
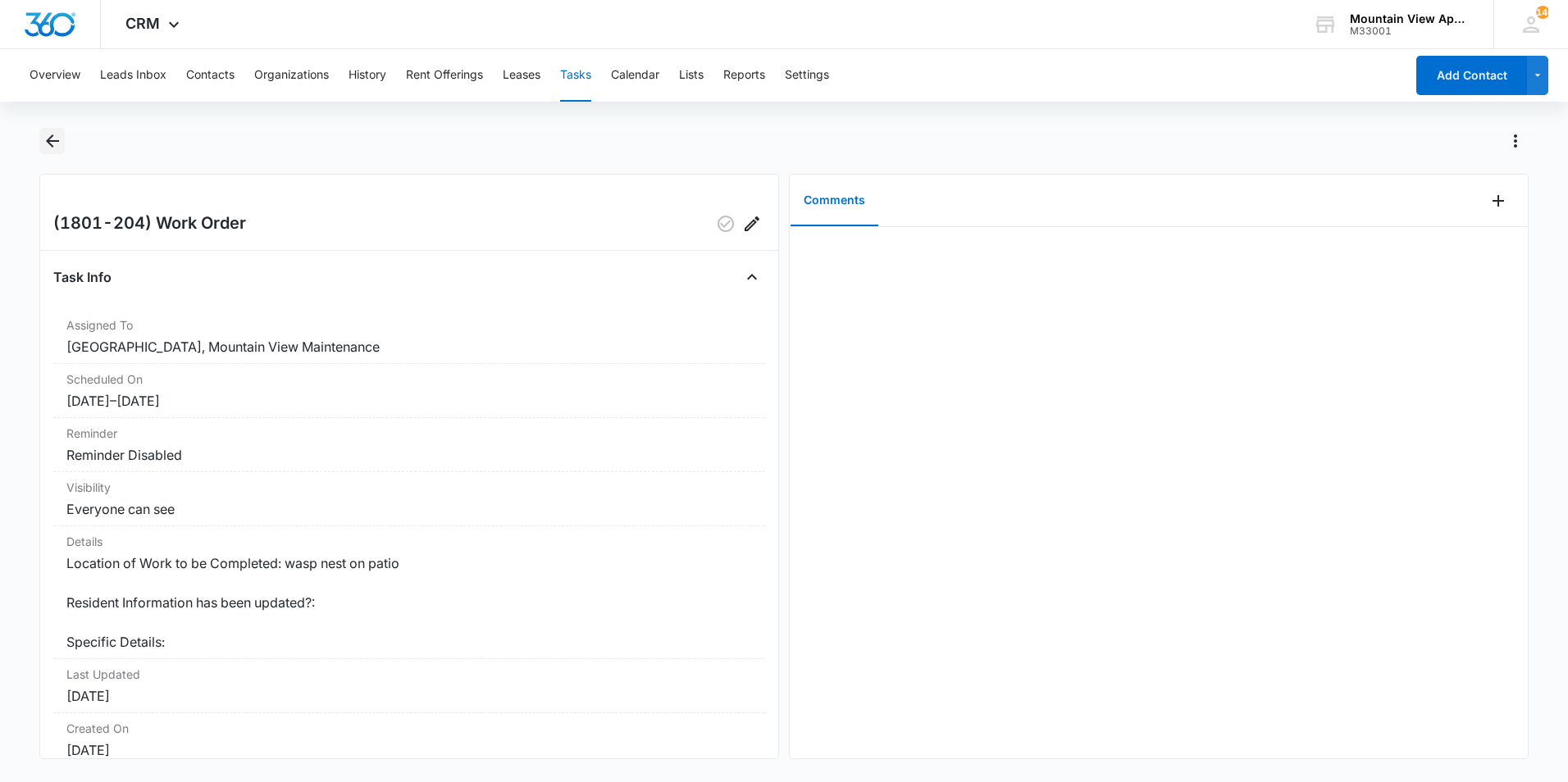
click at [52, 140] on icon "Back" at bounding box center [53, 141] width 13 height 13
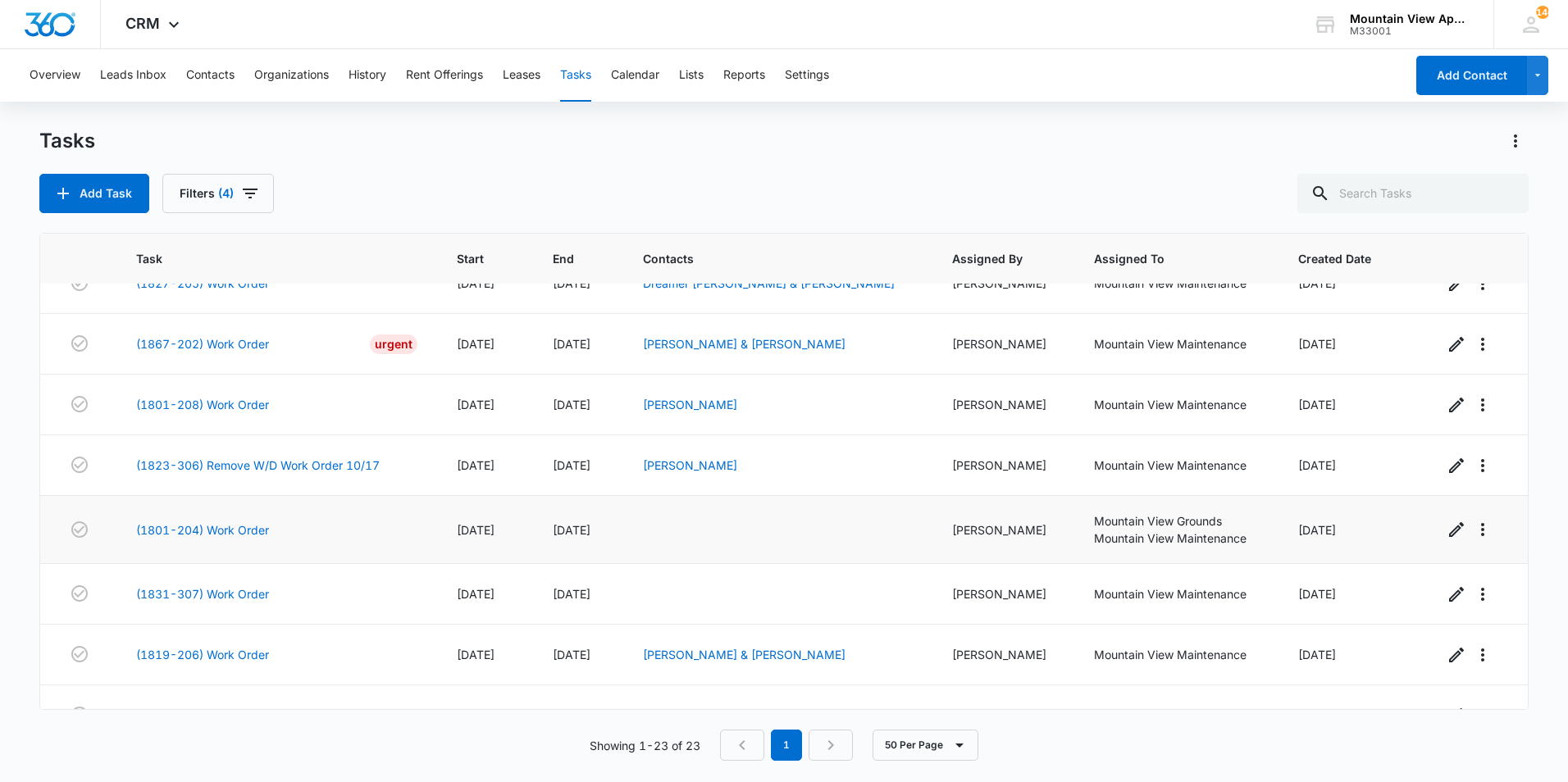
scroll to position [977, 0]
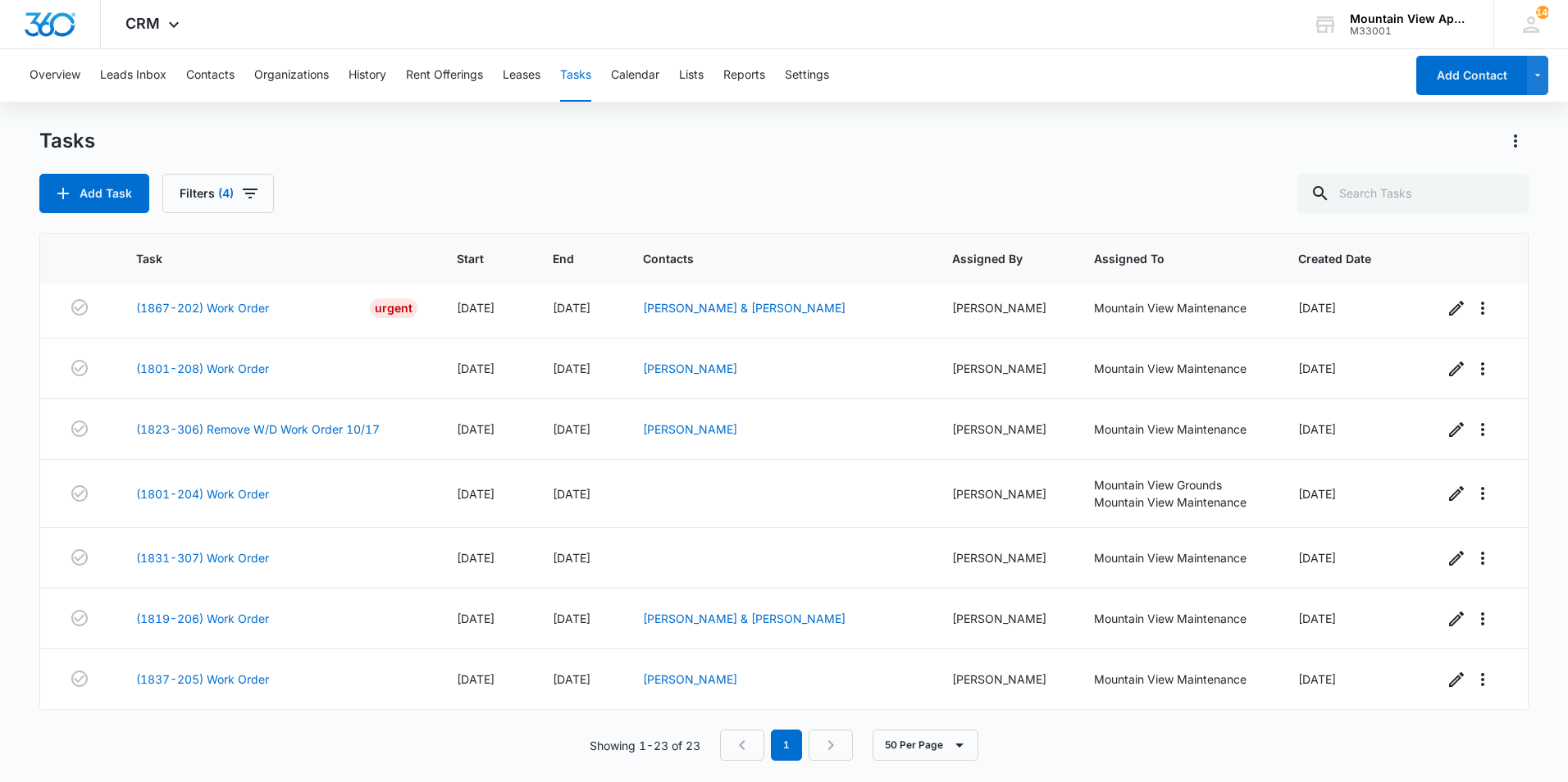
click at [11, 534] on main "Tasks Add Task Filters (4) Task Start End Contacts Assigned By Assigned To Crea…" at bounding box center [784, 454] width 1568 height 652
click at [19, 550] on main "Tasks Add Task Filters (4) Task Start End Contacts Assigned By Assigned To Crea…" at bounding box center [784, 454] width 1568 height 652
click at [18, 519] on main "Tasks Add Task Filters (4) Task Start End Contacts Assigned By Assigned To Crea…" at bounding box center [784, 454] width 1568 height 652
click at [250, 557] on link "(1831-307) Work Order" at bounding box center [203, 557] width 133 height 18
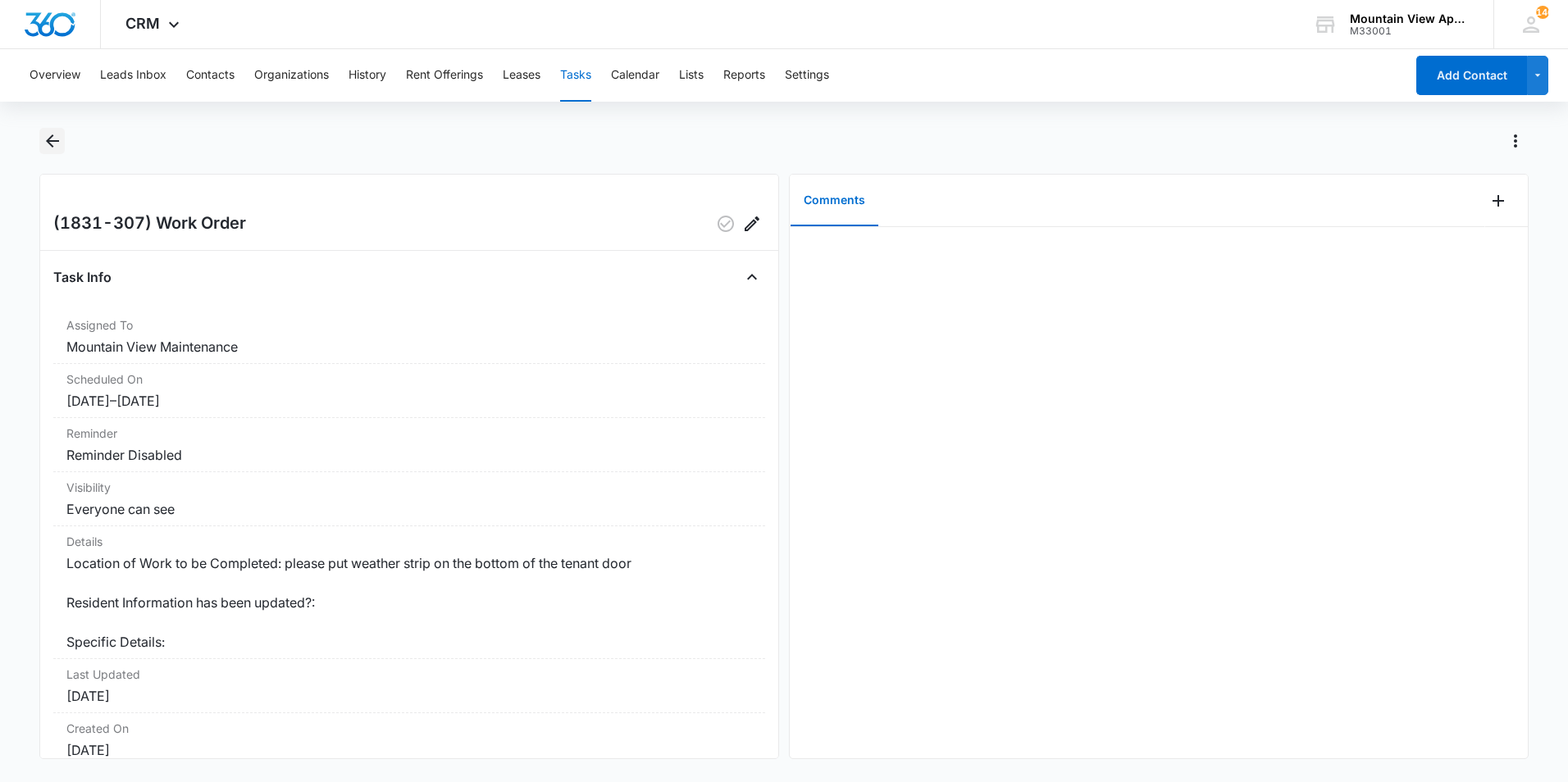
click at [51, 137] on icon "Back" at bounding box center [53, 141] width 13 height 13
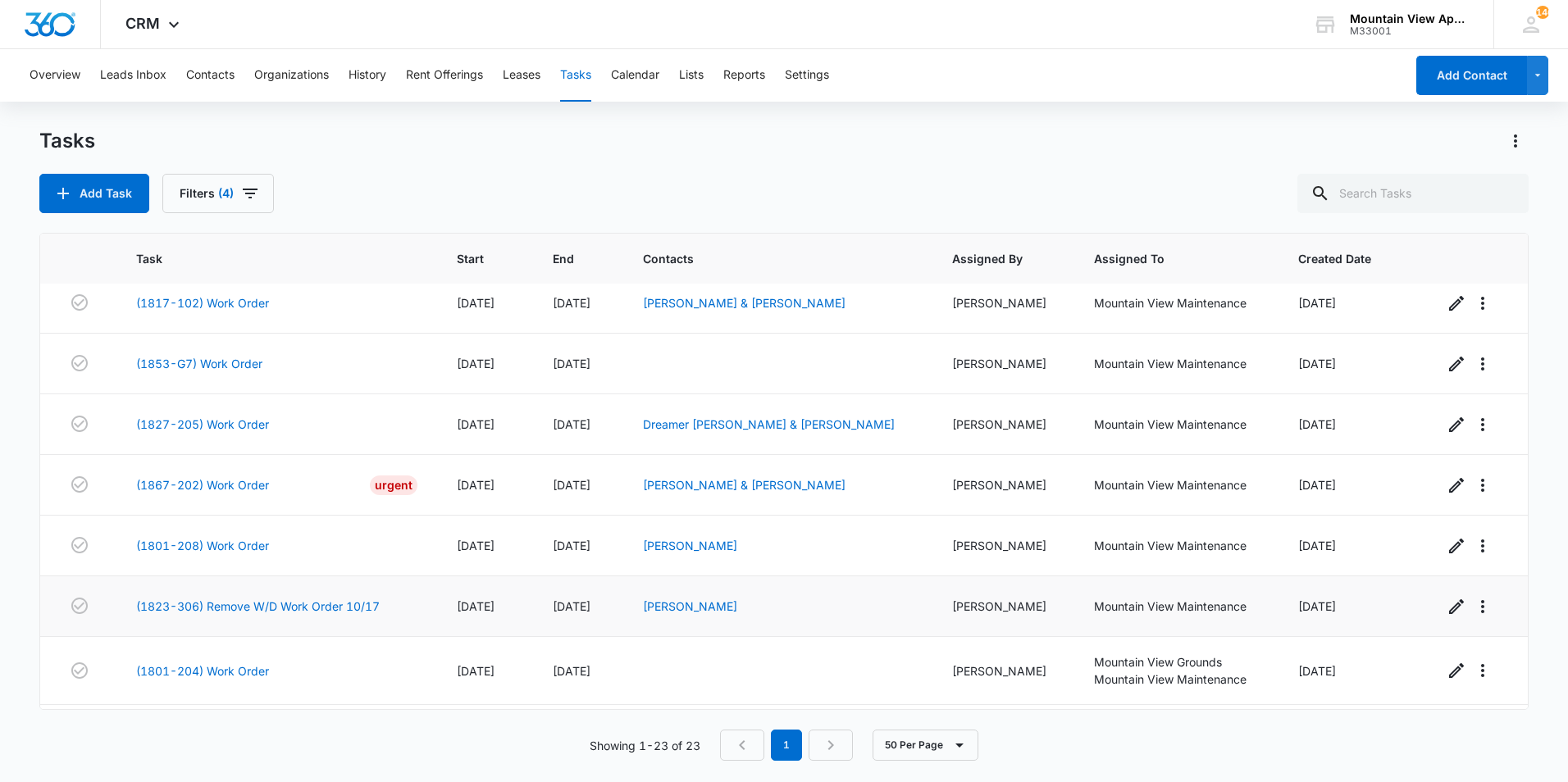
scroll to position [977, 0]
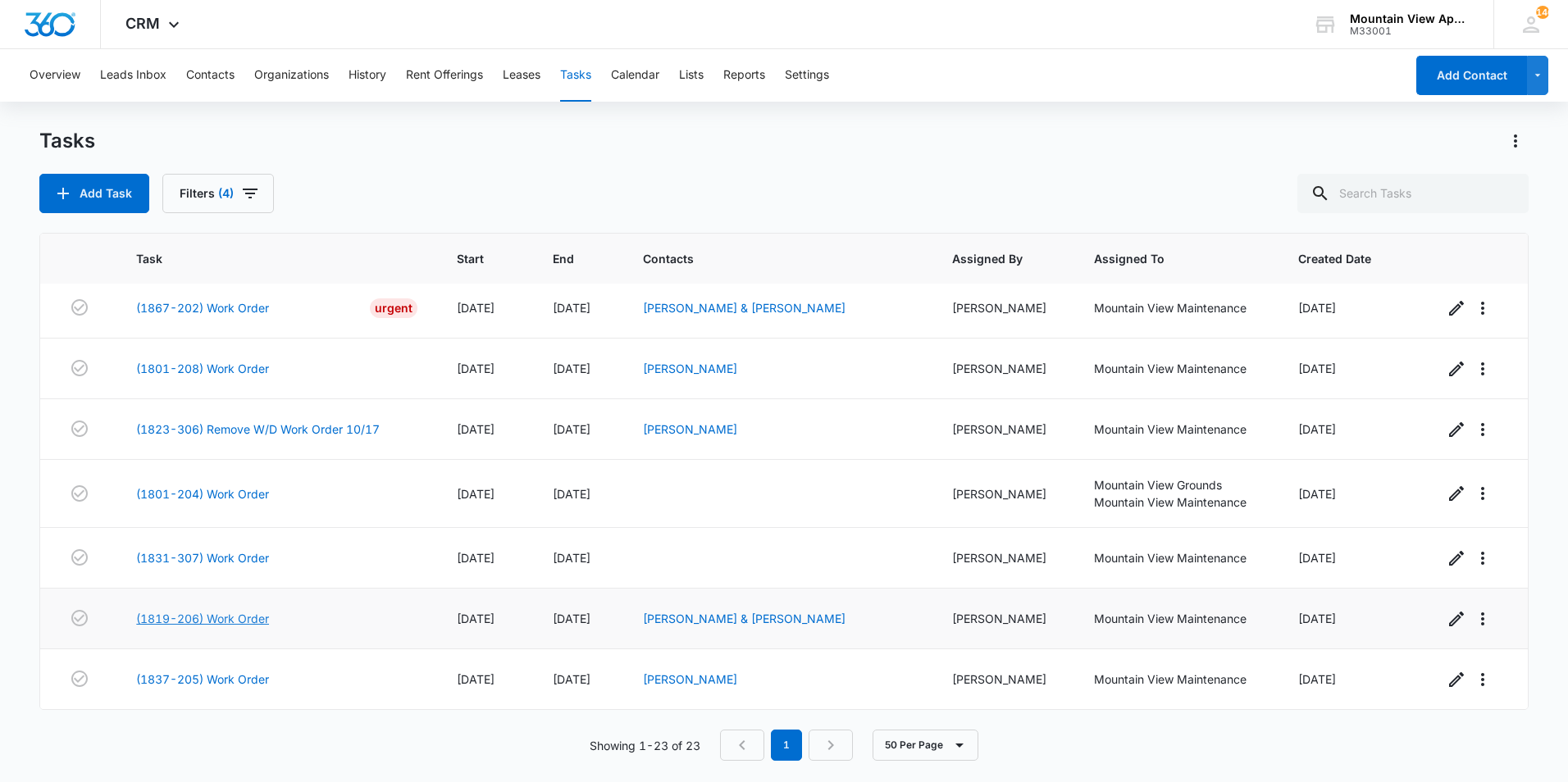
click at [190, 620] on link "(1819-206) Work Order" at bounding box center [203, 618] width 133 height 18
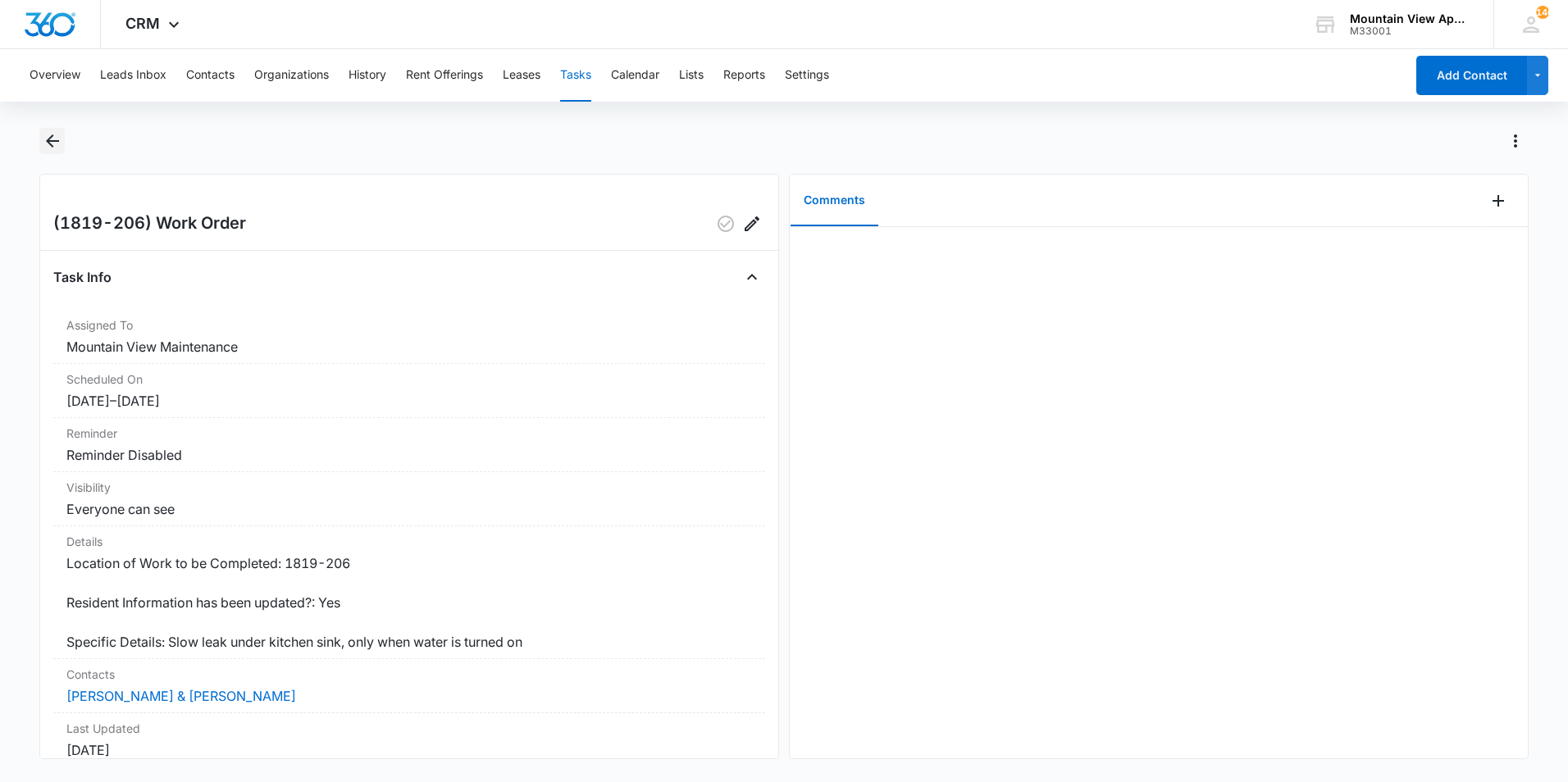
click at [53, 146] on icon "Back" at bounding box center [53, 141] width 13 height 13
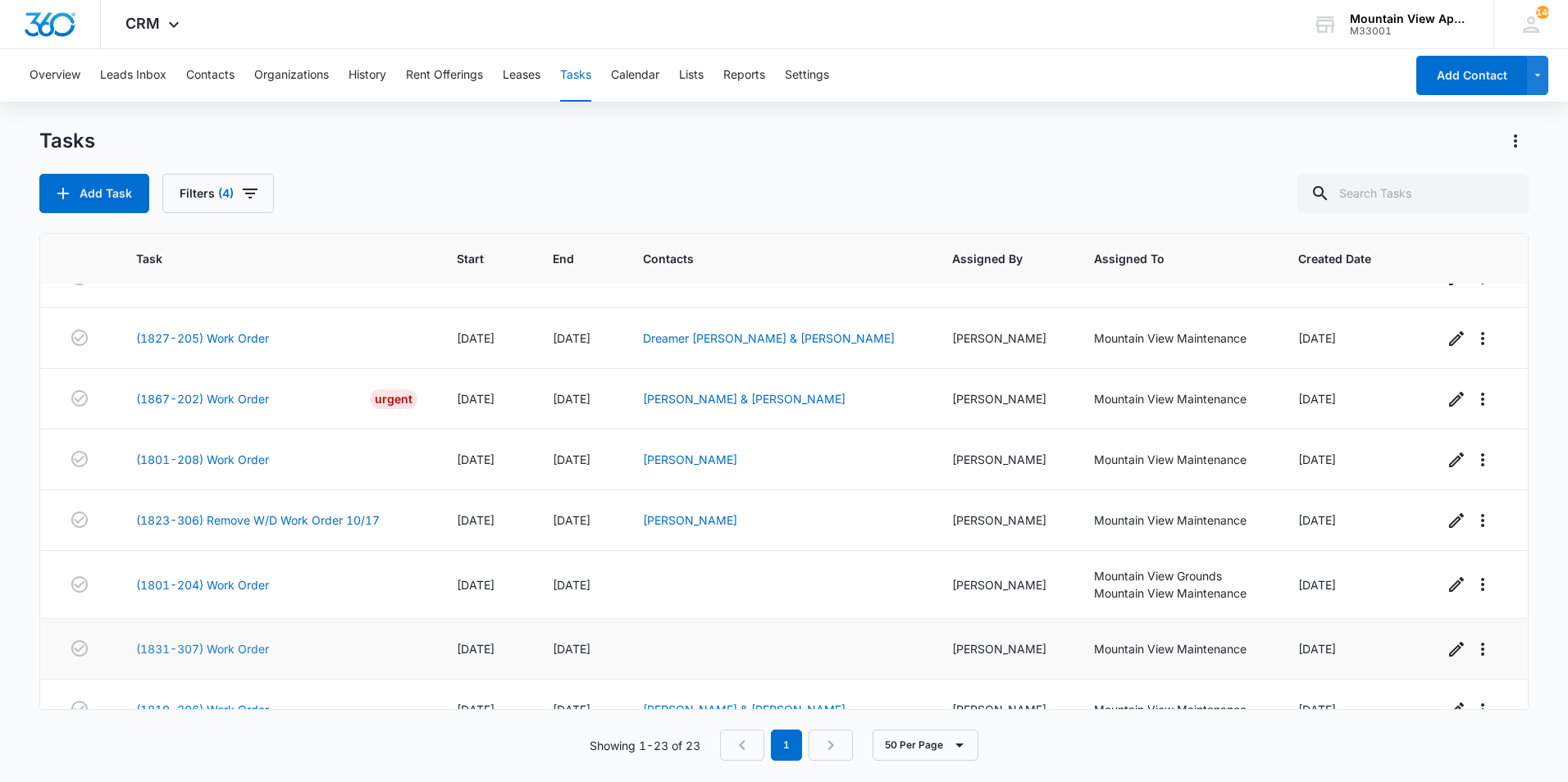
scroll to position [977, 0]
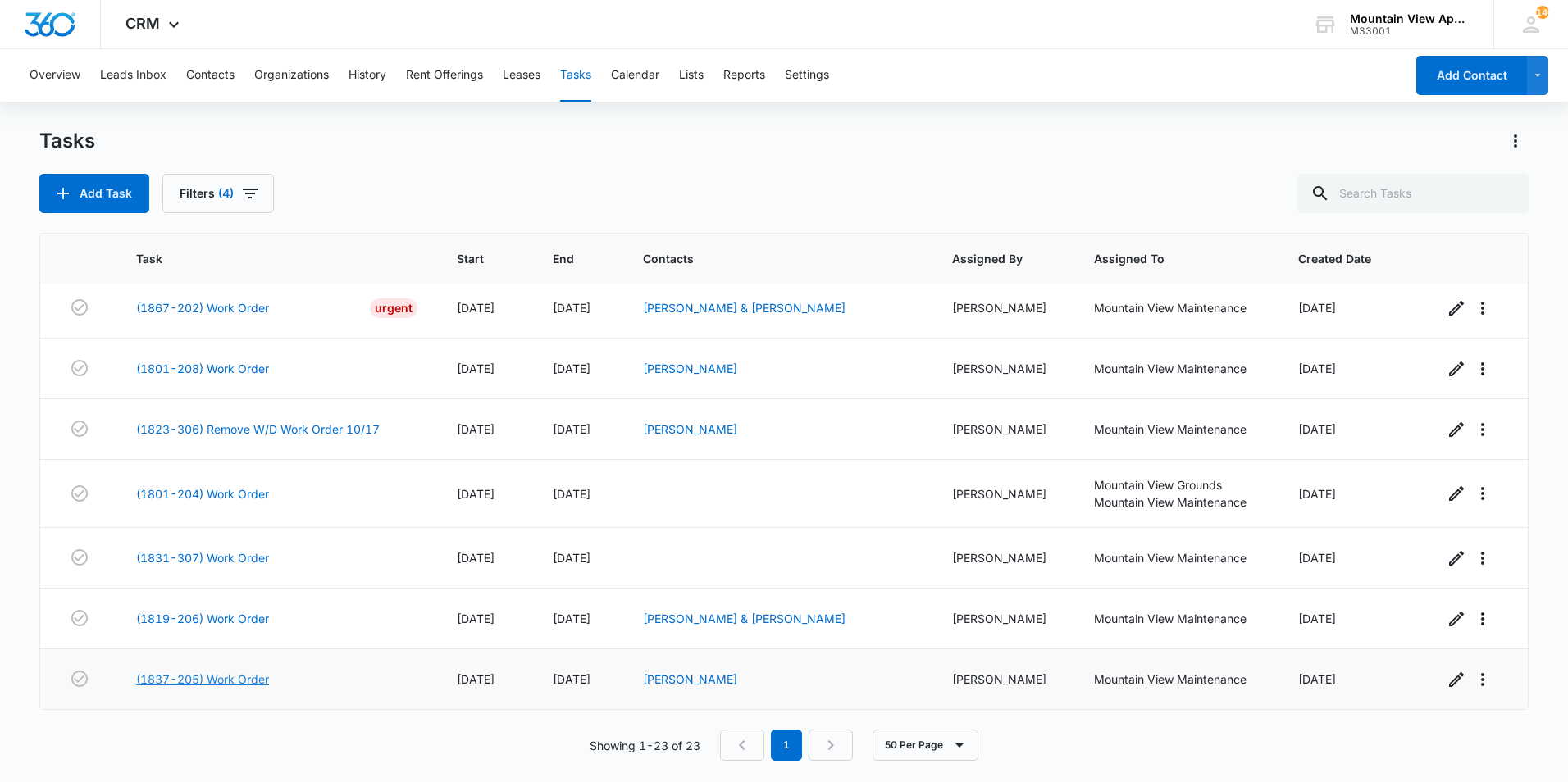
click at [205, 681] on link "(1837-205) Work Order" at bounding box center [203, 679] width 133 height 18
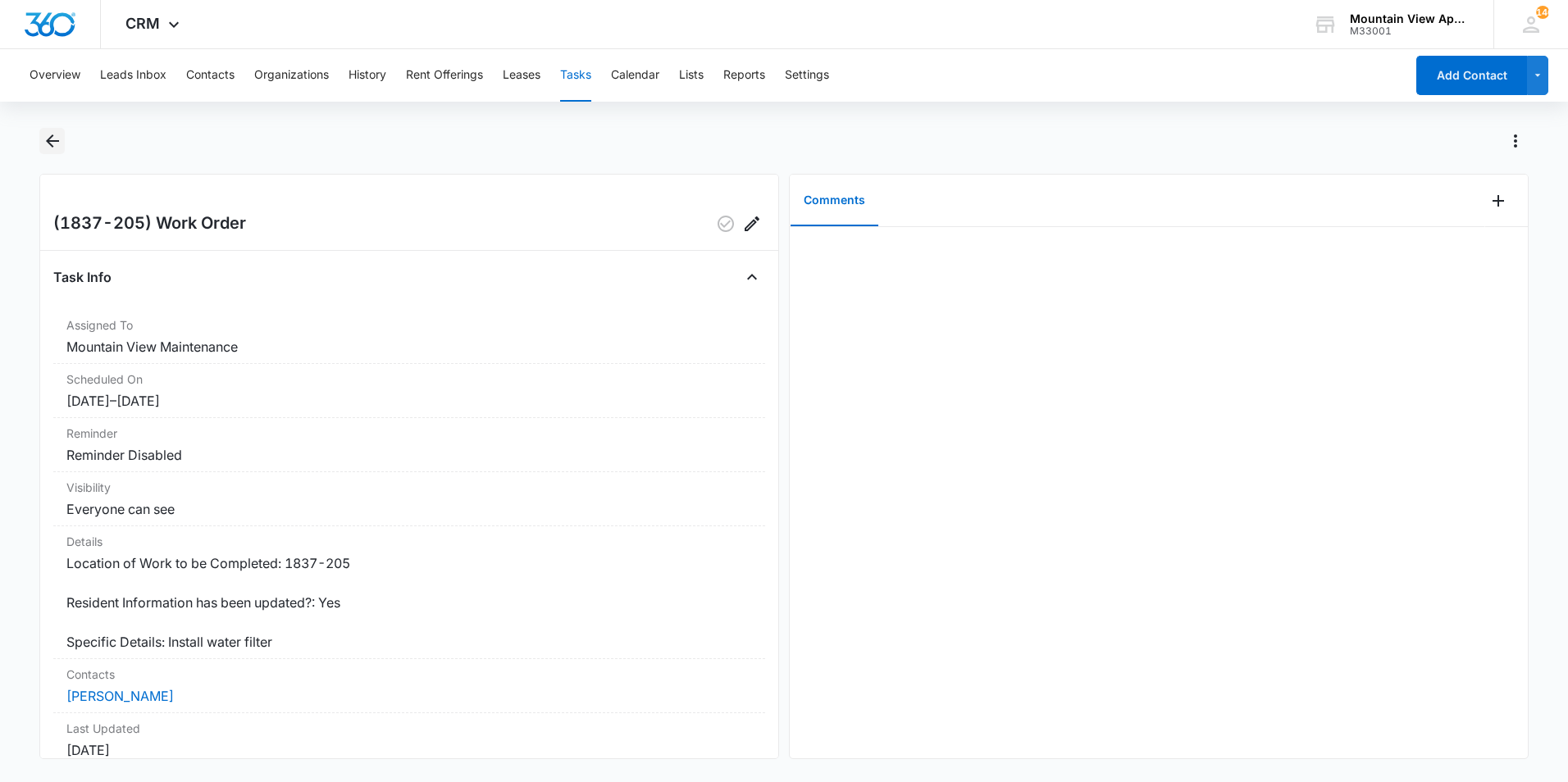
click at [49, 146] on icon "Back" at bounding box center [52, 140] width 19 height 19
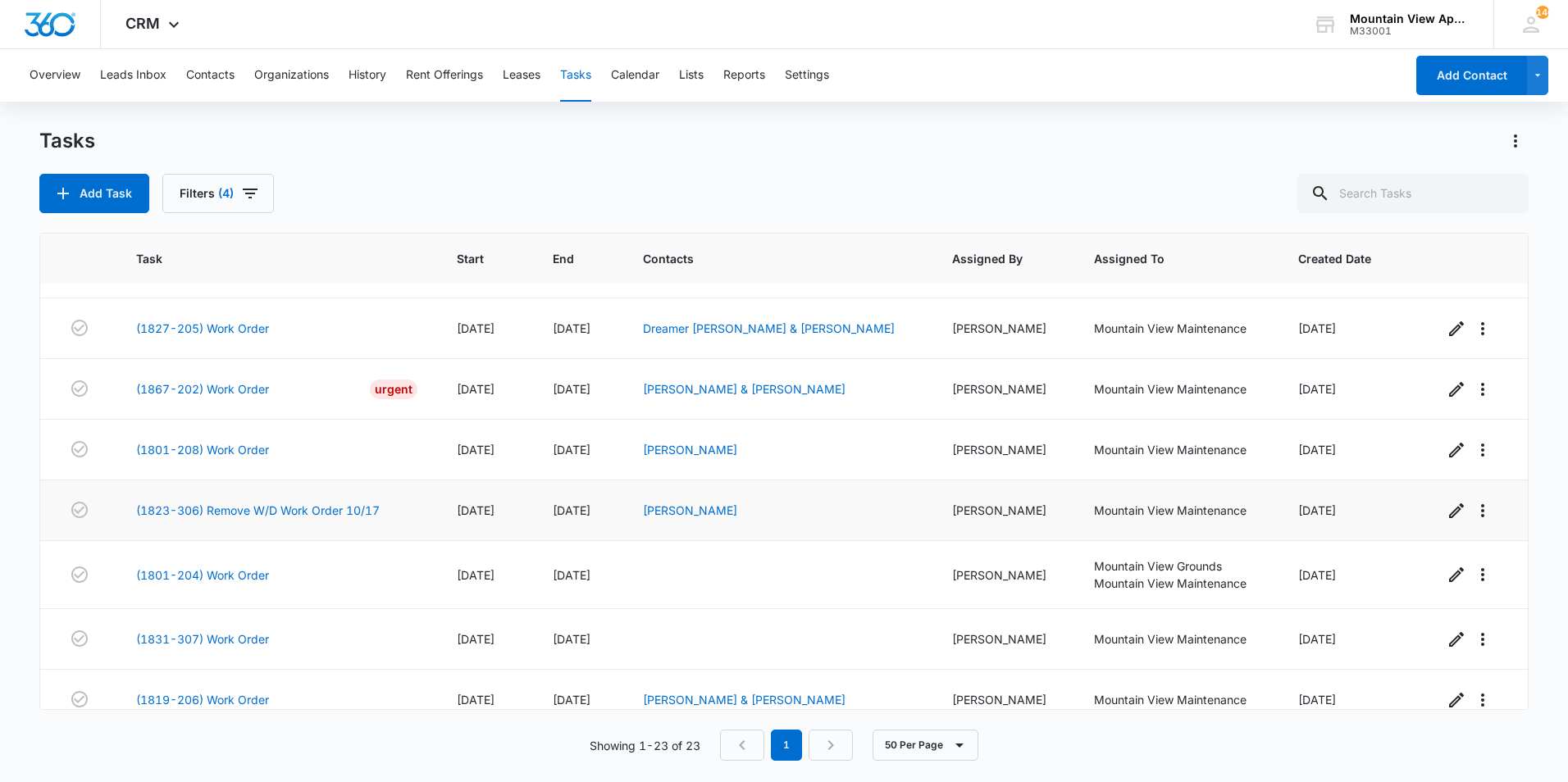
scroll to position [895, 0]
drag, startPoint x: 443, startPoint y: 481, endPoint x: 419, endPoint y: 490, distance: 25.6
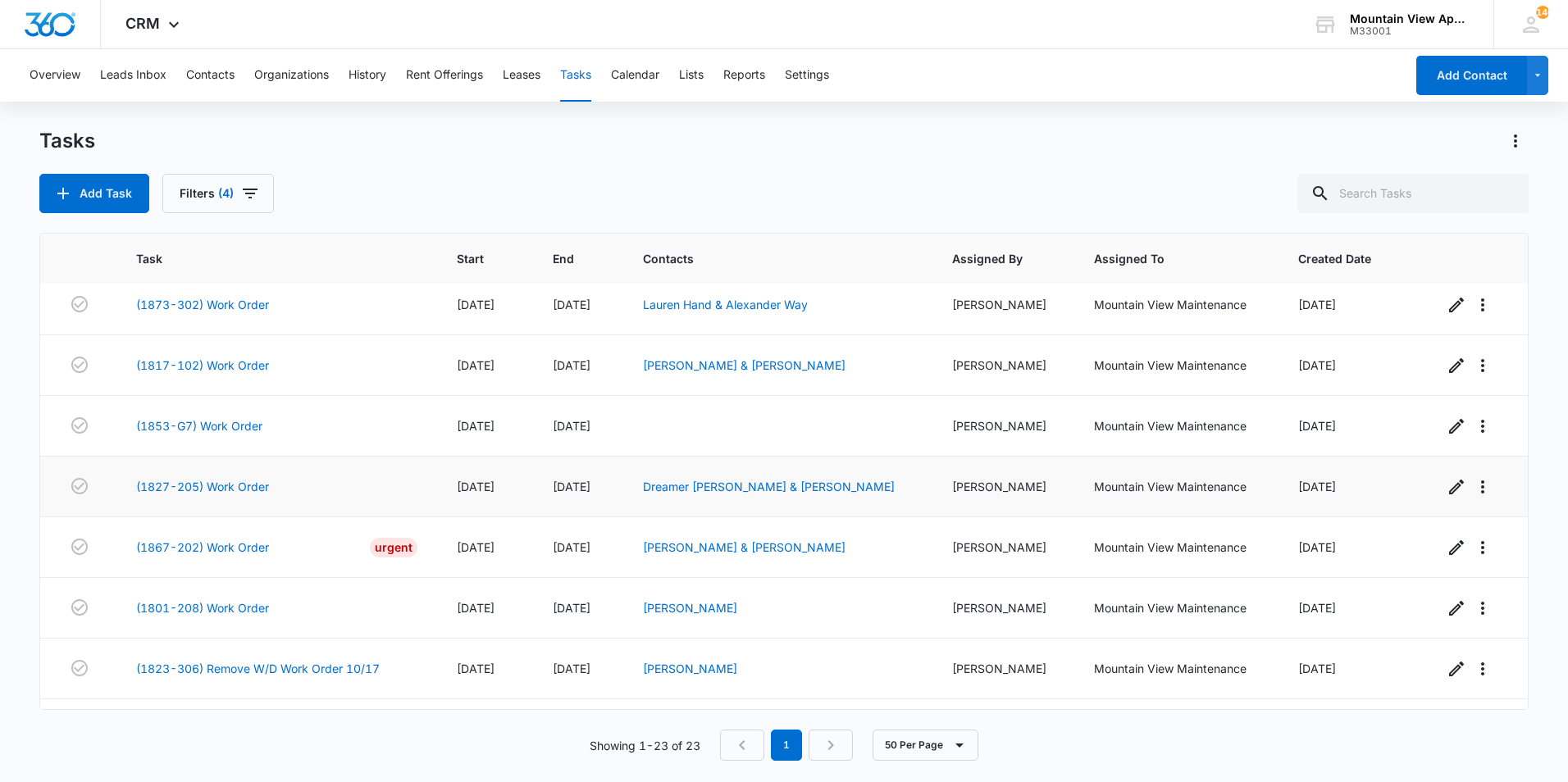
scroll to position [735, 0]
click at [21, 487] on main "Tasks Add Task Filters (4) Task Start End Contacts Assigned By Assigned To Crea…" at bounding box center [784, 454] width 1568 height 652
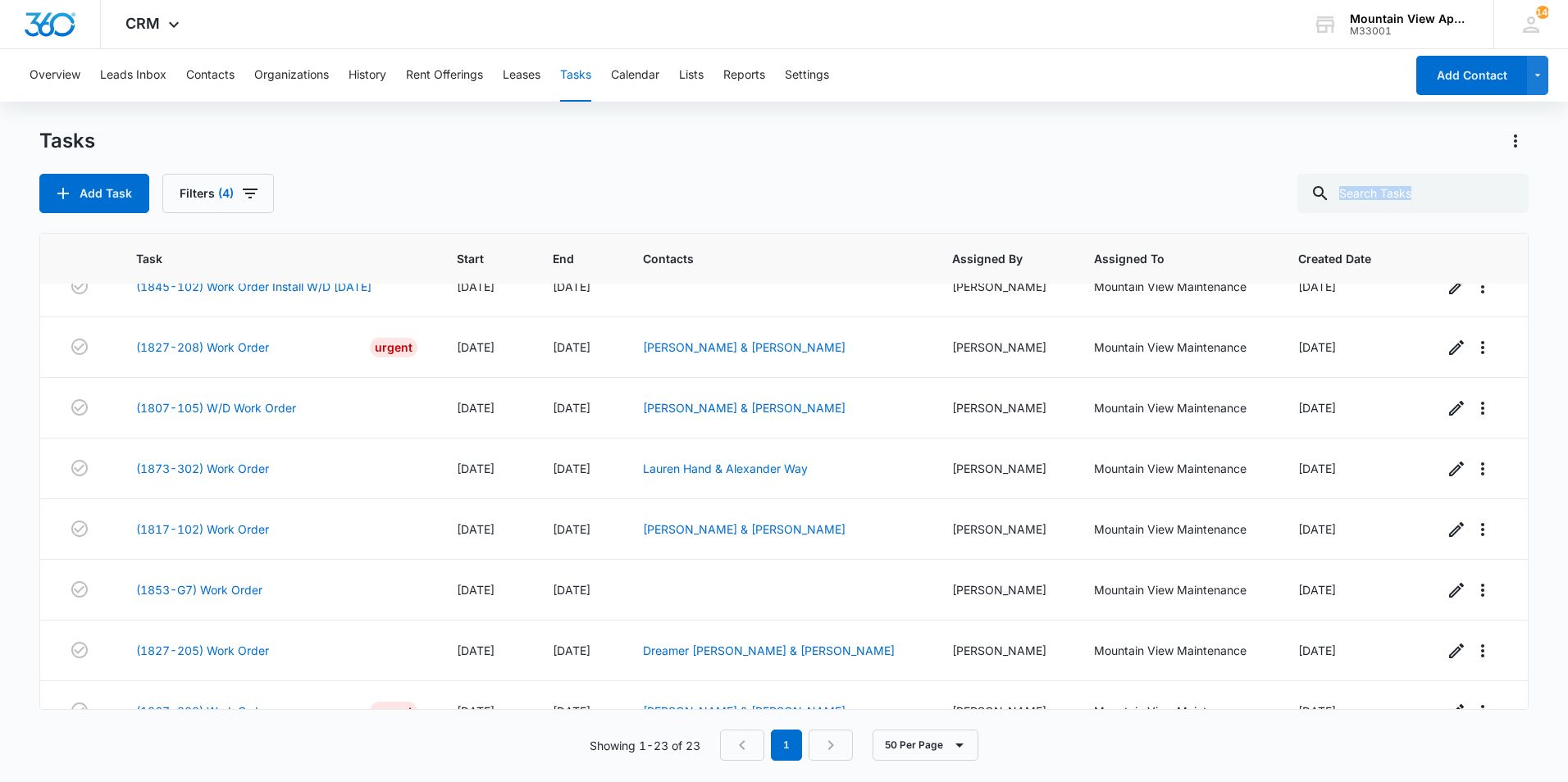
scroll to position [977, 0]
